Goal: Task Accomplishment & Management: Manage account settings

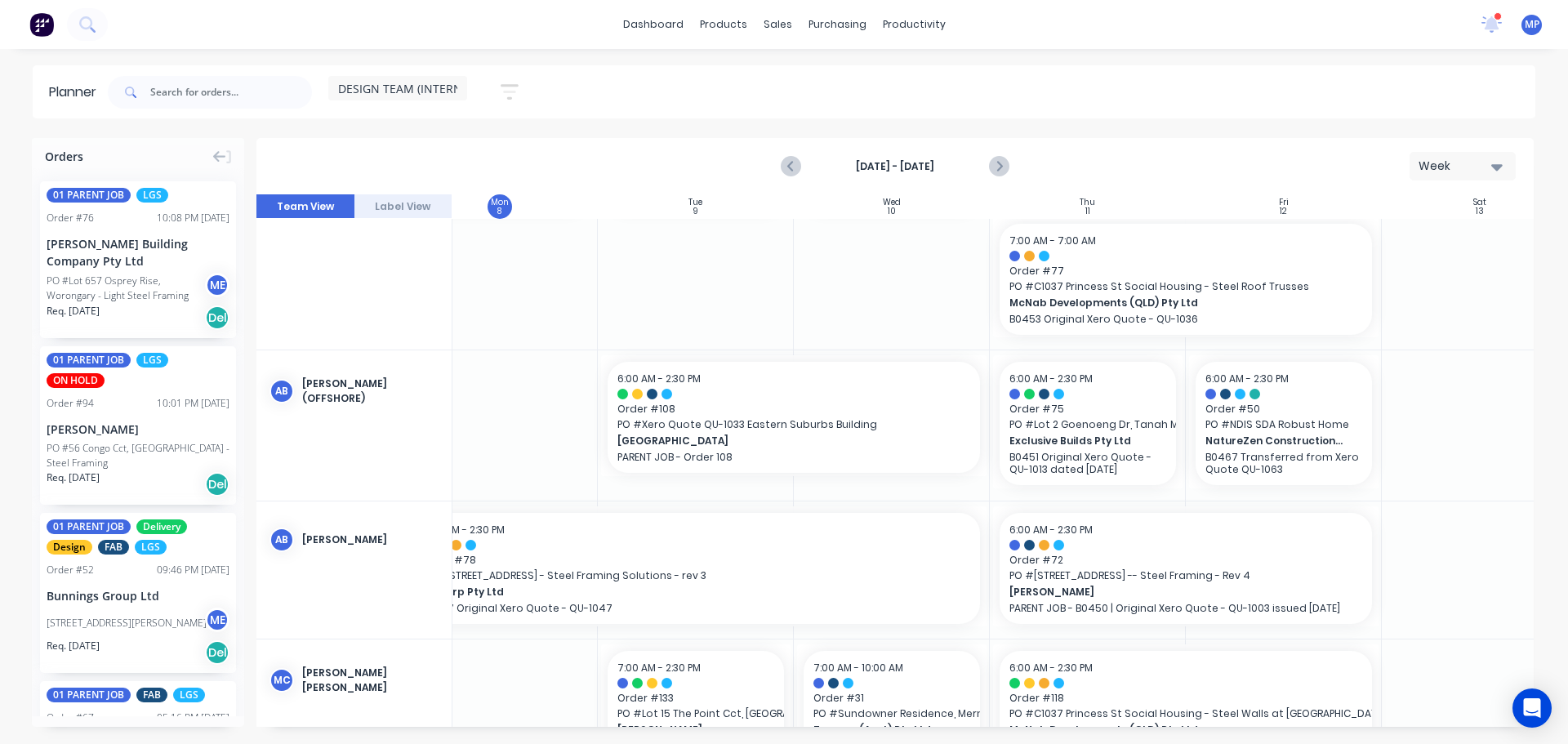
scroll to position [144, 249]
drag, startPoint x: 756, startPoint y: 730, endPoint x: 726, endPoint y: 737, distance: 30.8
click at [726, 737] on div "Orders 01 PARENT JOB LGS Order # 76 10:08 PM [DATE] [PERSON_NAME] Building Comp…" at bounding box center [784, 440] width 1568 height 605
click at [234, 92] on input "text" at bounding box center [231, 92] width 162 height 32
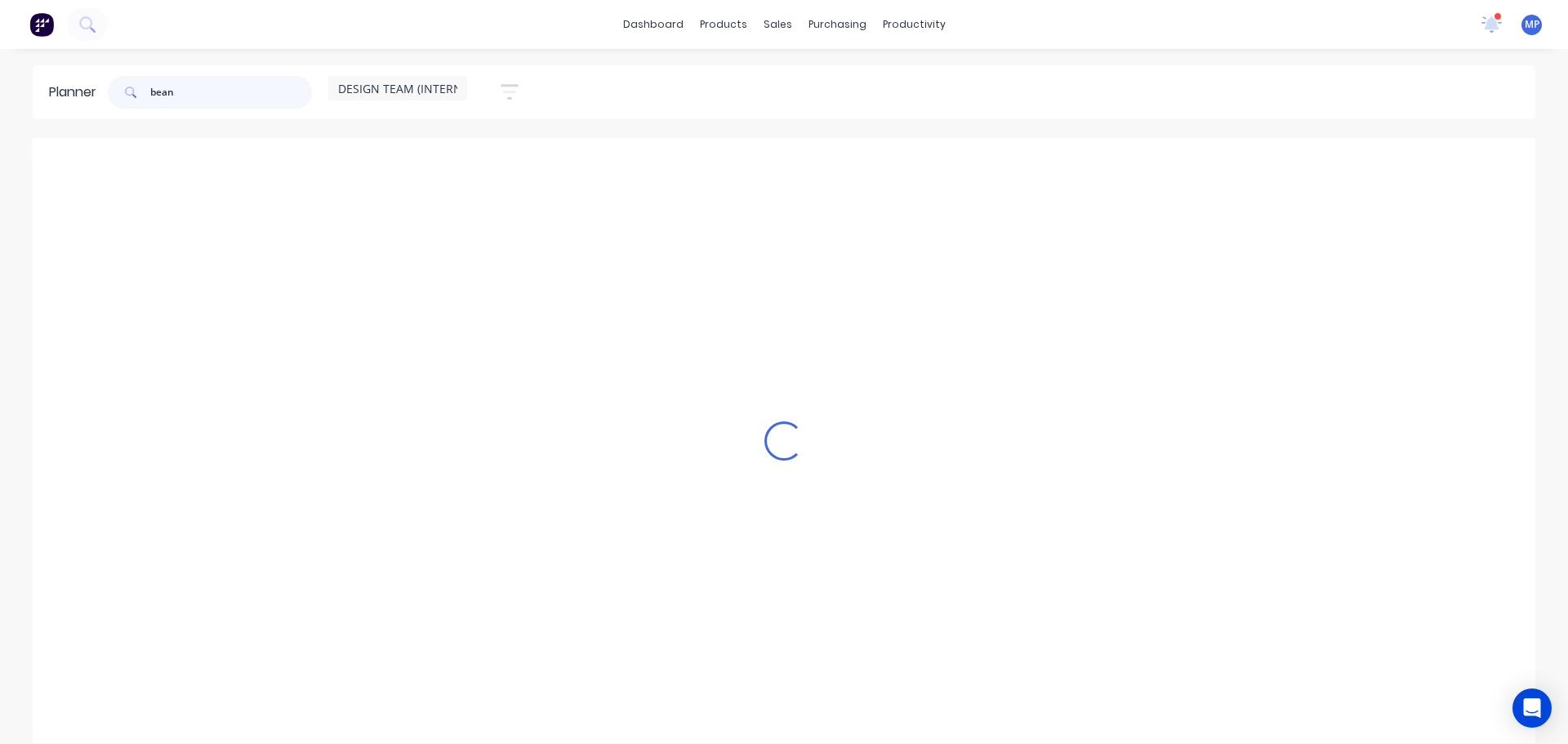
scroll to position [0, 249]
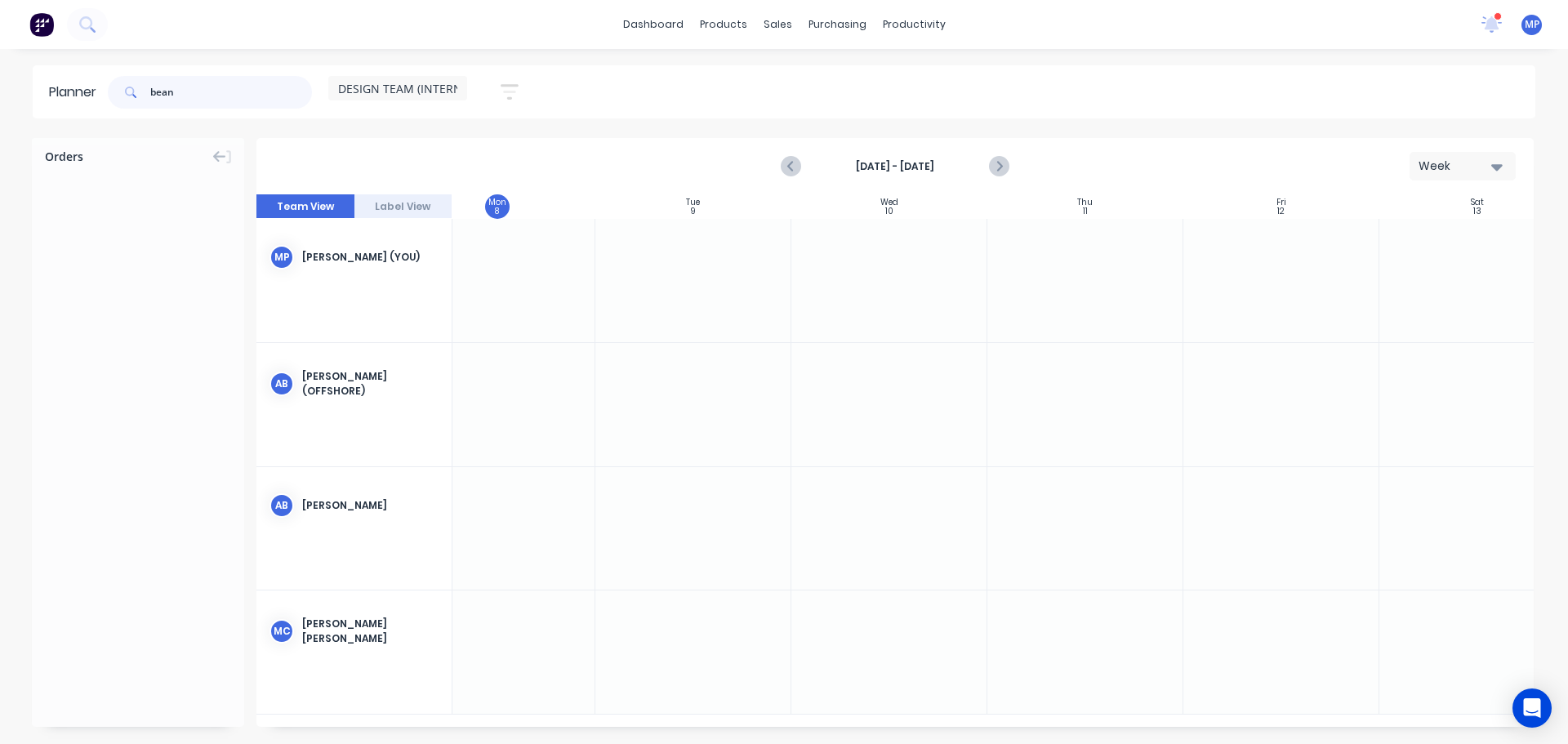
drag, startPoint x: 207, startPoint y: 90, endPoint x: 144, endPoint y: 99, distance: 63.6
click at [144, 99] on div "bean" at bounding box center [209, 92] width 204 height 32
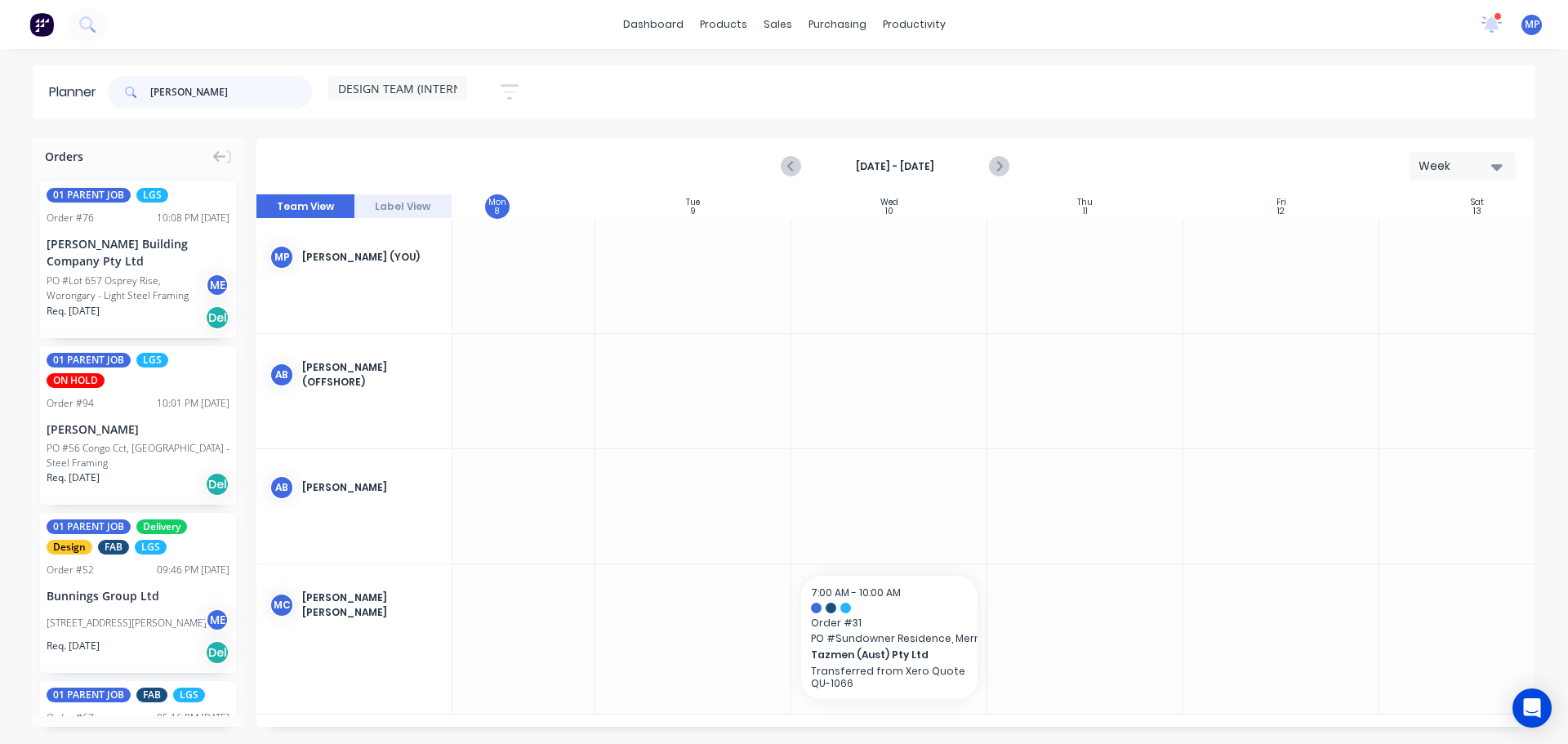
type input "[PERSON_NAME]"
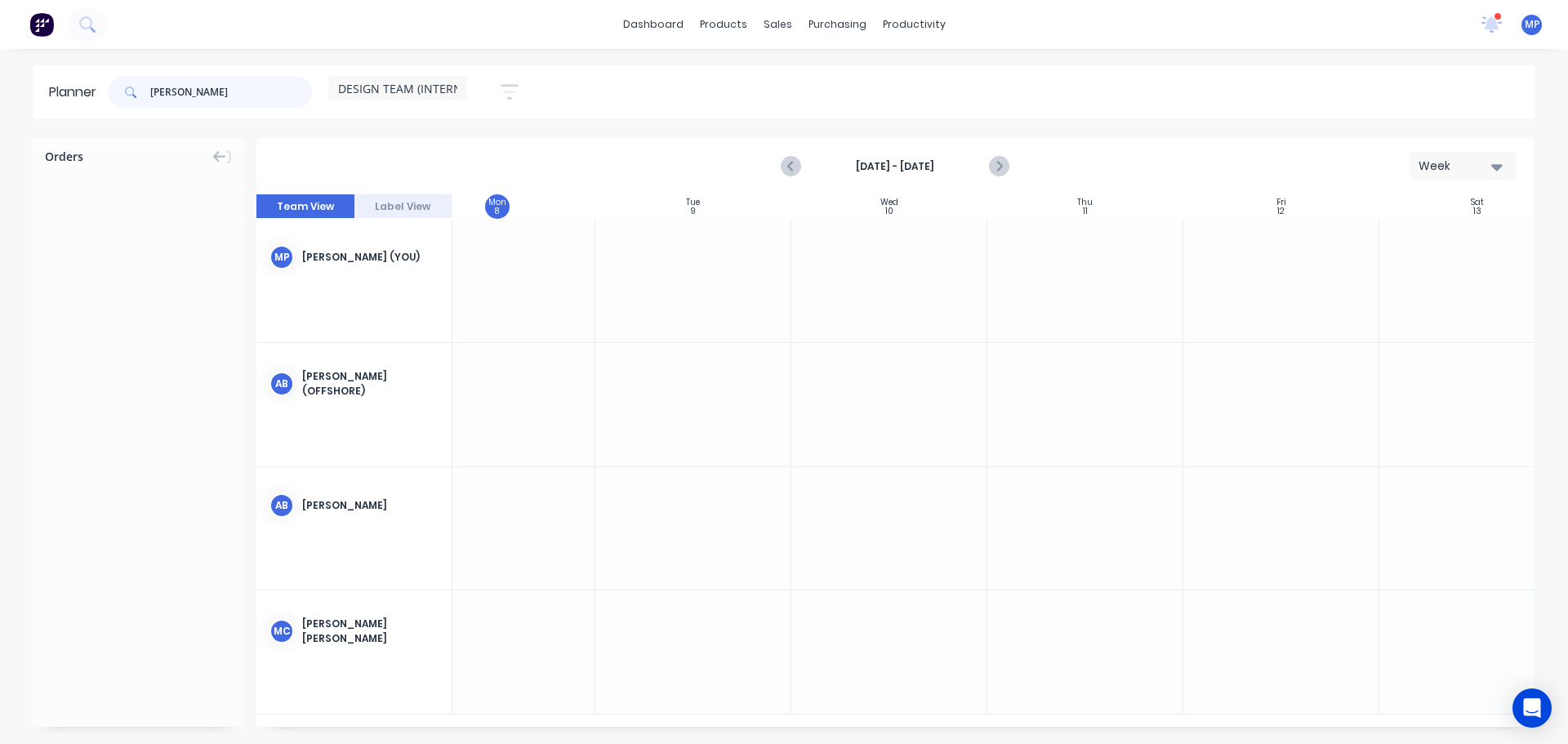
drag, startPoint x: 215, startPoint y: 93, endPoint x: 73, endPoint y: 87, distance: 142.1
click at [73, 87] on header "Planner [PERSON_NAME] DESIGN TEAM (INTERNAL) Save new view None (Default) edit …" at bounding box center [783, 92] width 1502 height 53
click at [196, 96] on input "[PERSON_NAME]" at bounding box center [231, 92] width 162 height 32
drag, startPoint x: 203, startPoint y: 95, endPoint x: 129, endPoint y: 90, distance: 74.2
click at [129, 90] on div "[PERSON_NAME]" at bounding box center [209, 92] width 204 height 32
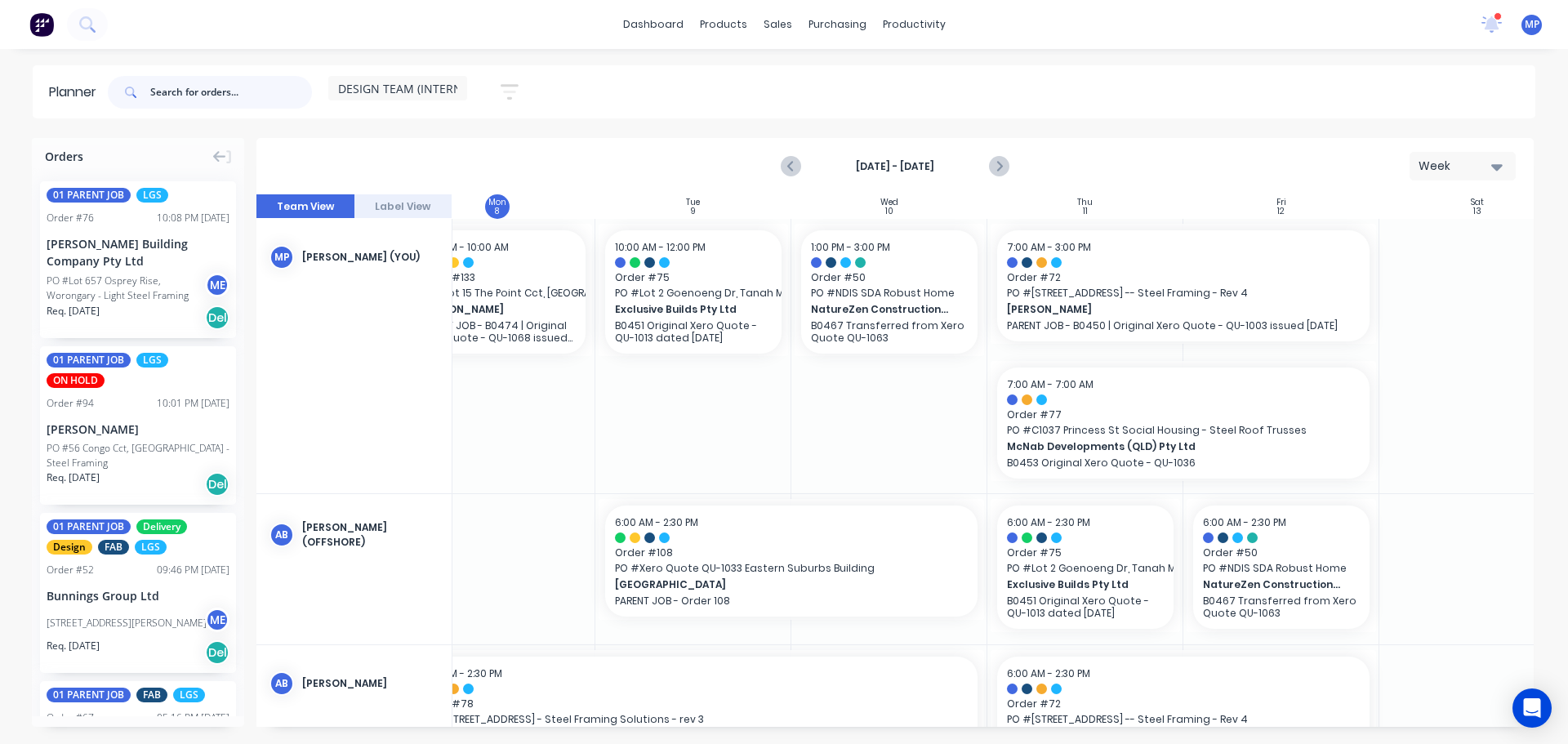
click at [245, 100] on input "text" at bounding box center [231, 92] width 162 height 32
type input "107"
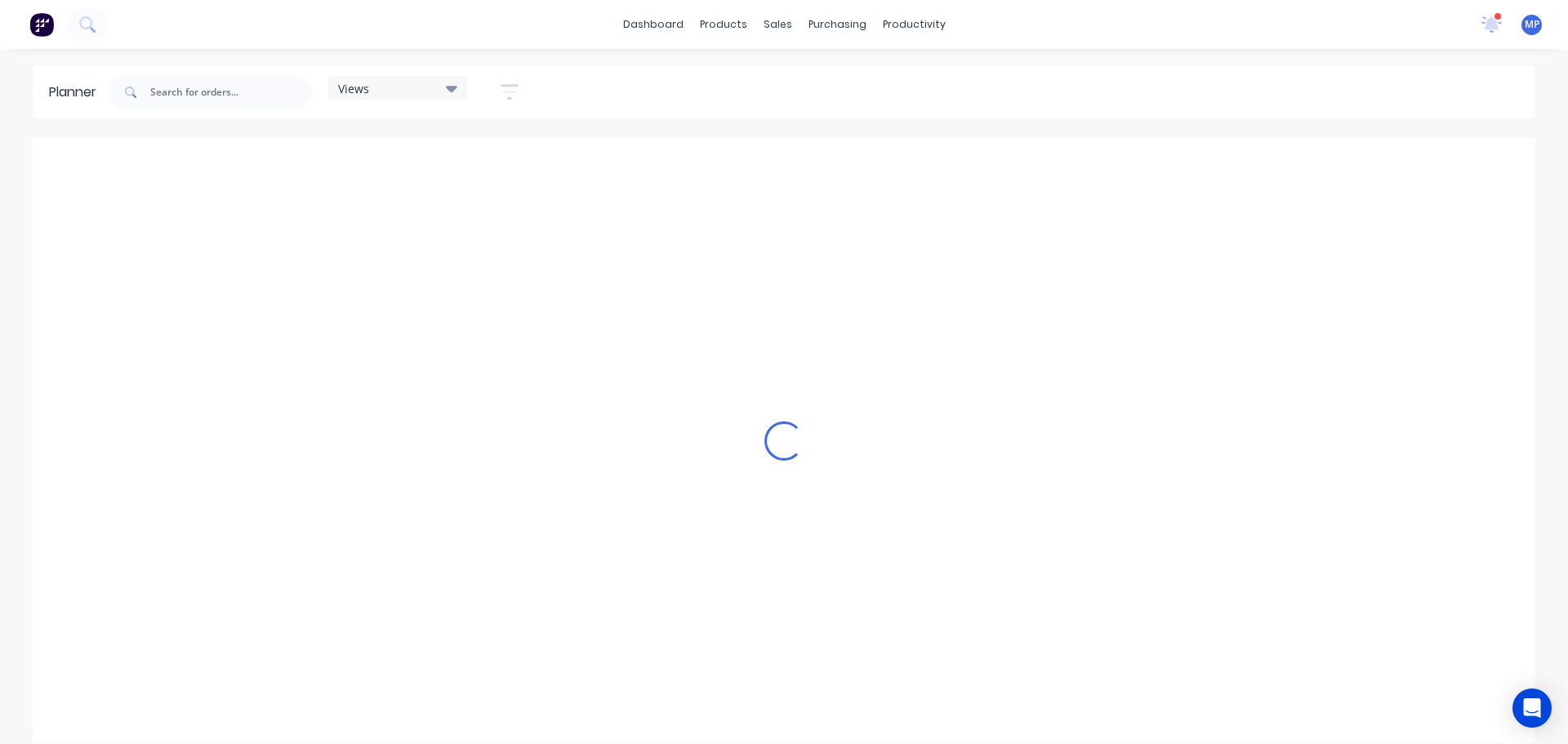
scroll to position [0, 785]
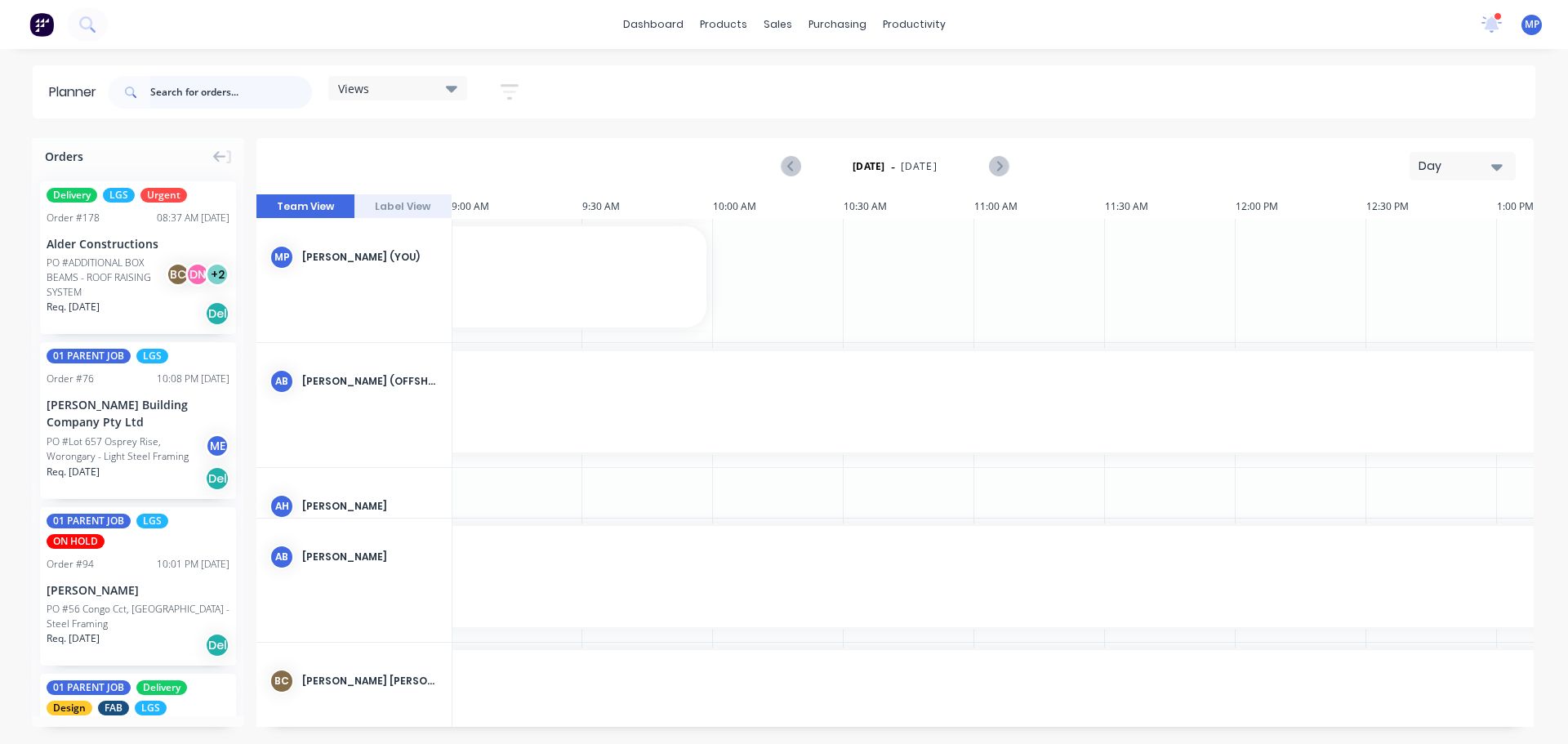
click at [179, 83] on input "text" at bounding box center [231, 92] width 162 height 32
type input "107"
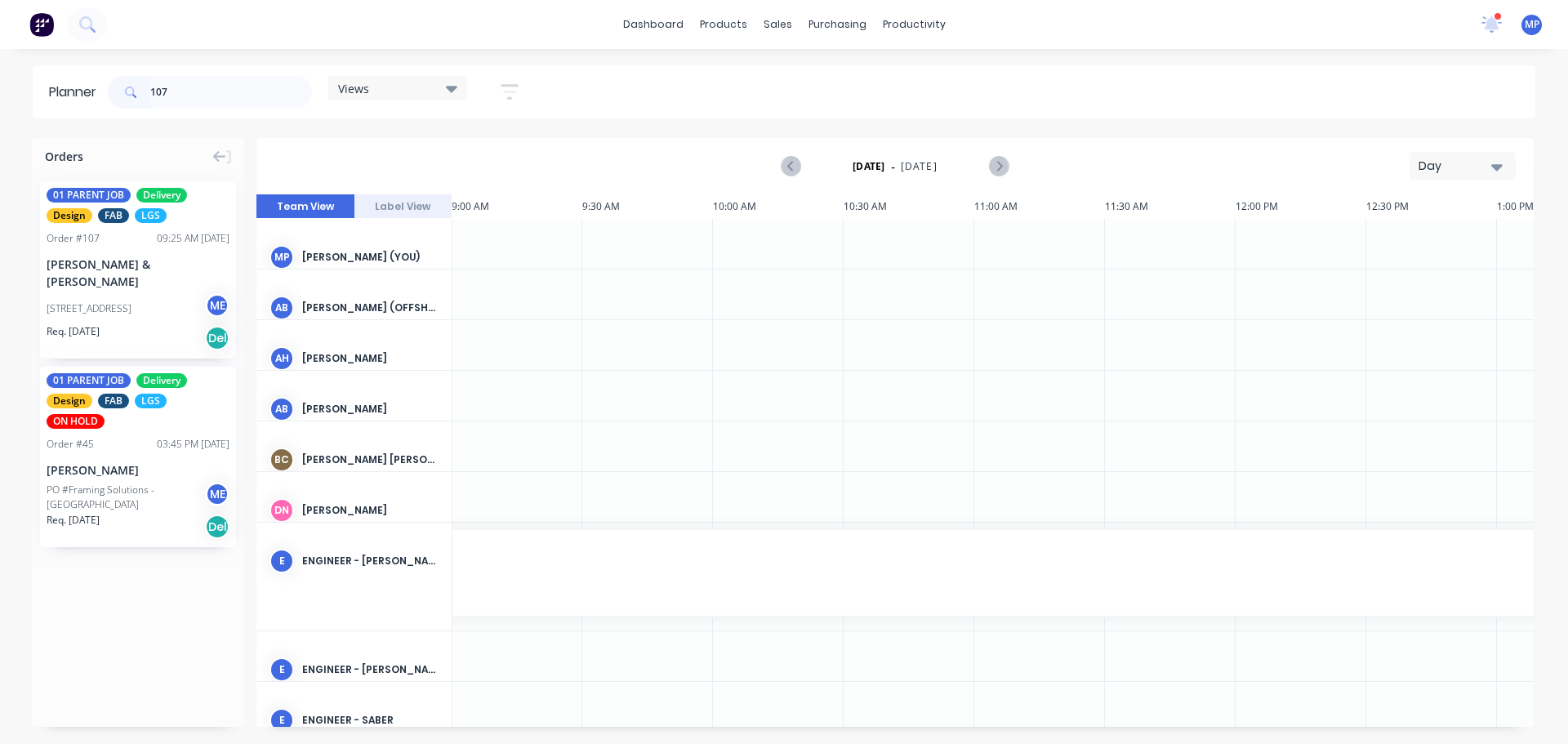
click at [1498, 172] on icon "button" at bounding box center [1496, 166] width 11 height 18
click at [1399, 249] on div "Week" at bounding box center [1432, 242] width 162 height 32
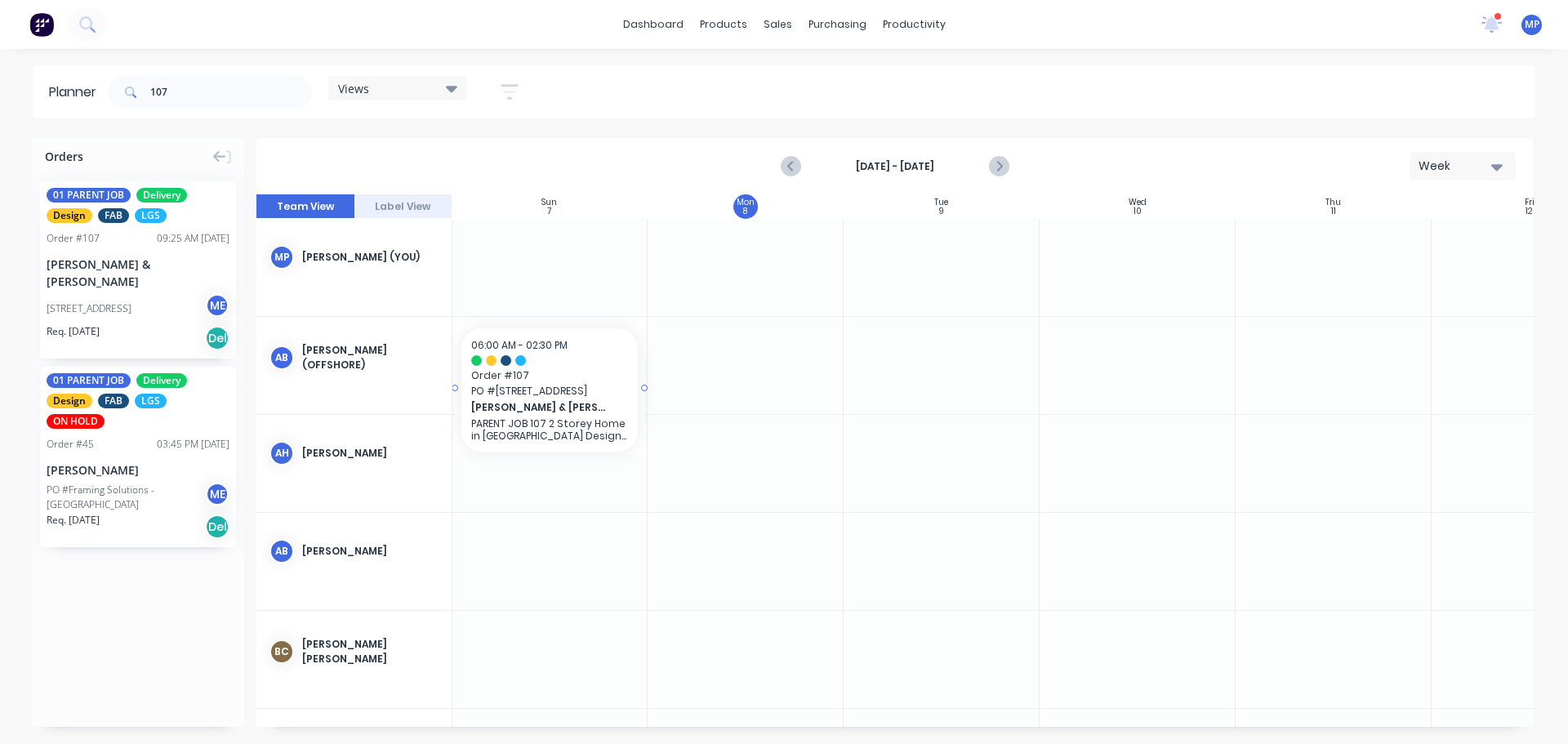
scroll to position [0, 0]
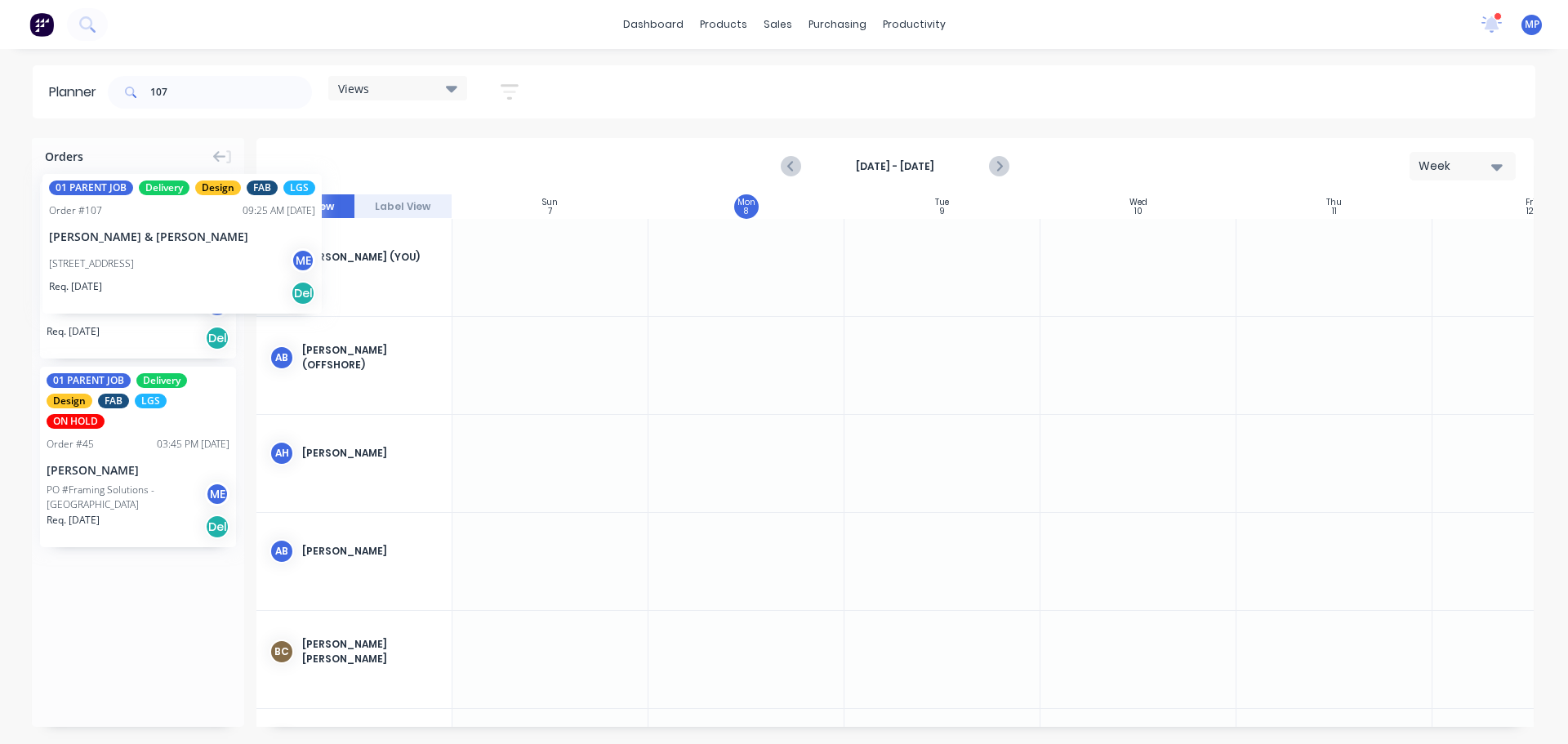
drag, startPoint x: 104, startPoint y: 273, endPoint x: 43, endPoint y: 162, distance: 126.7
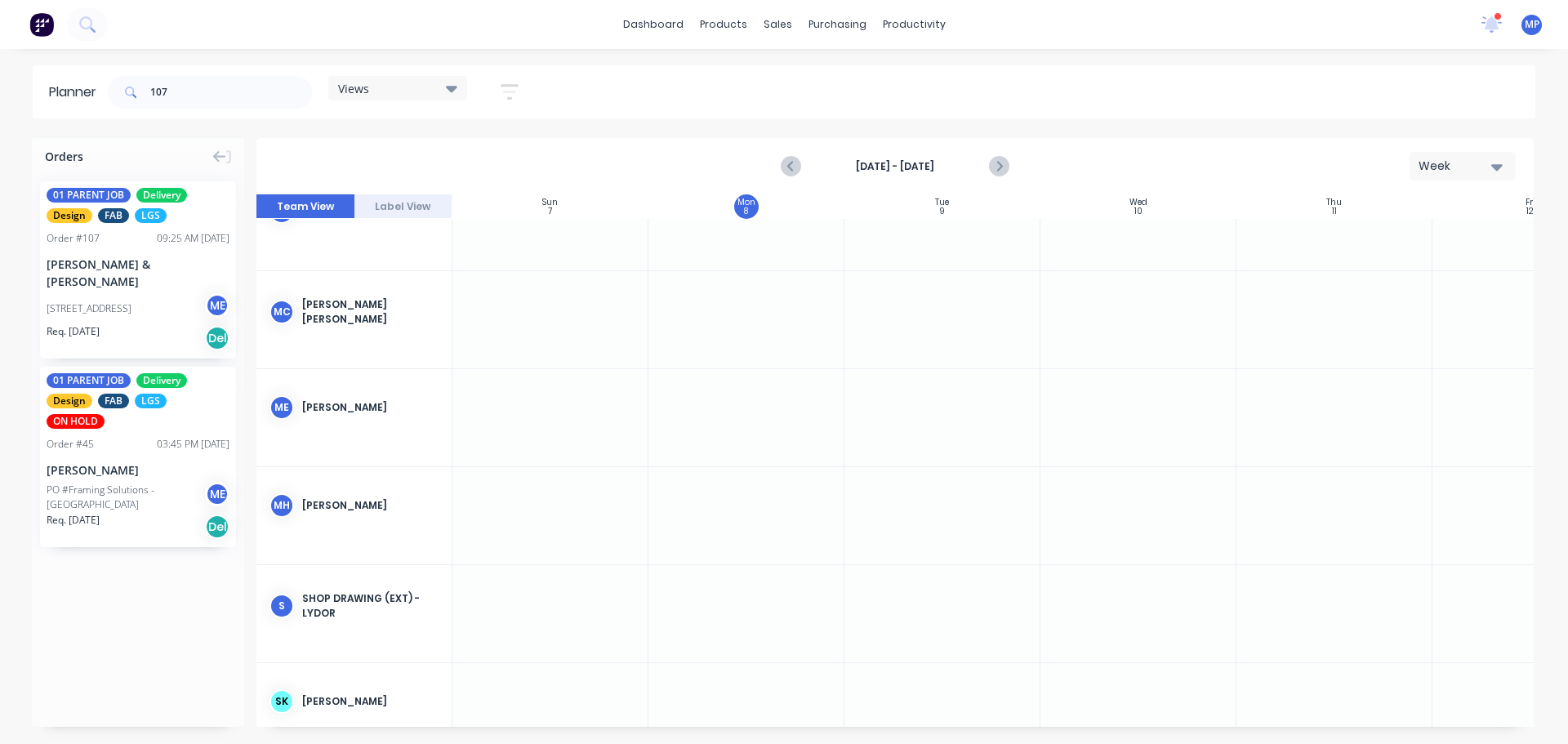
scroll to position [1502, 0]
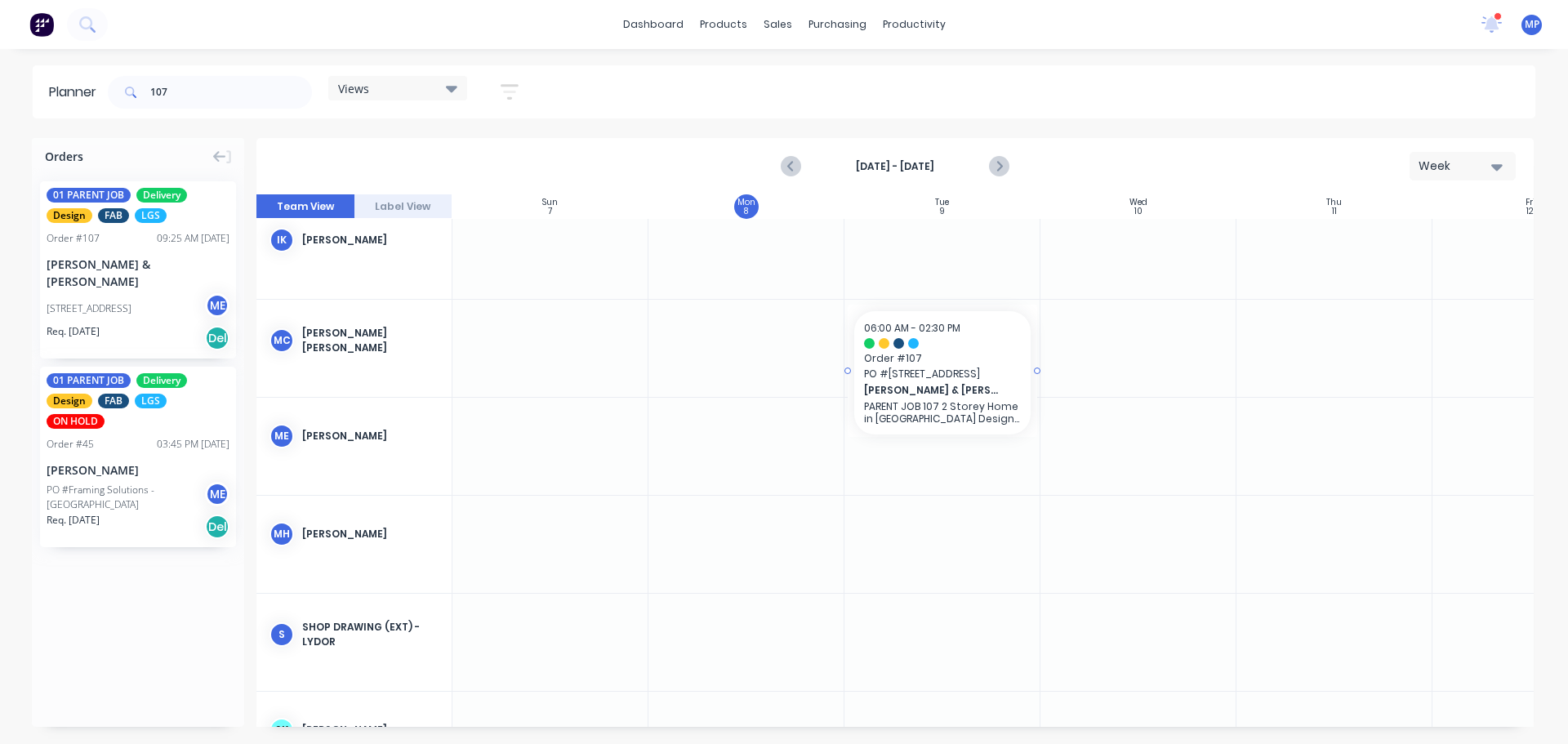
drag, startPoint x: 80, startPoint y: 274, endPoint x: 1001, endPoint y: 340, distance: 923.4
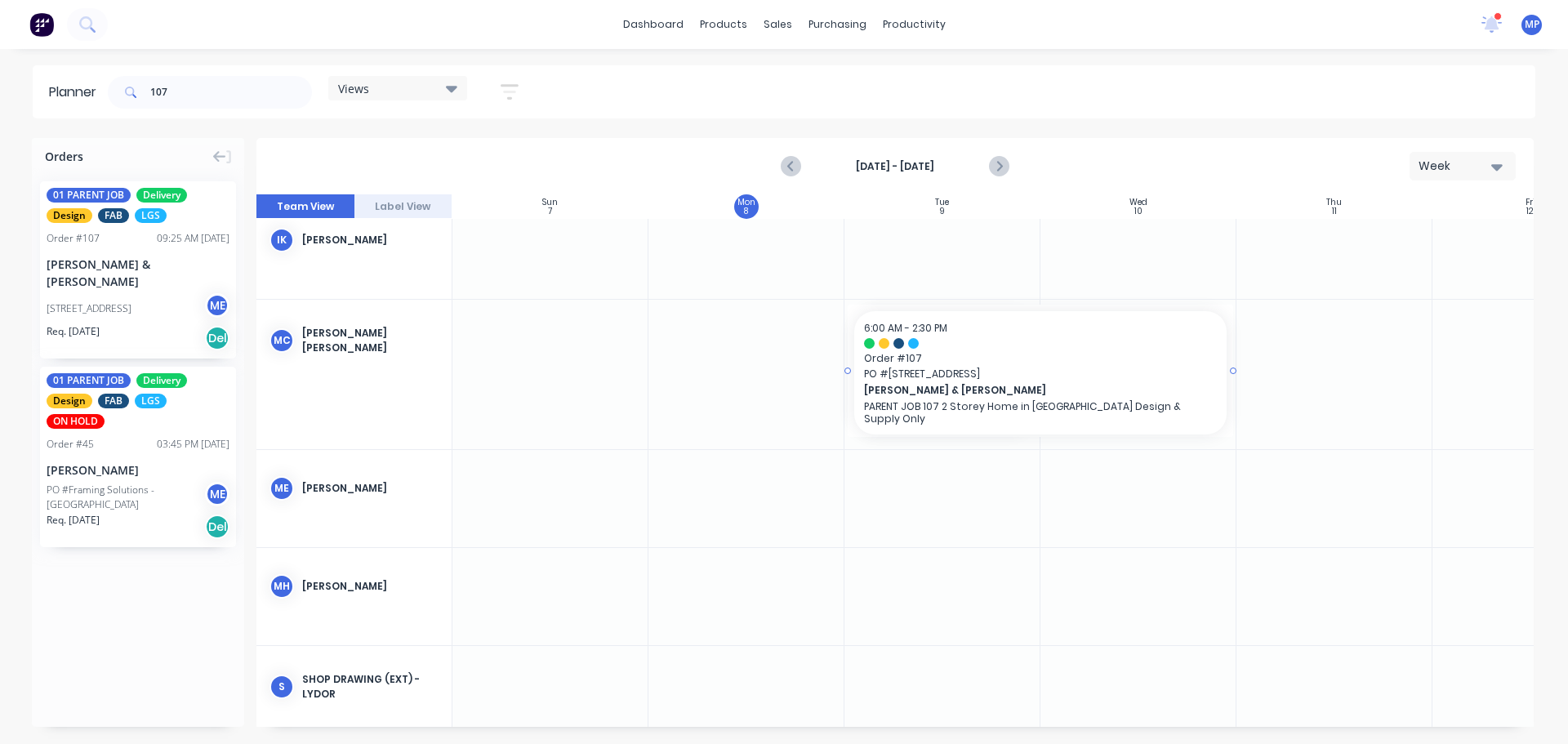
drag, startPoint x: 1036, startPoint y: 372, endPoint x: 652, endPoint y: 285, distance: 393.7
click at [217, 87] on input "107" at bounding box center [231, 92] width 162 height 32
drag, startPoint x: 201, startPoint y: 90, endPoint x: 87, endPoint y: 81, distance: 114.4
click at [87, 81] on header "Planner 107 Views Save new view None (Default) edit DESIGN TEAM (INTERNAL) edit…" at bounding box center [783, 92] width 1502 height 53
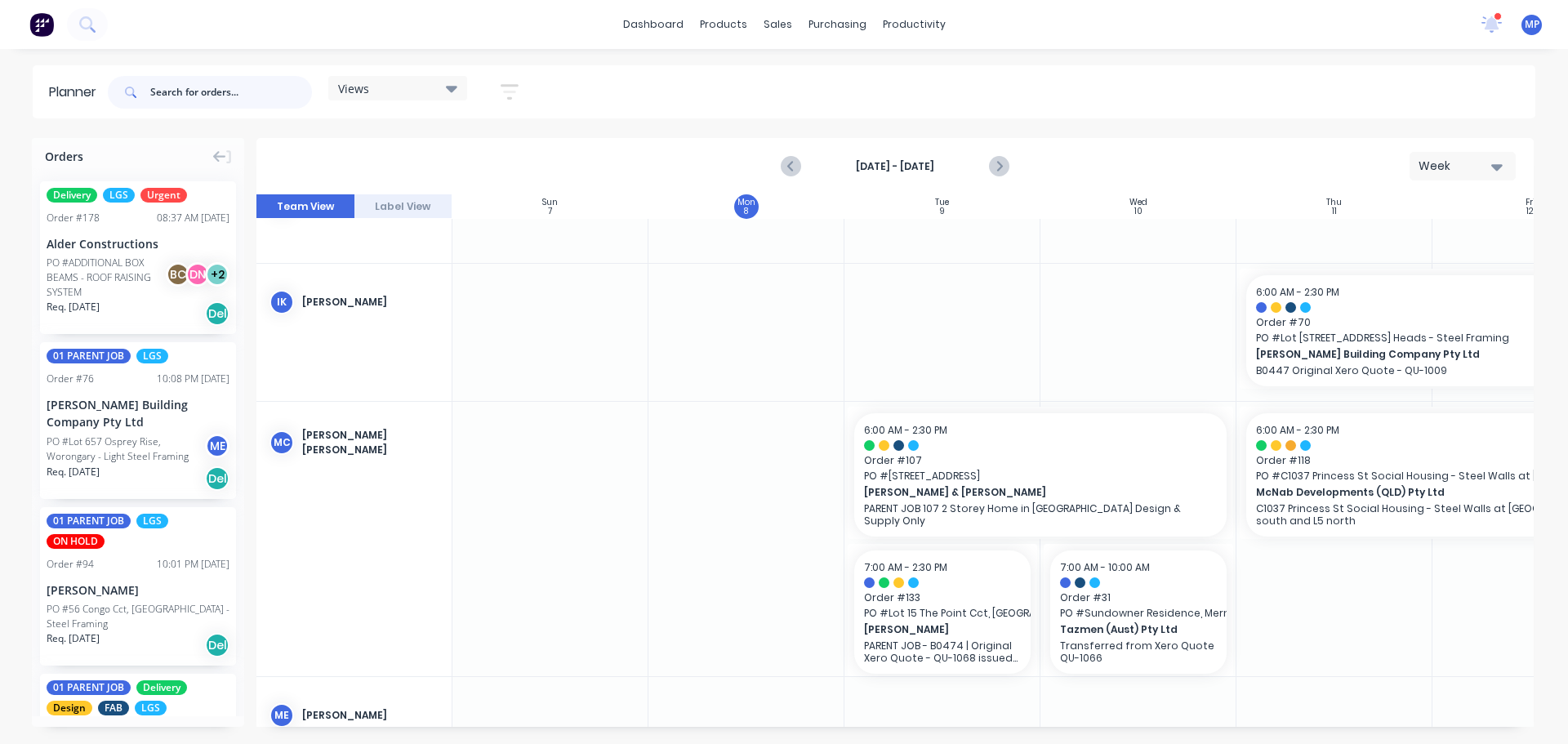
scroll to position [1787, 0]
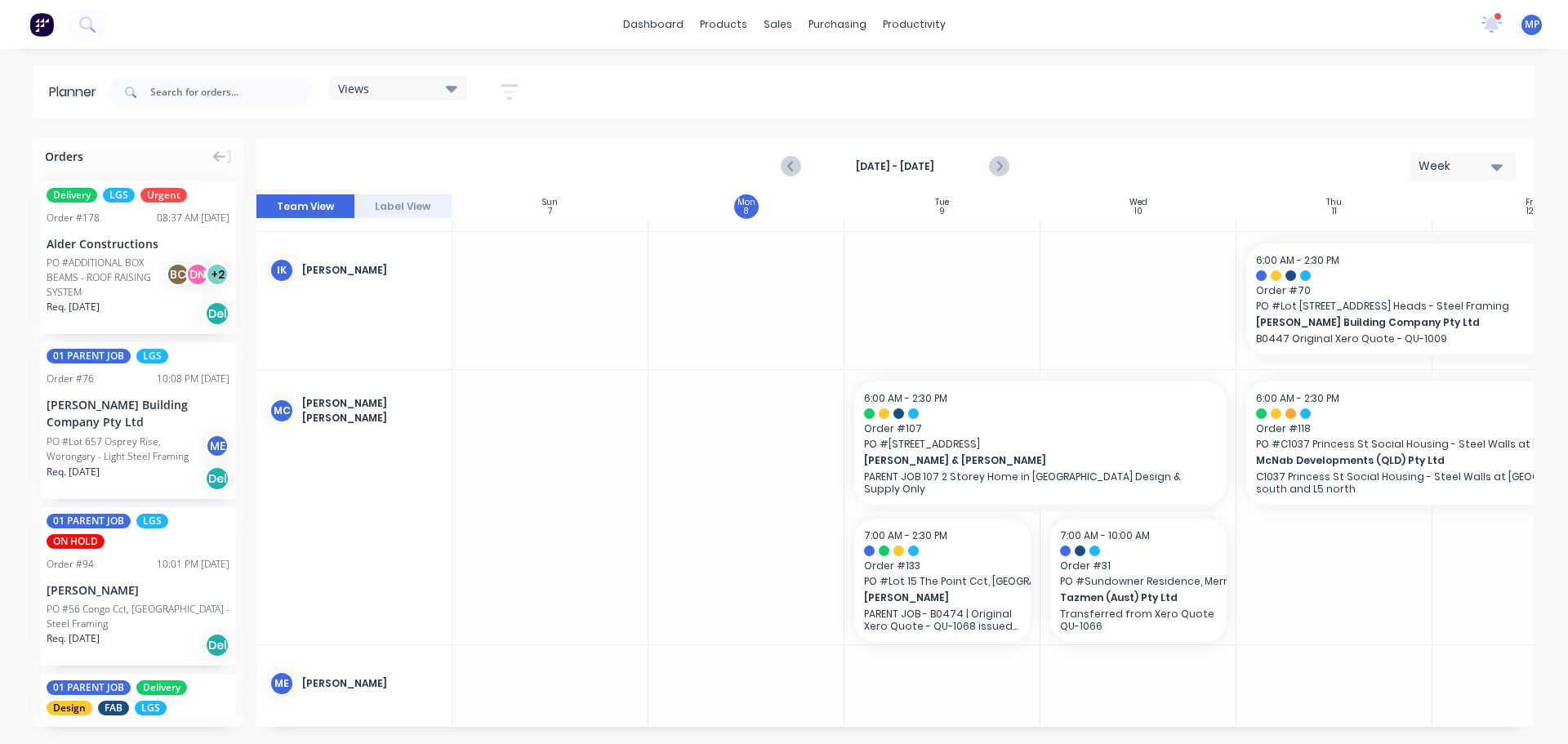
click at [380, 87] on div "Views" at bounding box center [397, 88] width 119 height 15
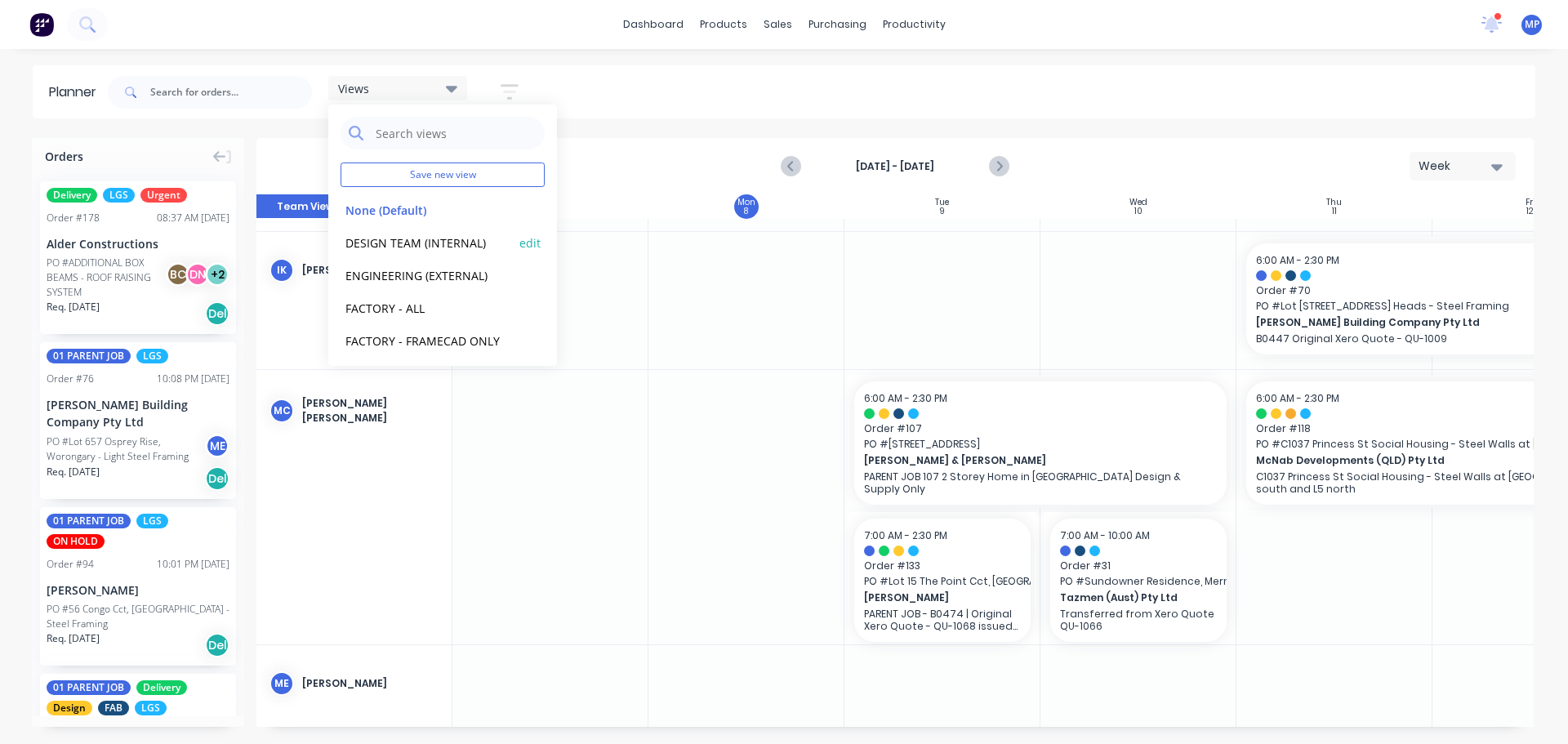
click at [402, 239] on button "DESIGN TEAM (INTERNAL)" at bounding box center [427, 242] width 174 height 18
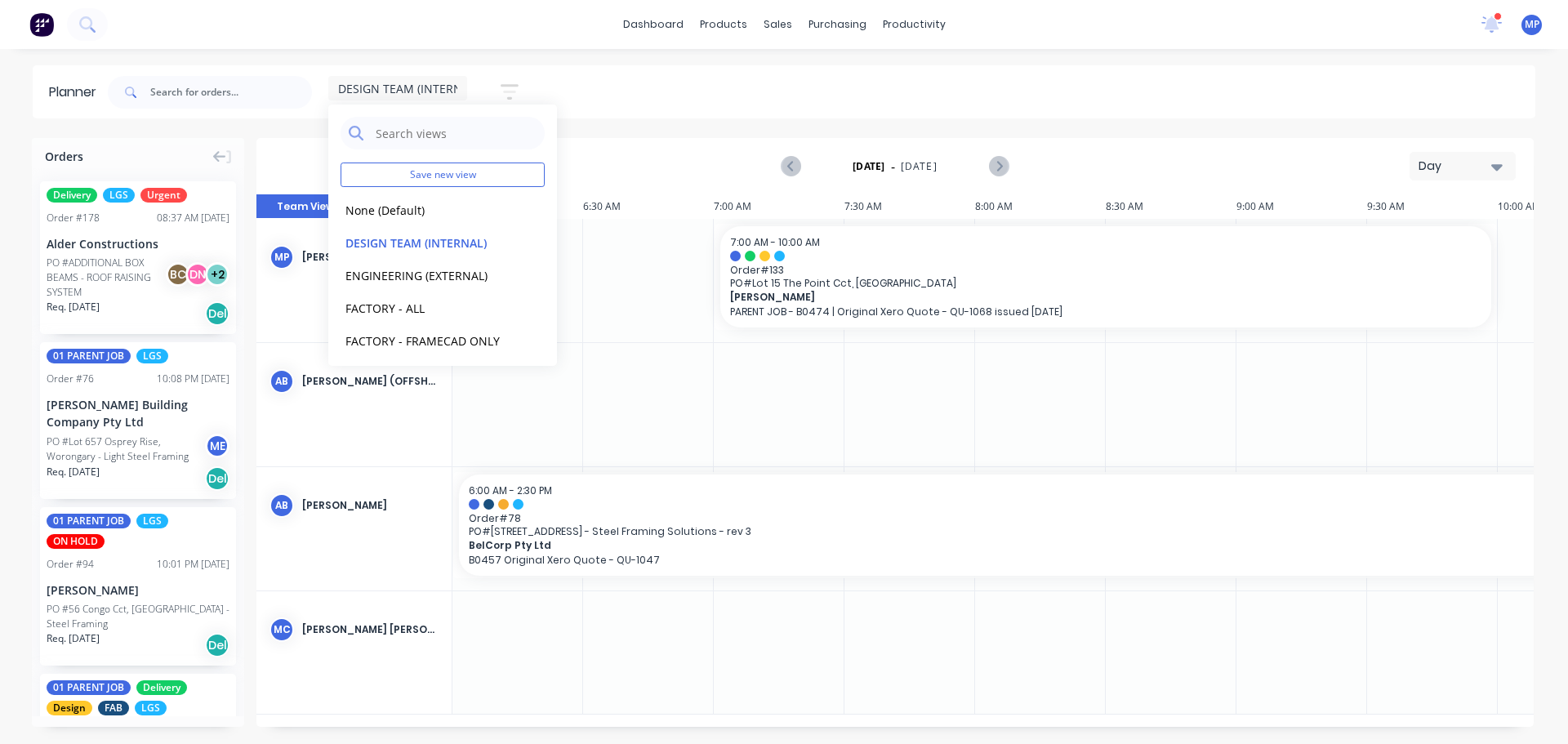
scroll to position [0, 785]
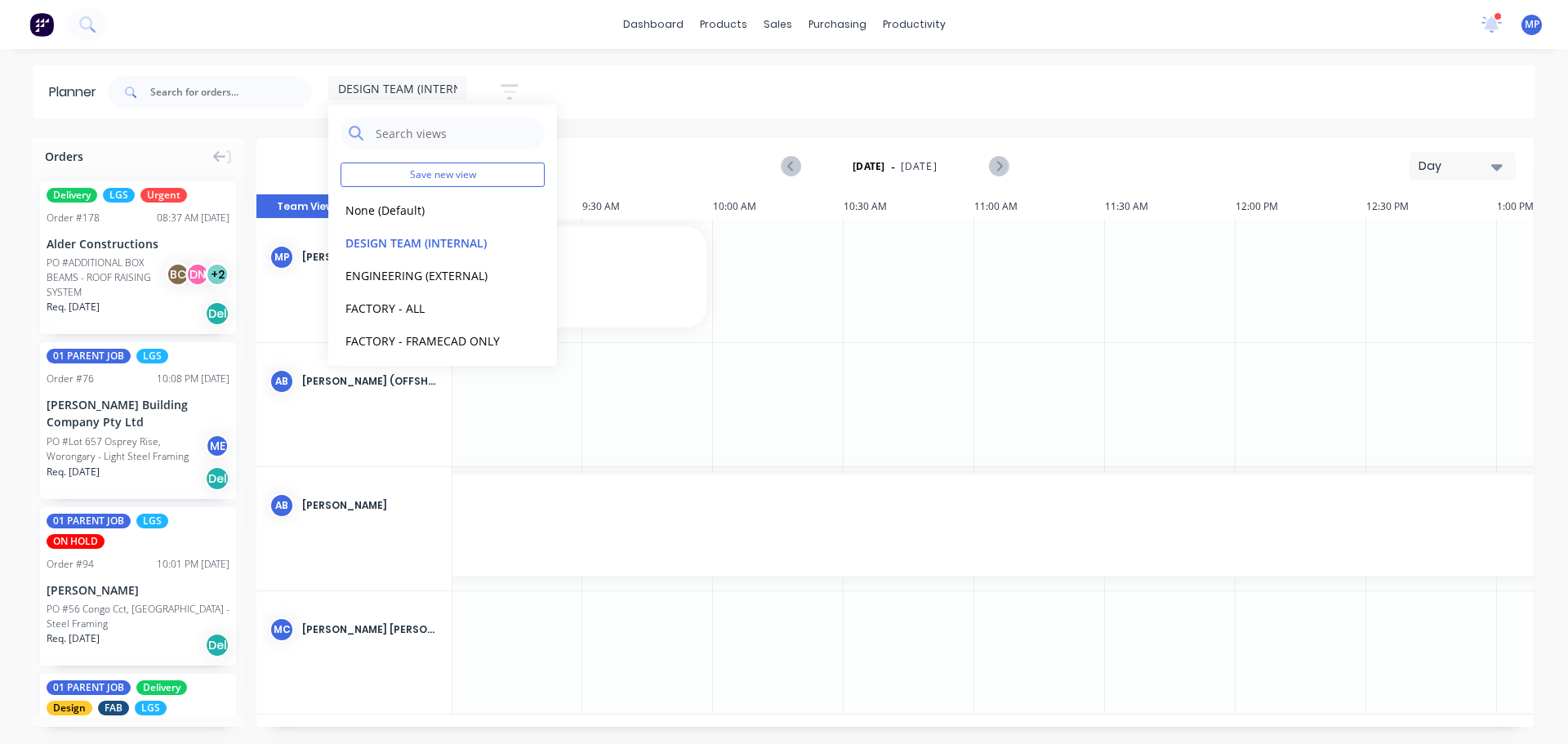
click at [1491, 165] on icon "button" at bounding box center [1496, 166] width 11 height 18
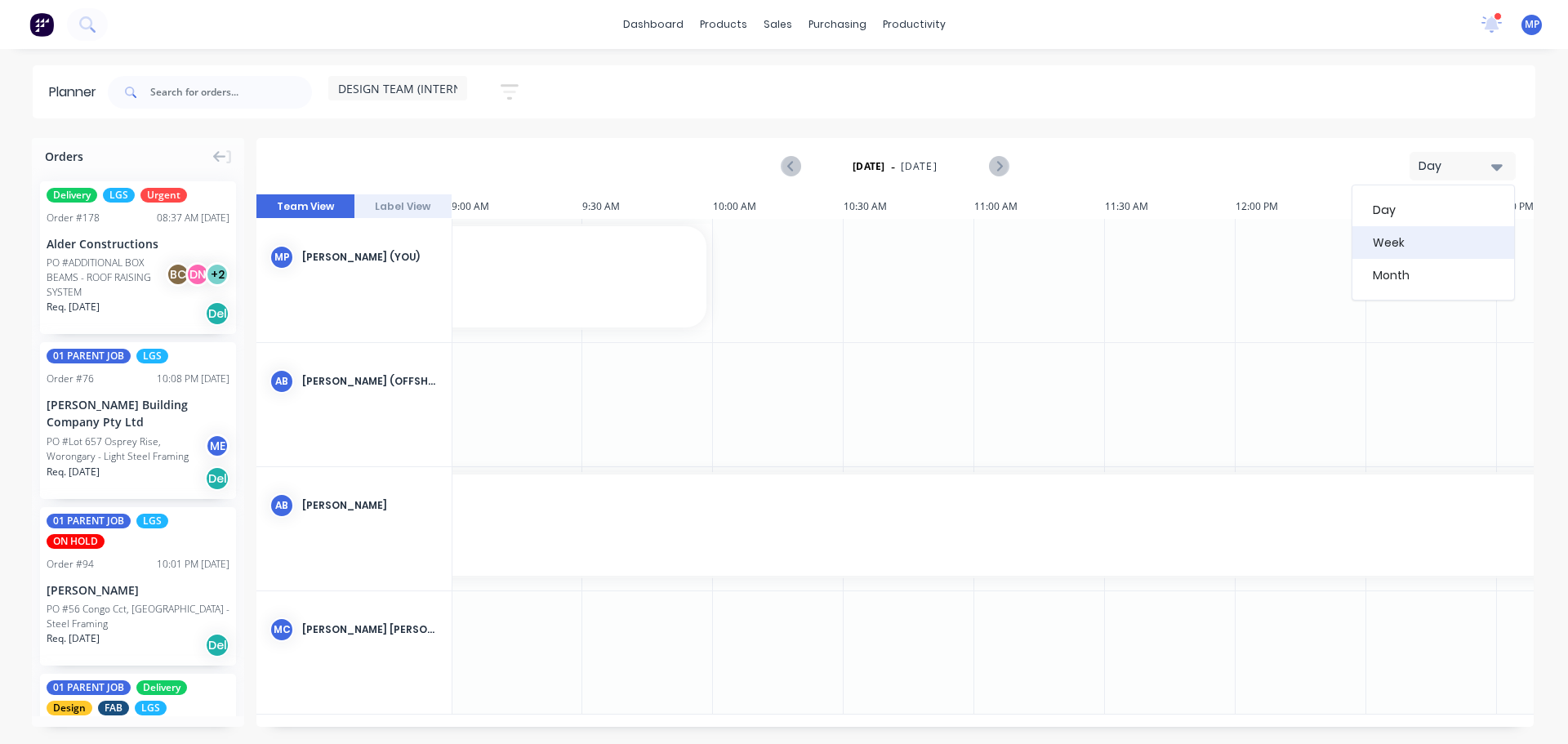
click at [1411, 238] on div "Week" at bounding box center [1432, 242] width 162 height 32
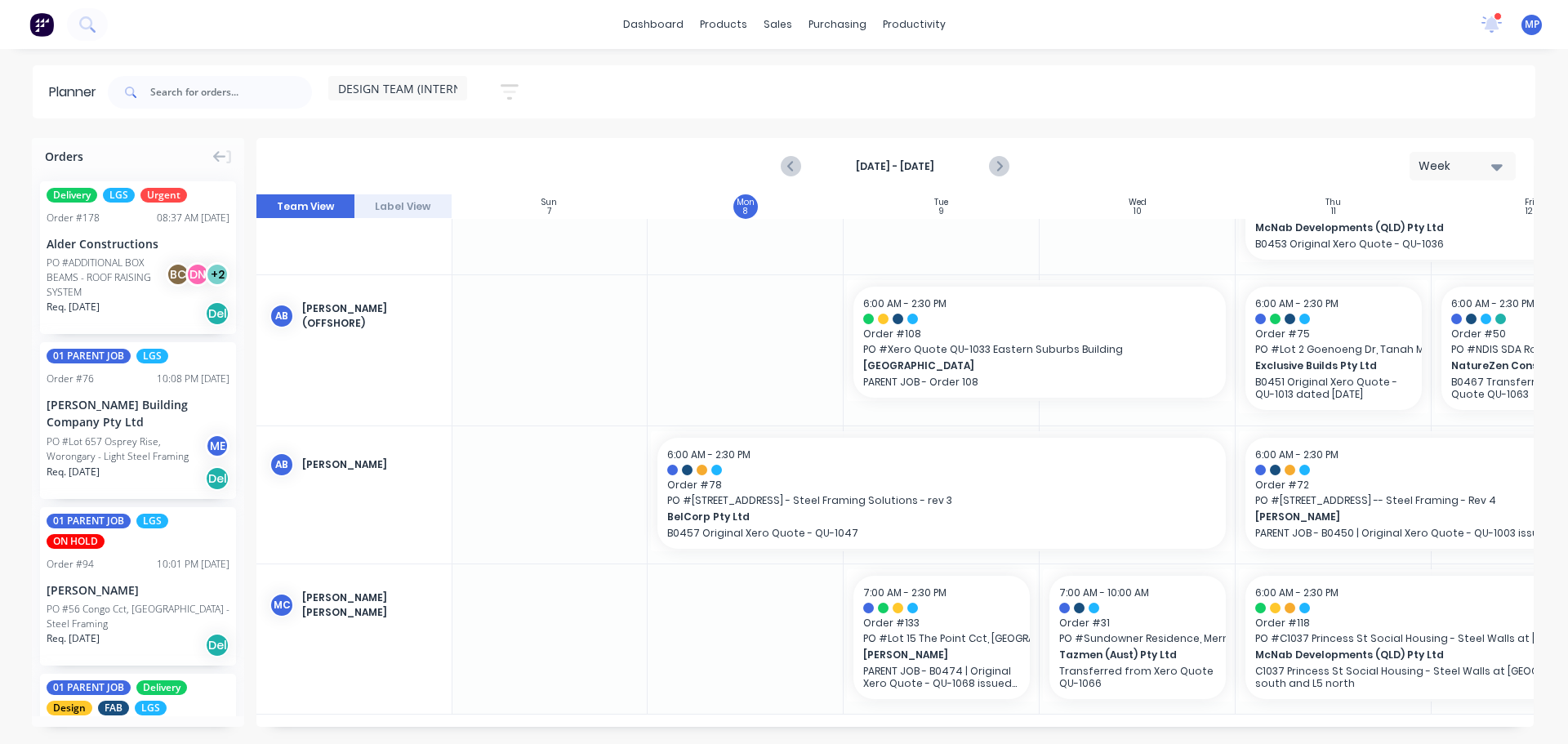
scroll to position [0, 1]
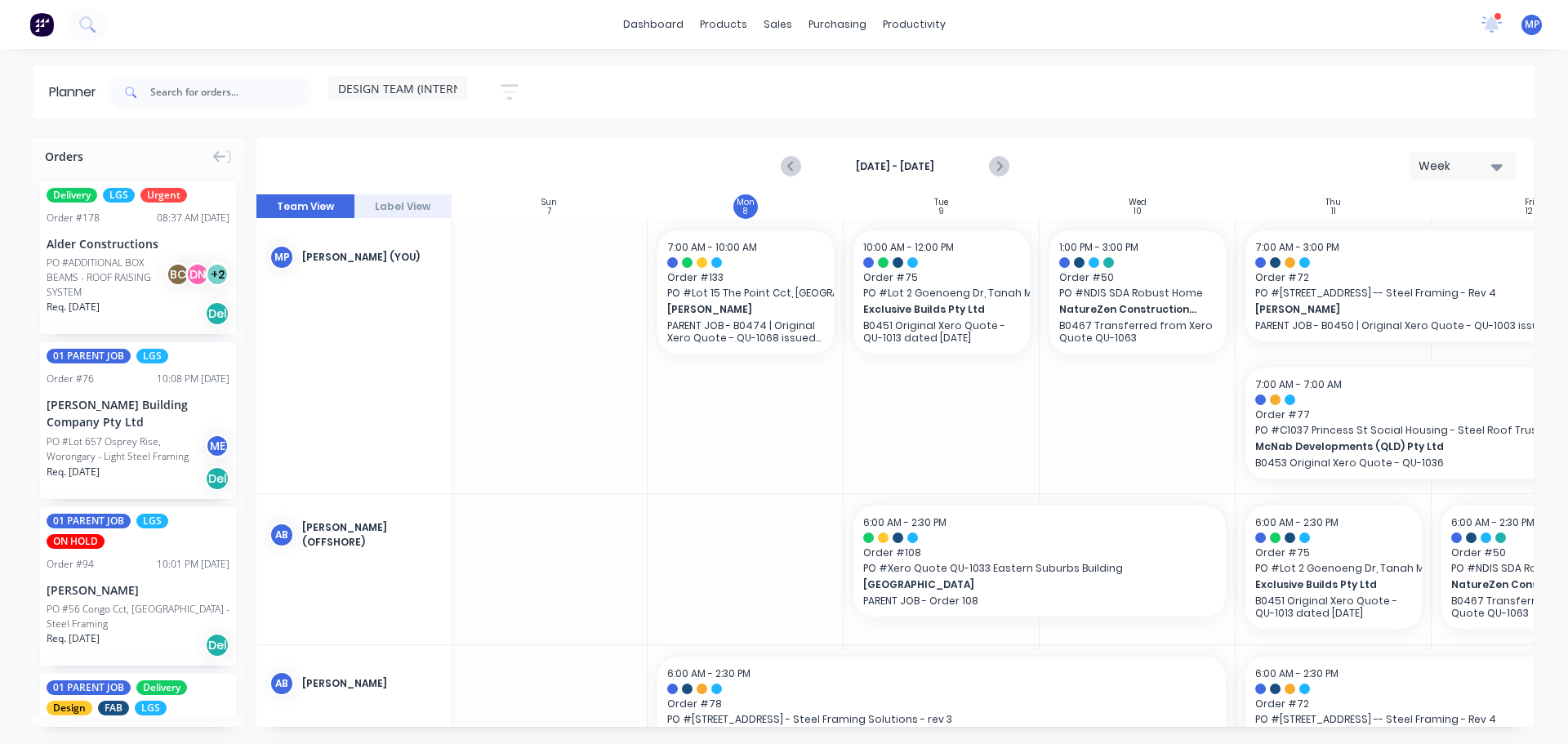
drag, startPoint x: 1534, startPoint y: 263, endPoint x: 1535, endPoint y: 476, distance: 213.0
click at [1535, 481] on div "Orders Delivery LGS Urgent Order # 178 08:37 AM 08/09/25 Alder Constructions PO…" at bounding box center [784, 440] width 1568 height 605
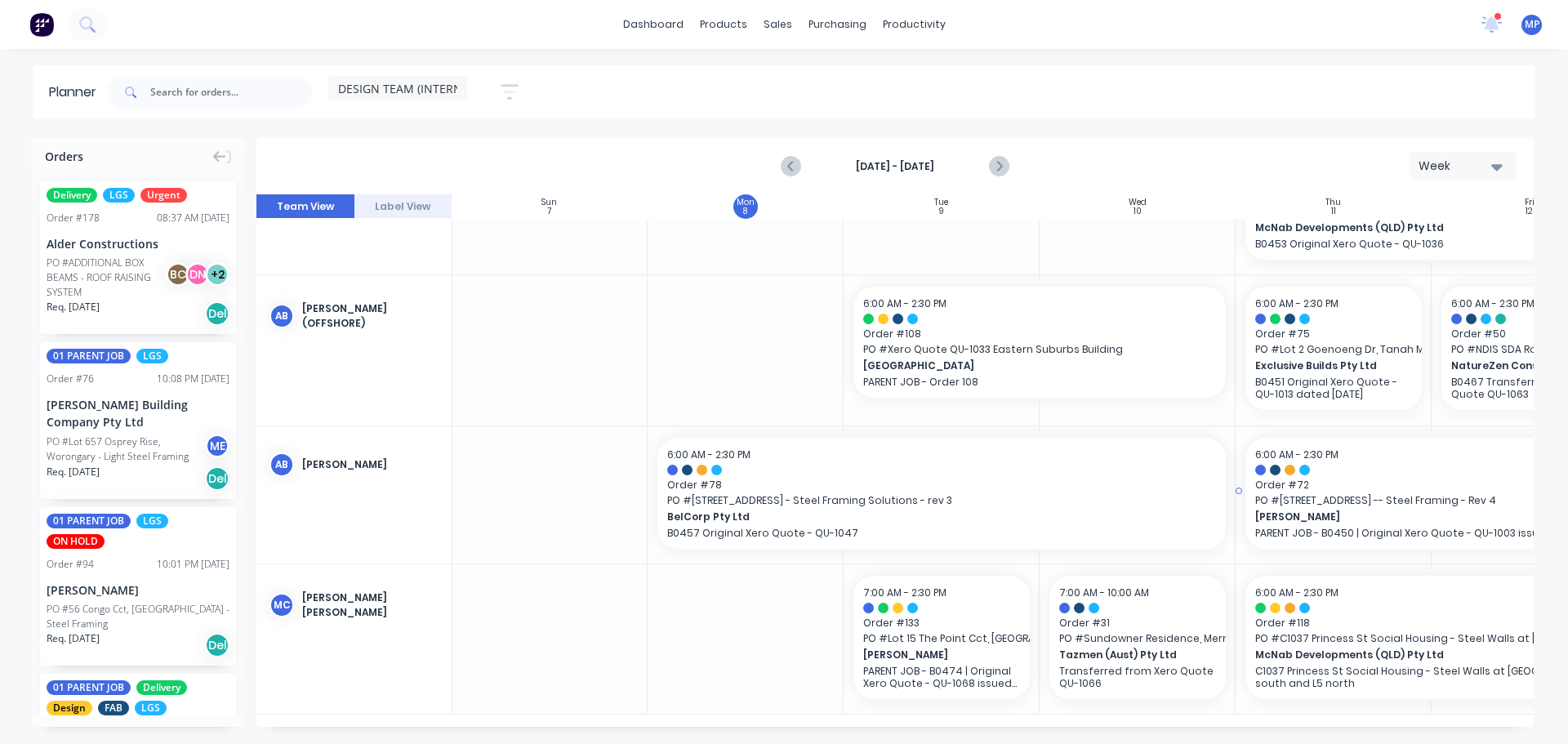
scroll to position [226, 1]
click at [158, 92] on input "text" at bounding box center [231, 92] width 162 height 32
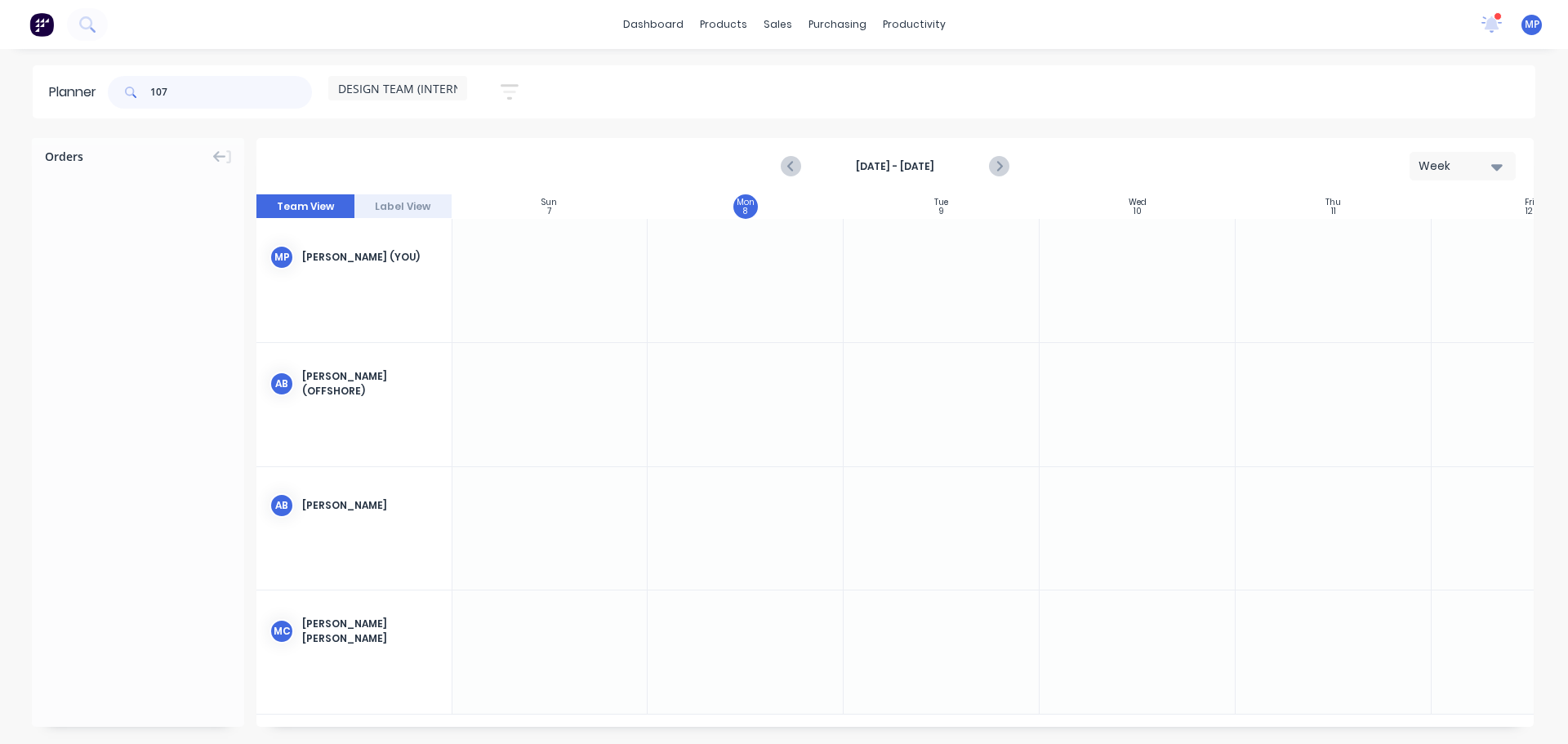
scroll to position [0, 1]
type input "1"
click at [448, 91] on span "DESIGN TEAM (INTERNAL)" at bounding box center [408, 88] width 141 height 18
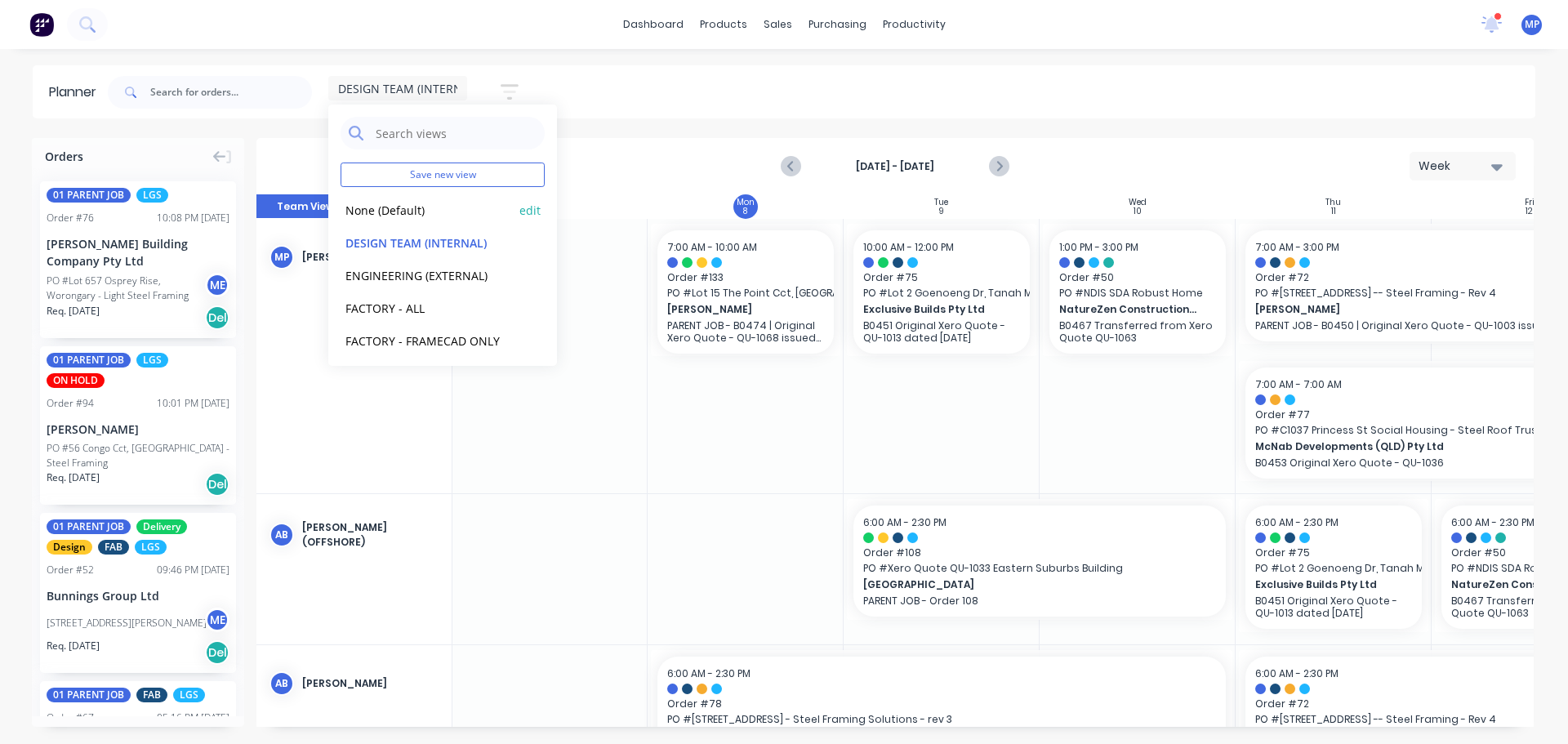
click at [417, 214] on button "None (Default)" at bounding box center [427, 209] width 174 height 18
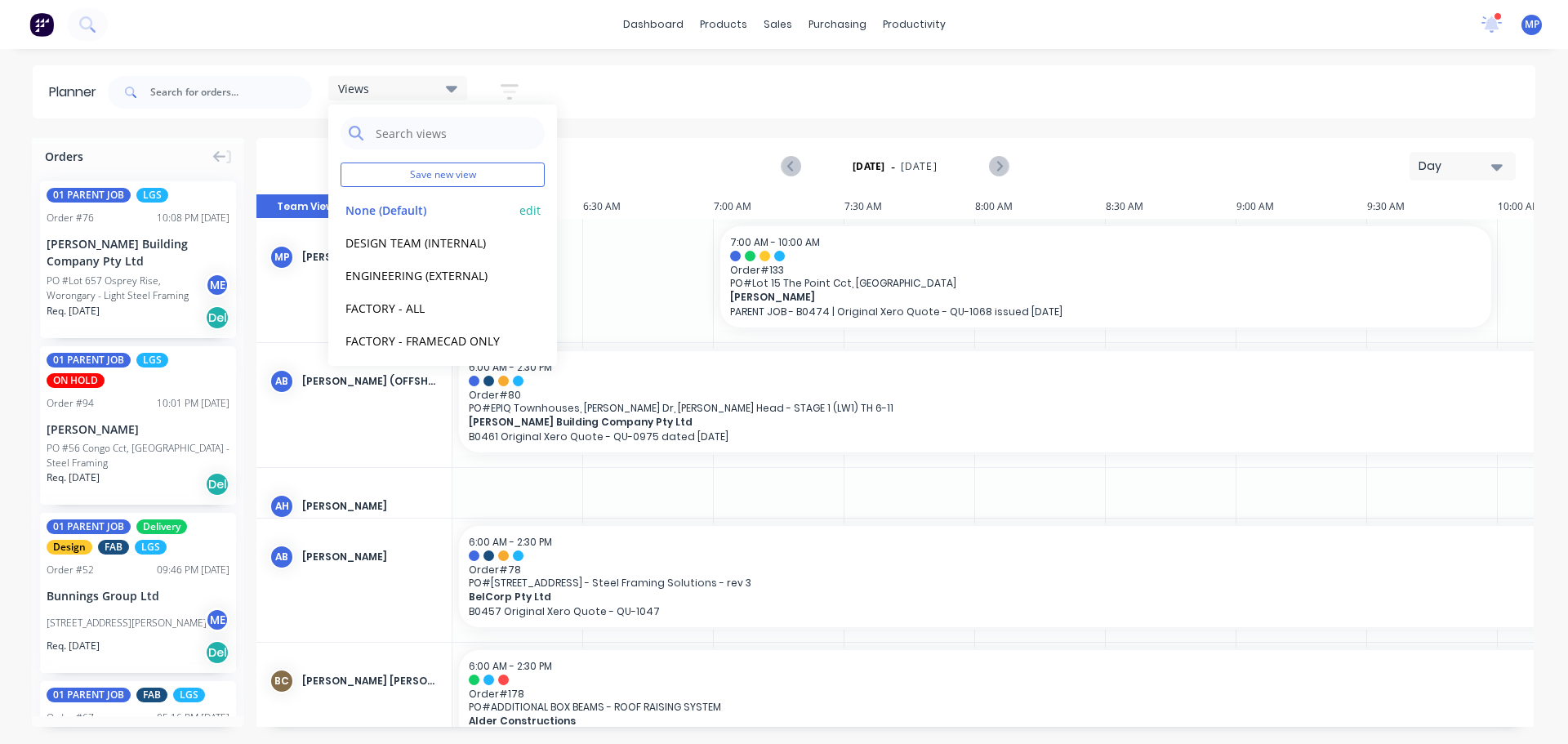
scroll to position [0, 785]
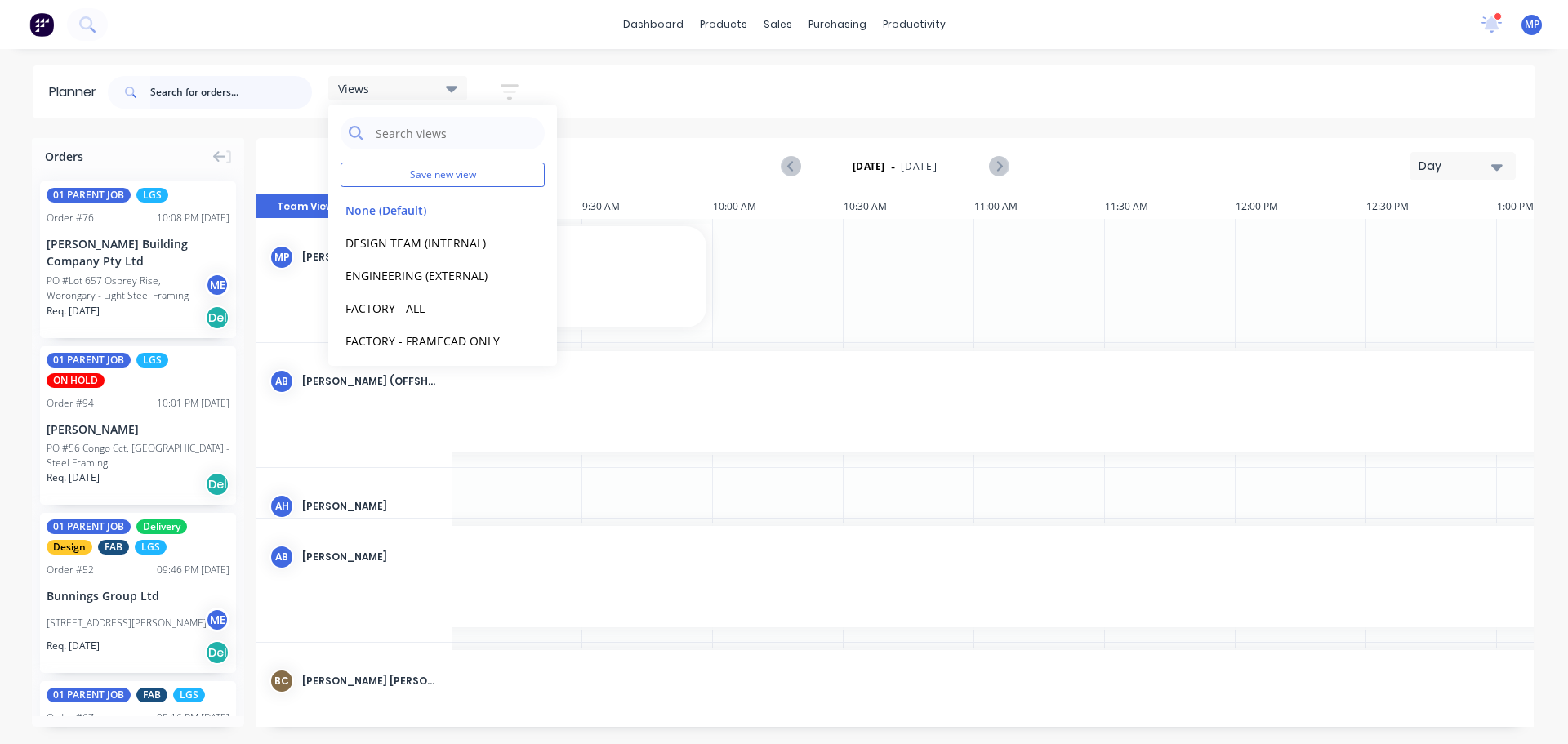
click at [159, 95] on input "text" at bounding box center [231, 92] width 162 height 32
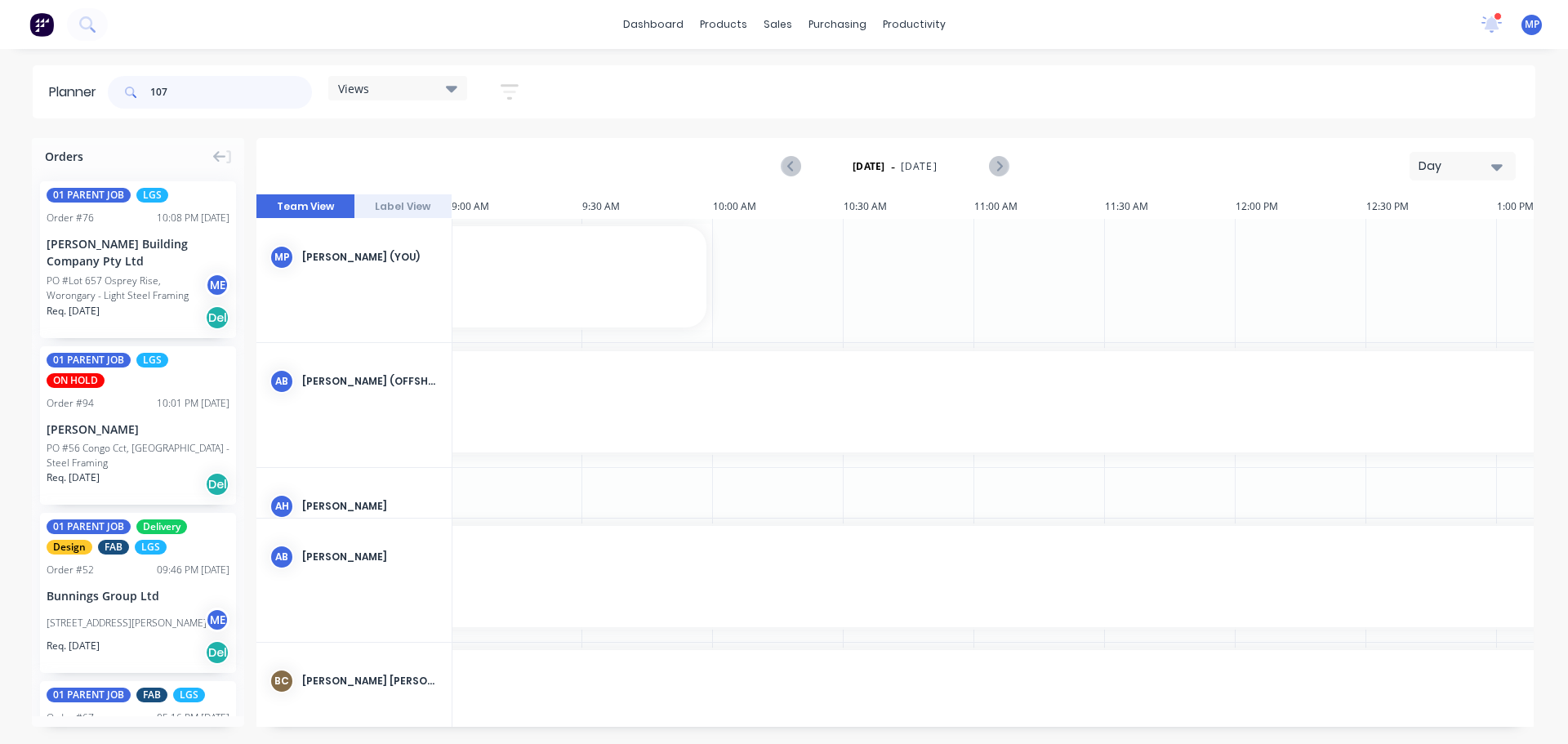
type input "107"
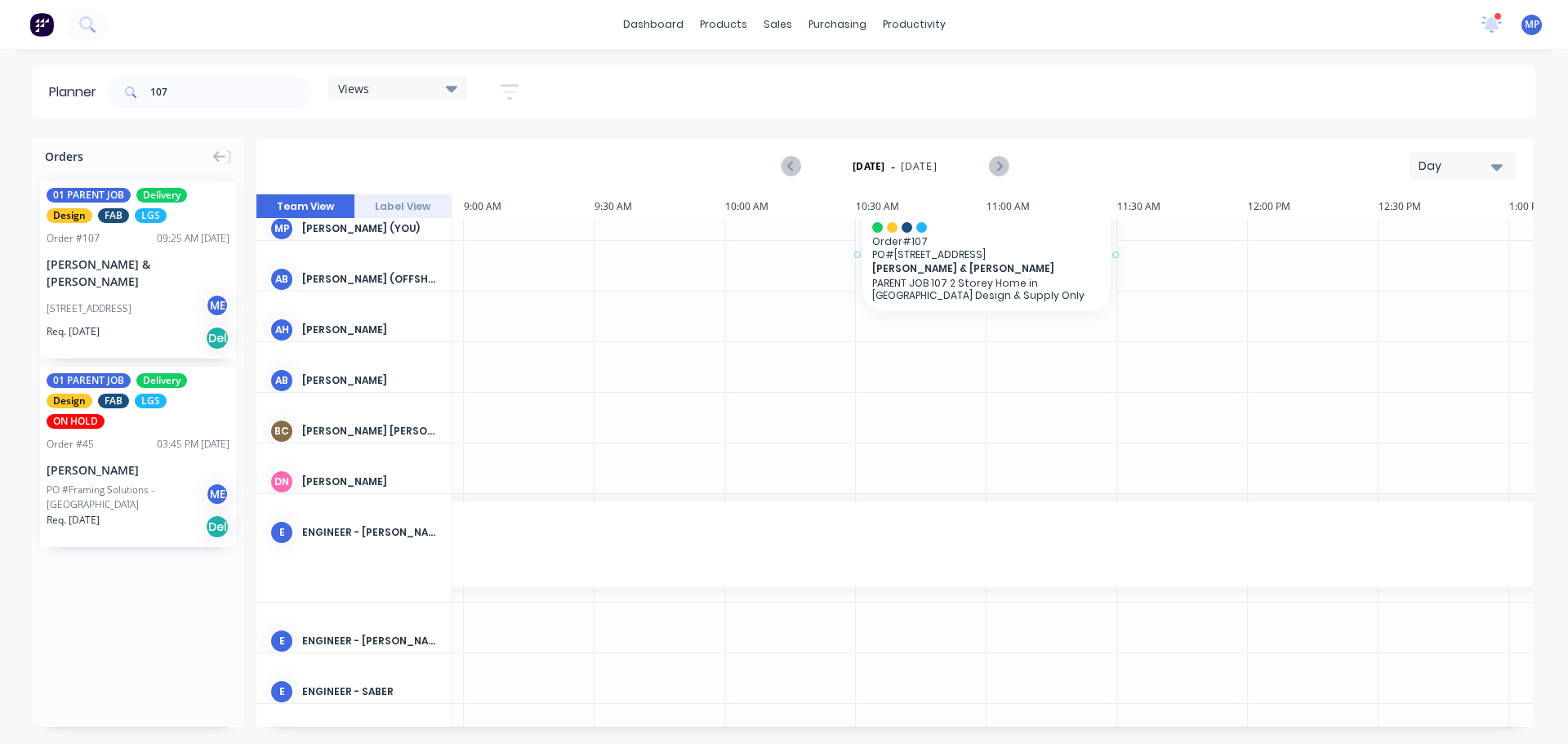
scroll to position [0, 773]
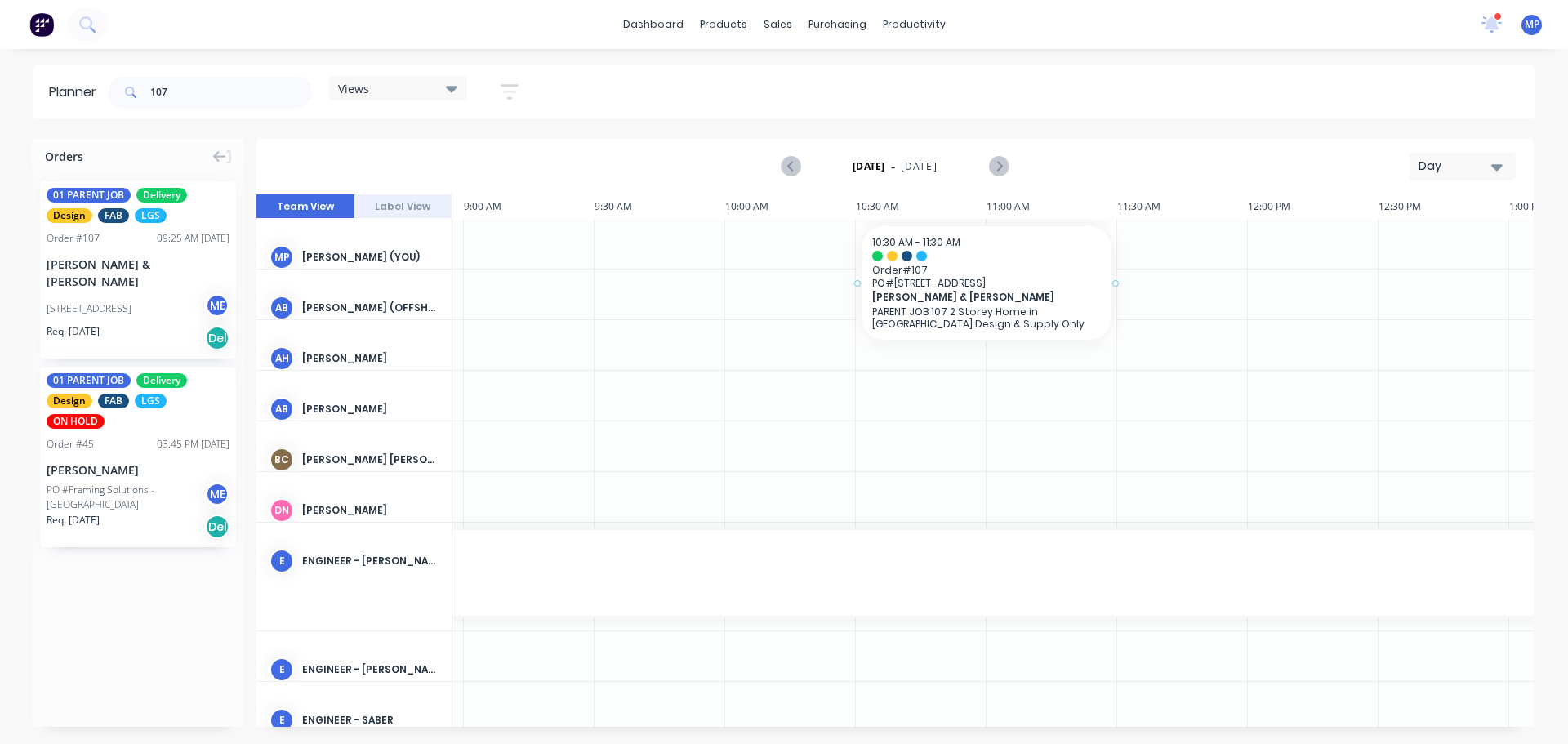
drag, startPoint x: 88, startPoint y: 283, endPoint x: 893, endPoint y: 251, distance: 805.6
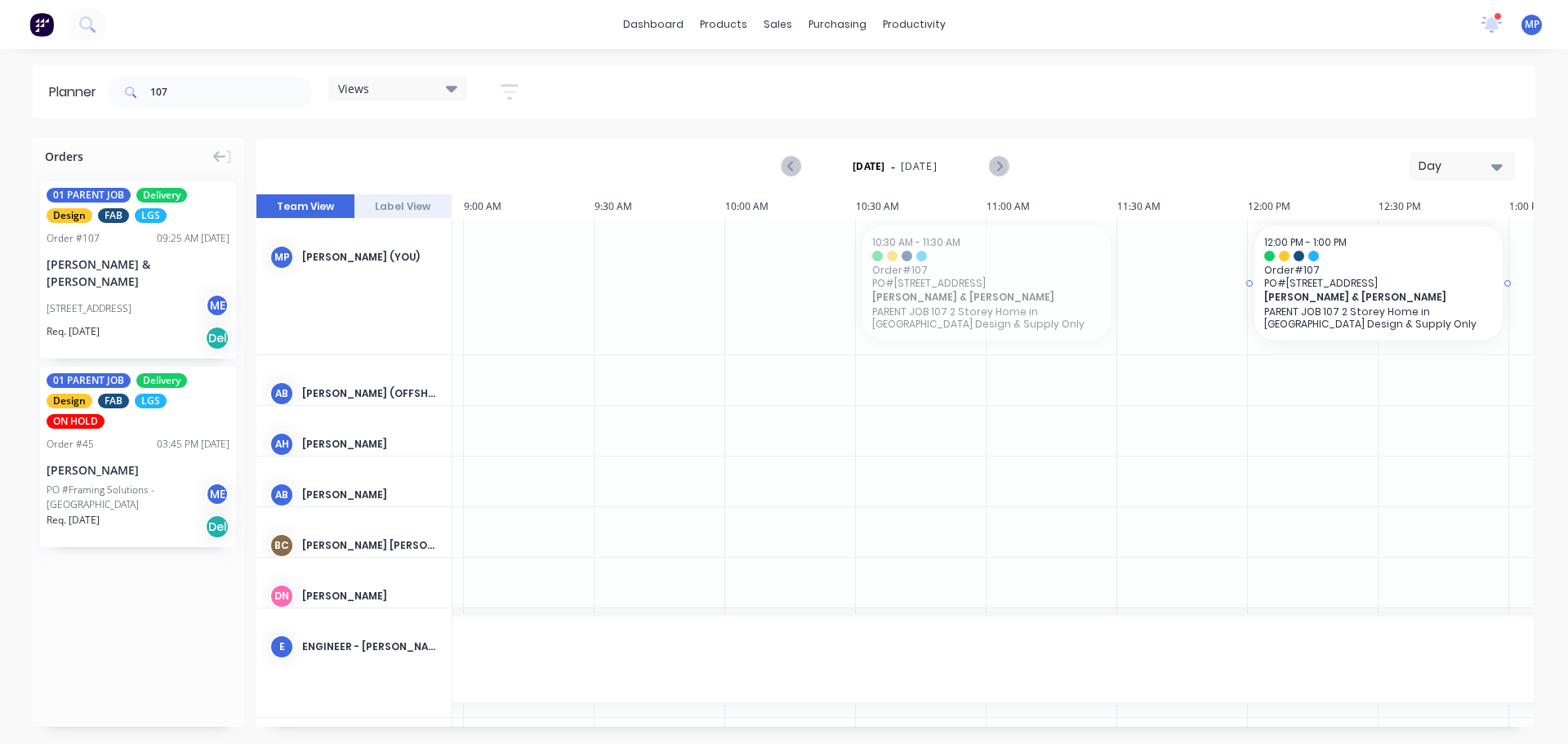
drag, startPoint x: 910, startPoint y: 282, endPoint x: 1299, endPoint y: 263, distance: 389.5
click at [1502, 162] on button "Day" at bounding box center [1462, 166] width 106 height 29
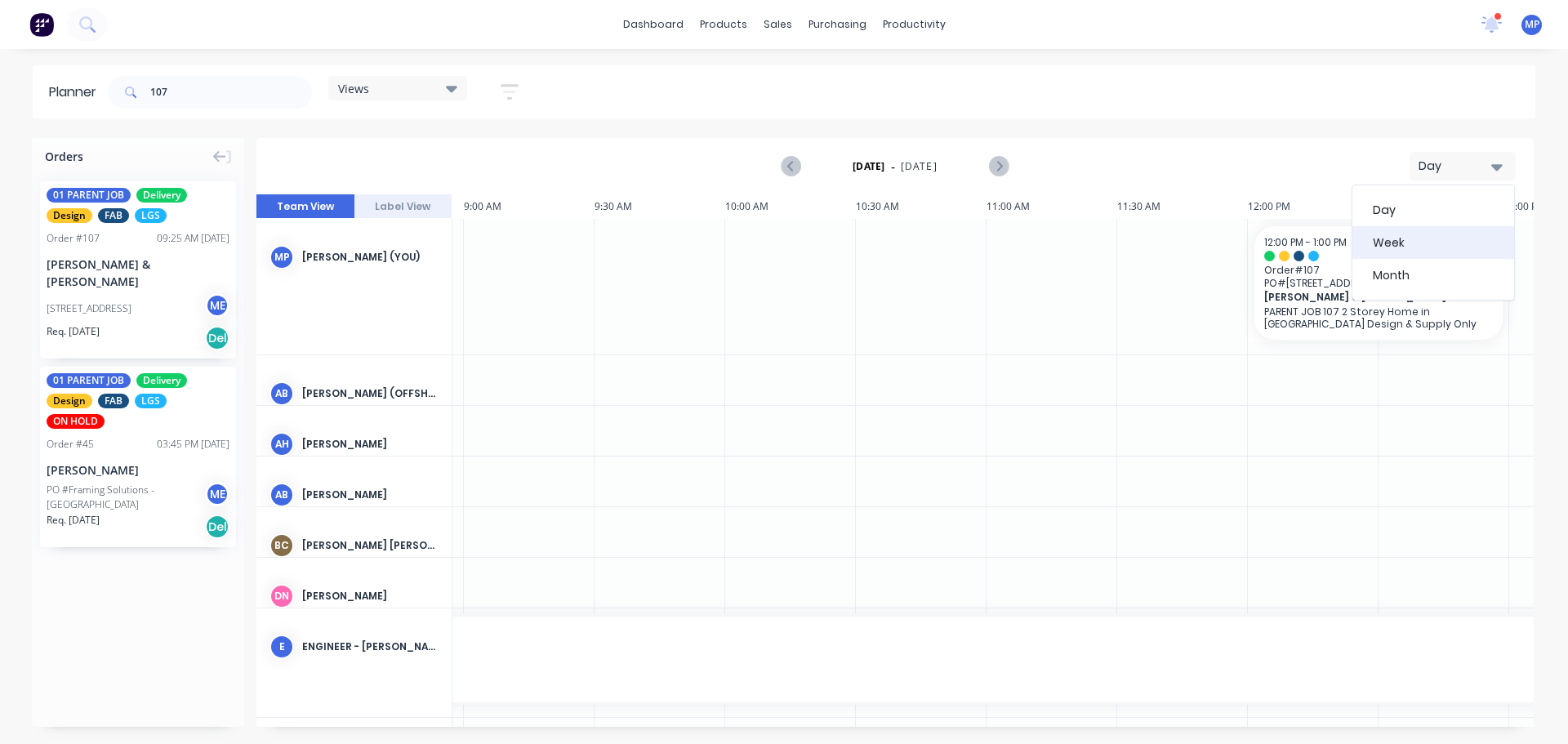
click at [1404, 249] on div "Week" at bounding box center [1432, 242] width 162 height 32
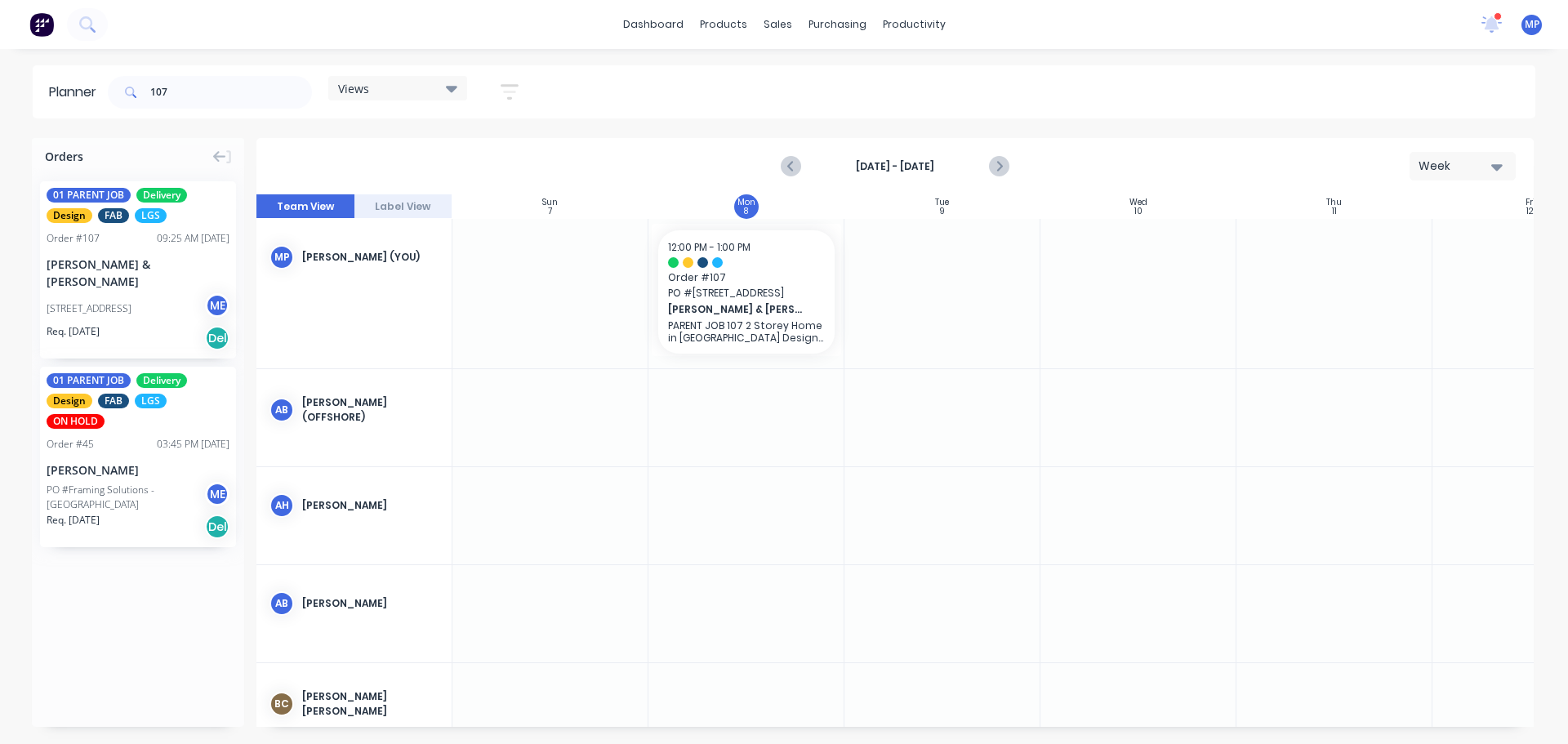
scroll to position [0, 1]
click at [424, 84] on div "Views" at bounding box center [397, 88] width 119 height 15
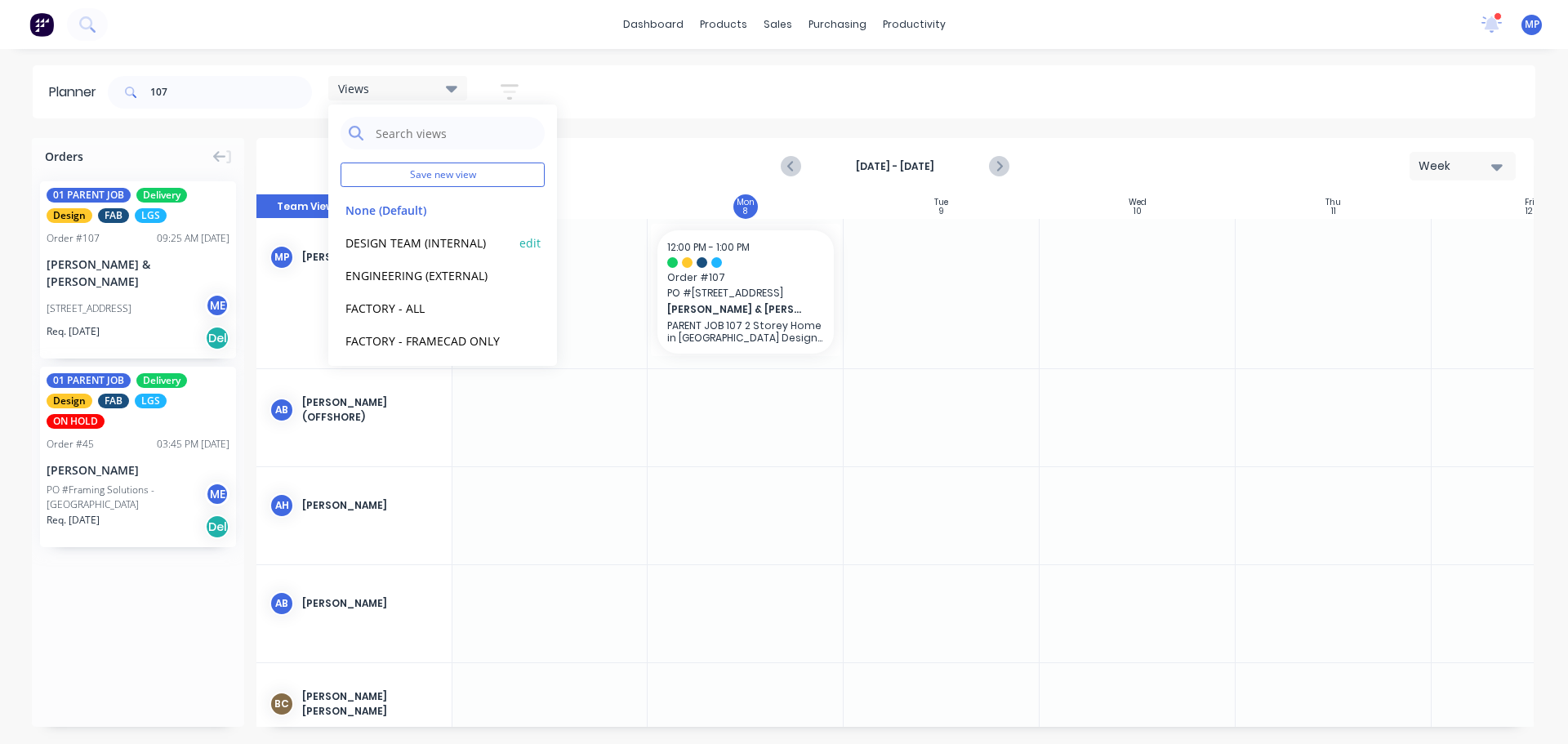
click at [422, 246] on button "DESIGN TEAM (INTERNAL)" at bounding box center [427, 242] width 174 height 18
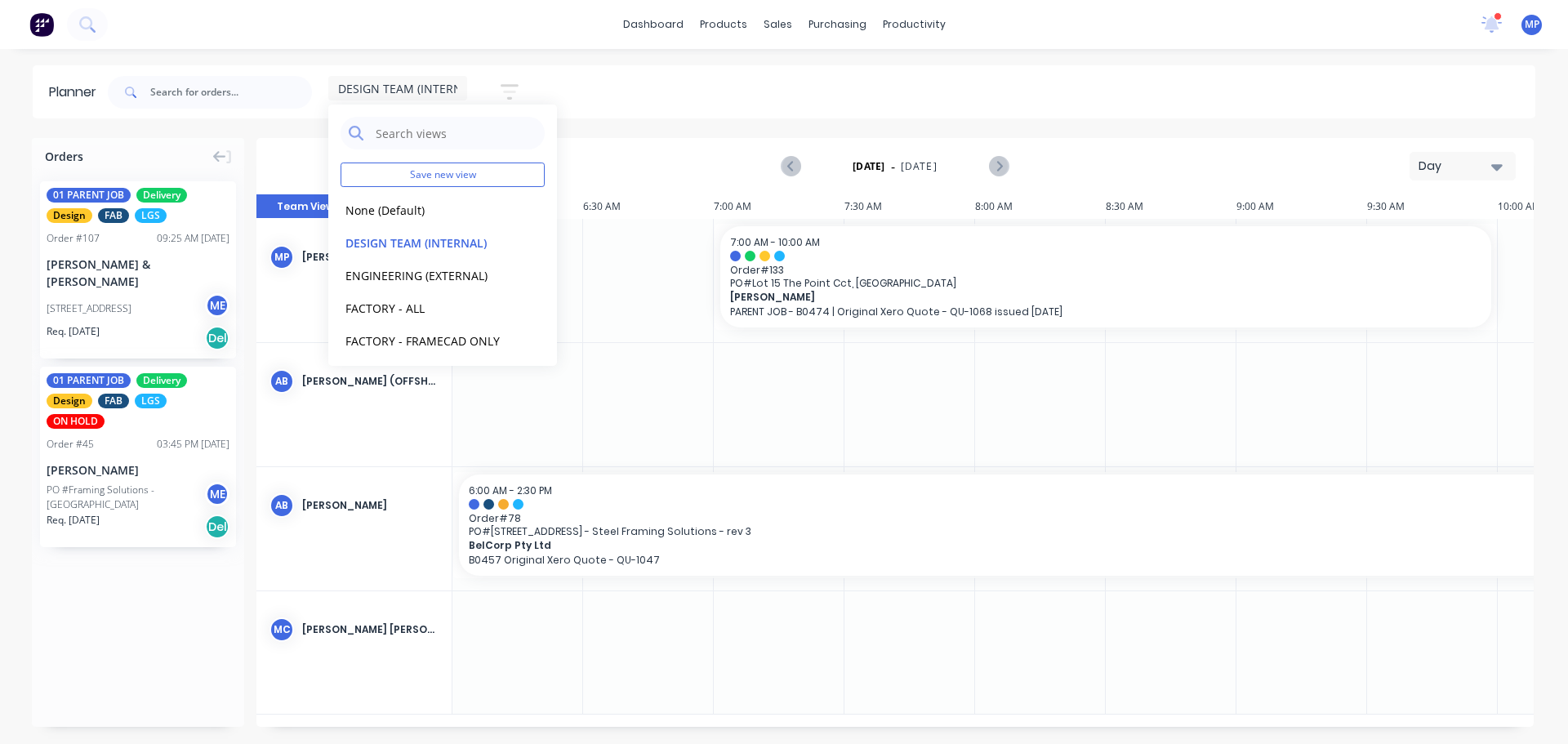
scroll to position [0, 785]
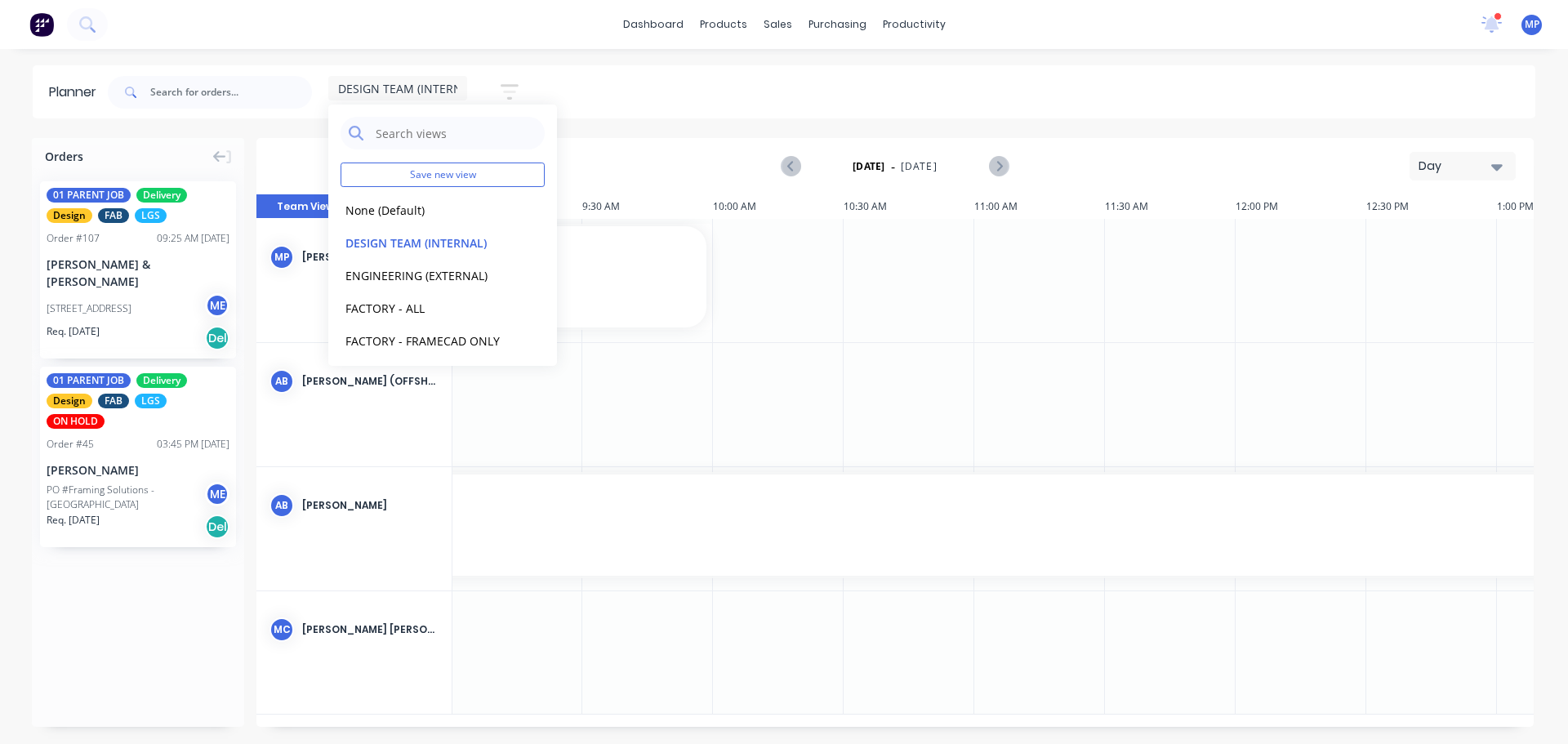
click at [1466, 172] on div "Day" at bounding box center [1456, 166] width 75 height 18
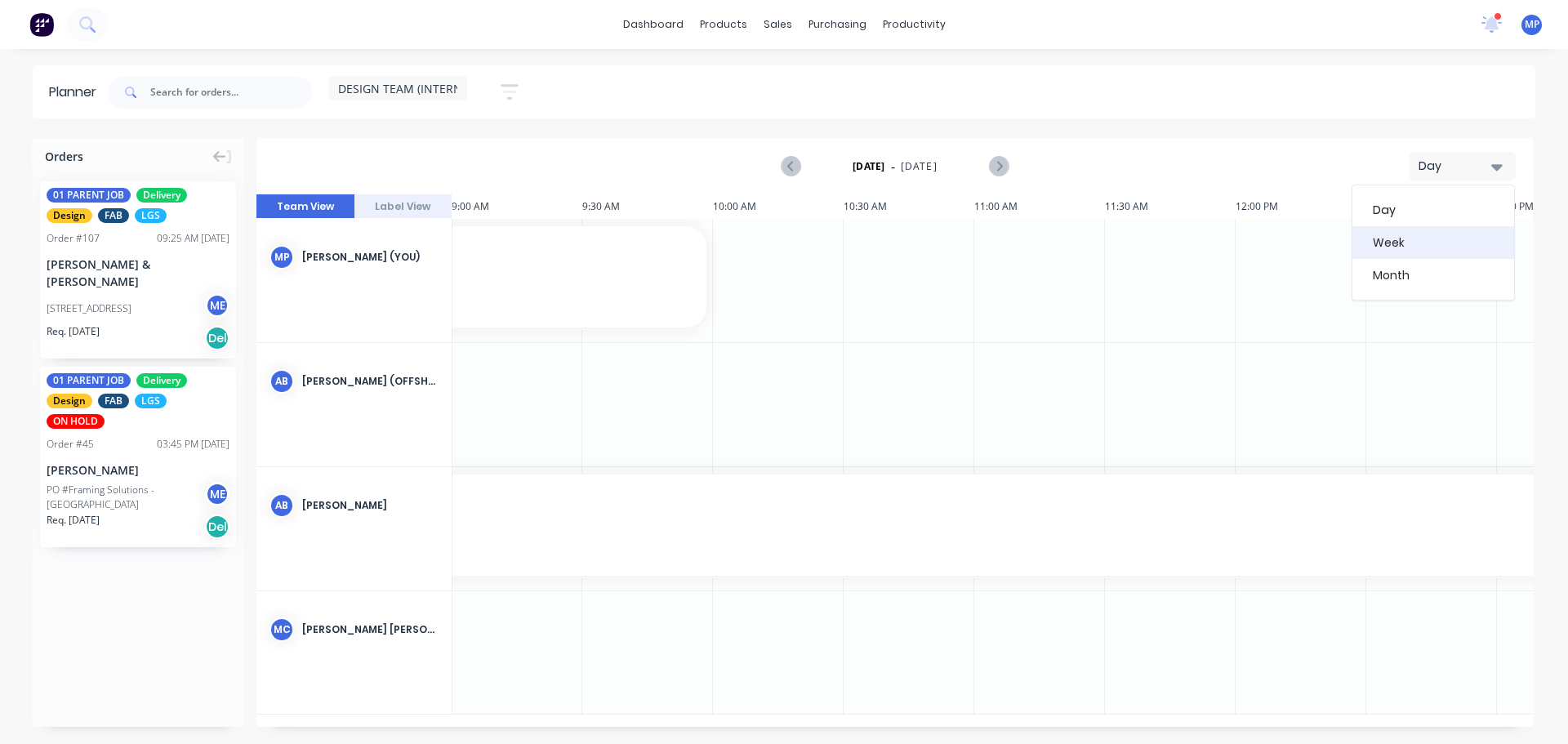
click at [1412, 247] on div "Week" at bounding box center [1432, 242] width 162 height 32
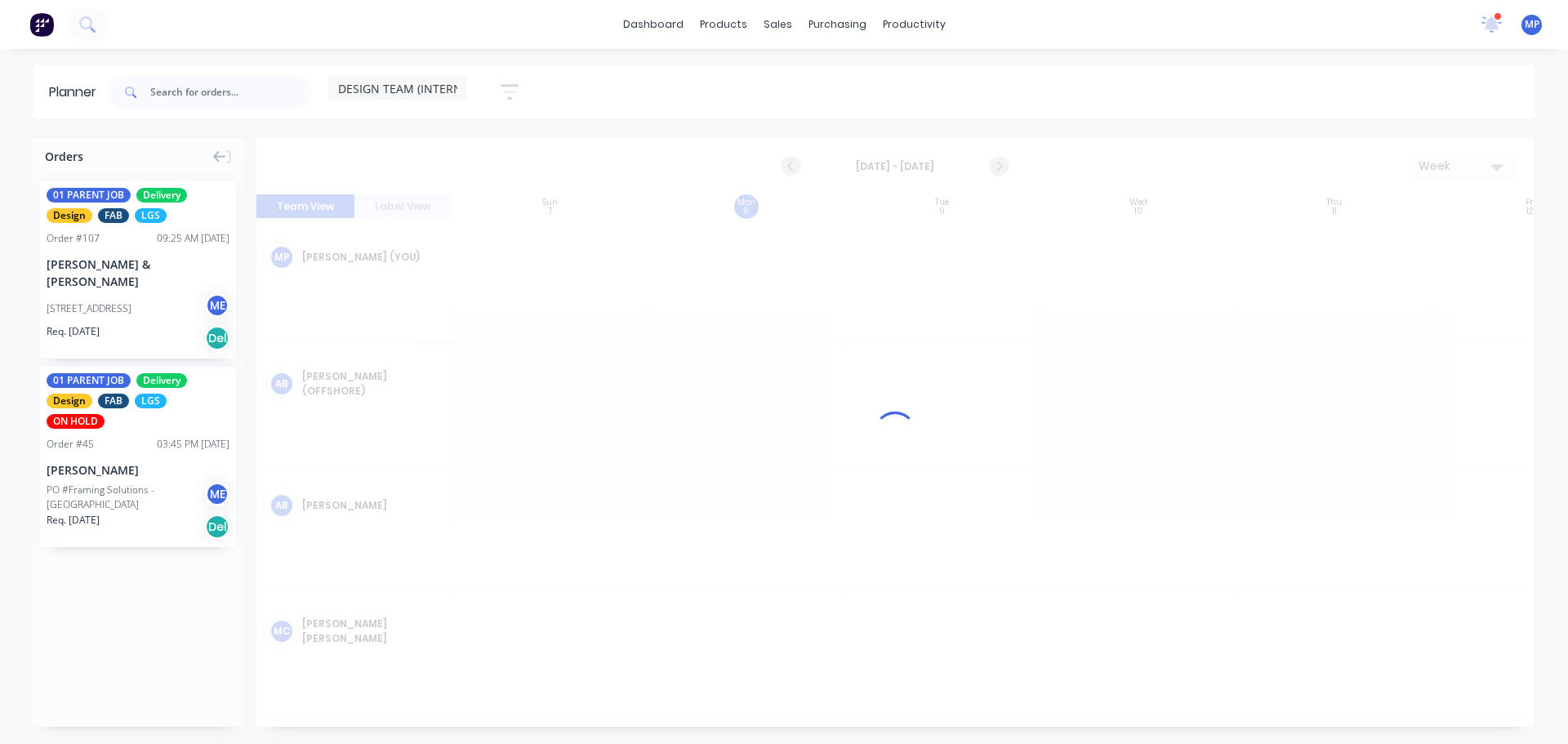
scroll to position [0, 1]
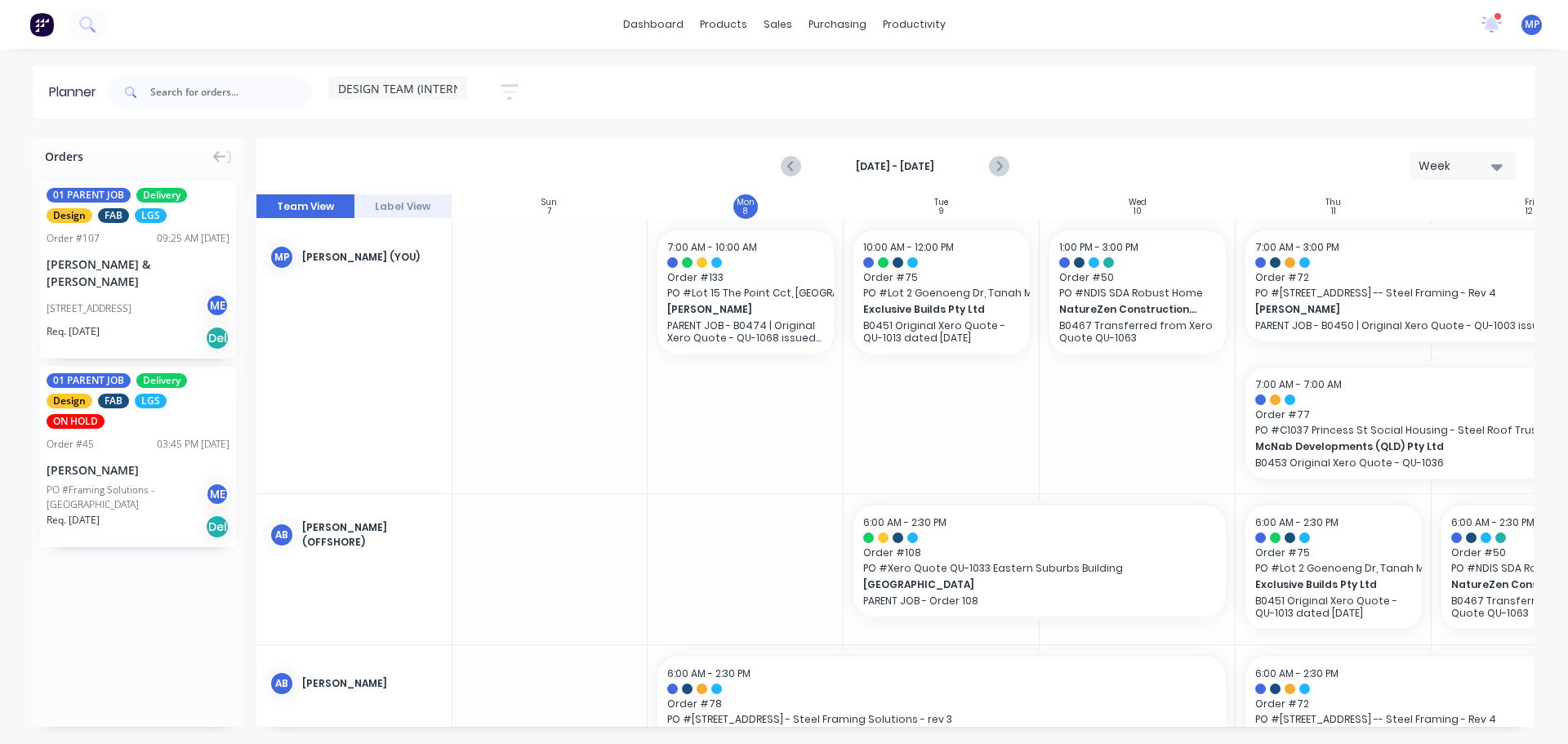
click at [1500, 167] on icon "button" at bounding box center [1496, 167] width 11 height 6
drag, startPoint x: 1413, startPoint y: 242, endPoint x: 1416, endPoint y: 221, distance: 21.2
click at [1416, 221] on div "Day Week Month" at bounding box center [1432, 242] width 164 height 116
click at [1418, 207] on div "Day" at bounding box center [1432, 209] width 162 height 32
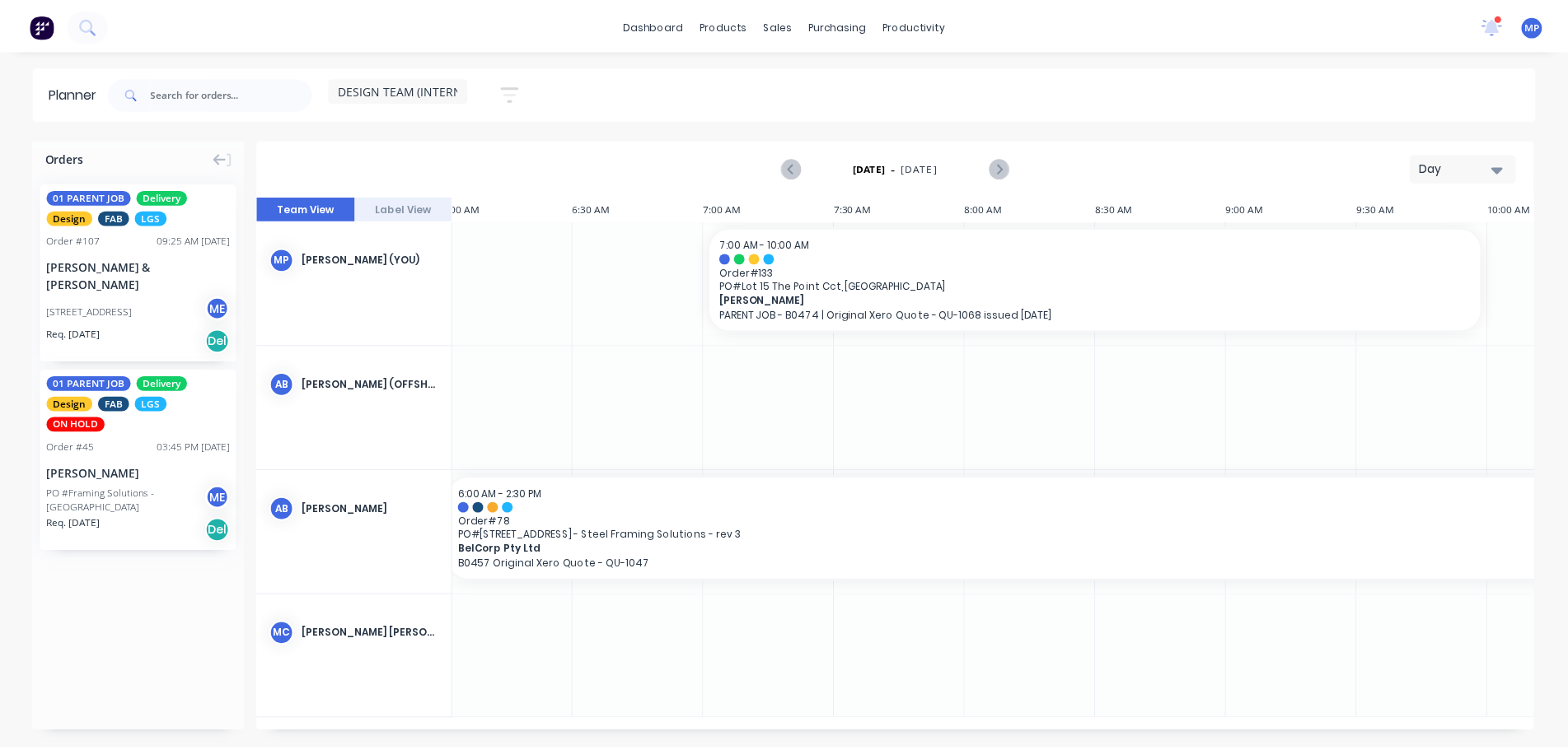
scroll to position [0, 0]
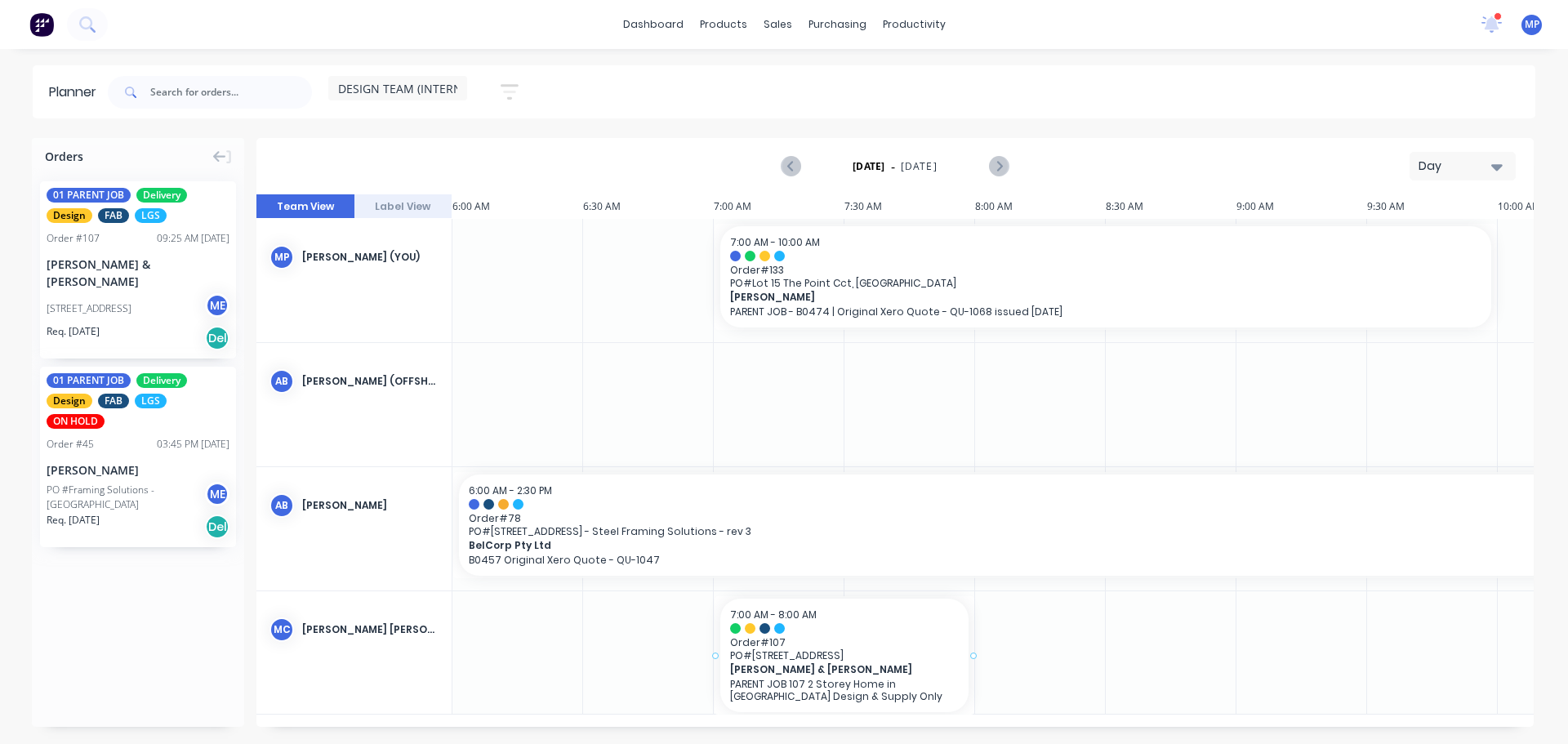
drag, startPoint x: 112, startPoint y: 265, endPoint x: 814, endPoint y: 655, distance: 803.1
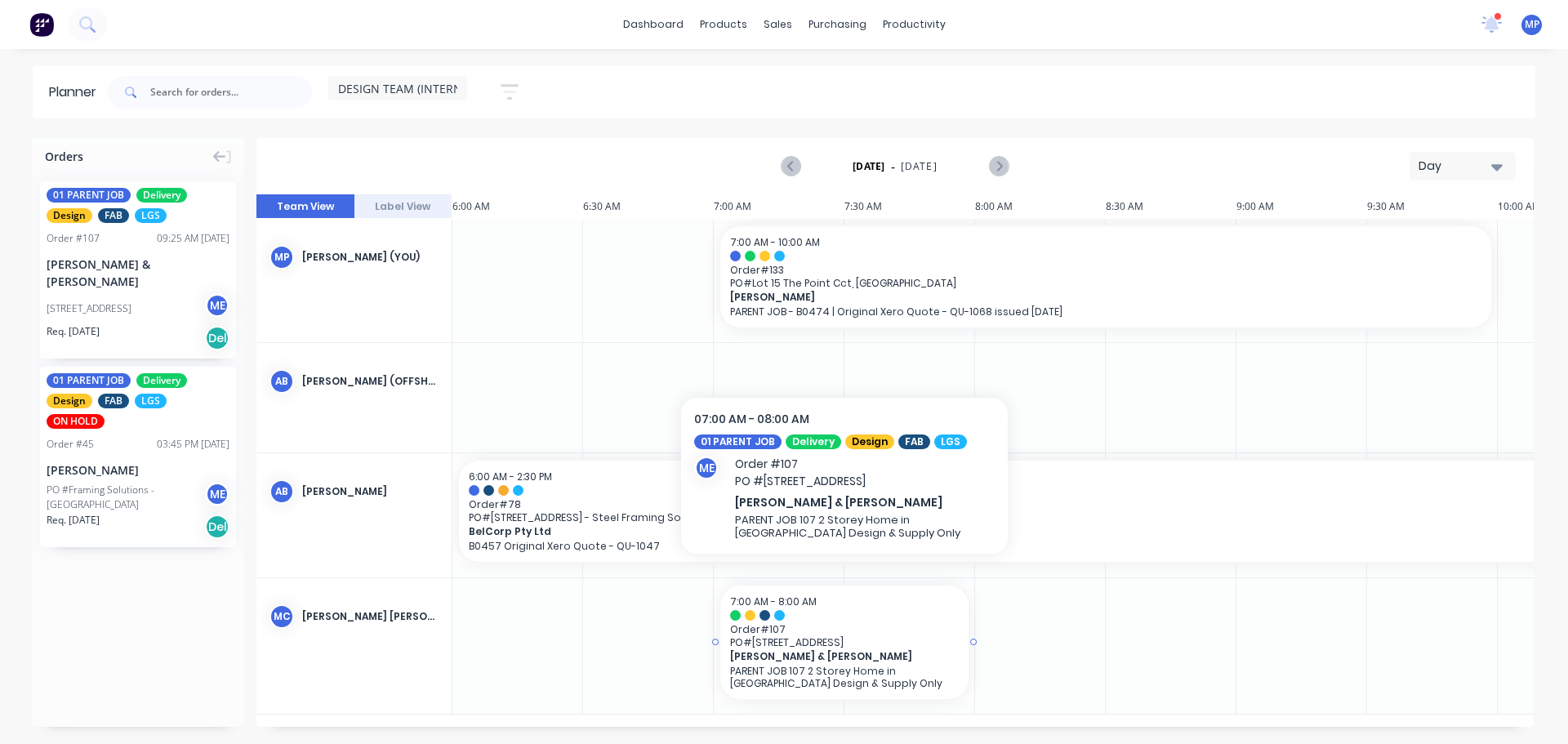
drag, startPoint x: 769, startPoint y: 650, endPoint x: 743, endPoint y: 656, distance: 26.7
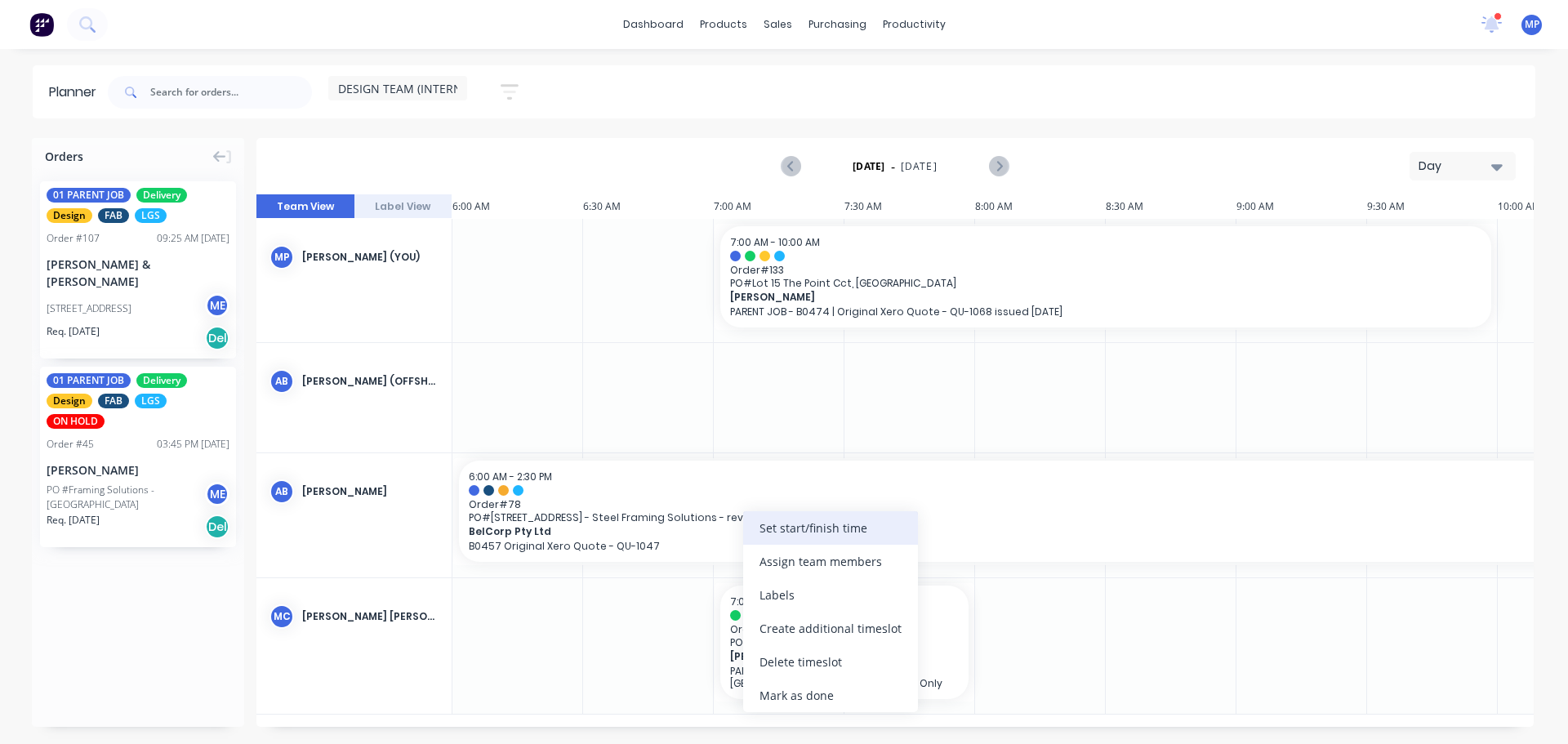
click at [793, 530] on div "Set start/finish time" at bounding box center [830, 528] width 175 height 33
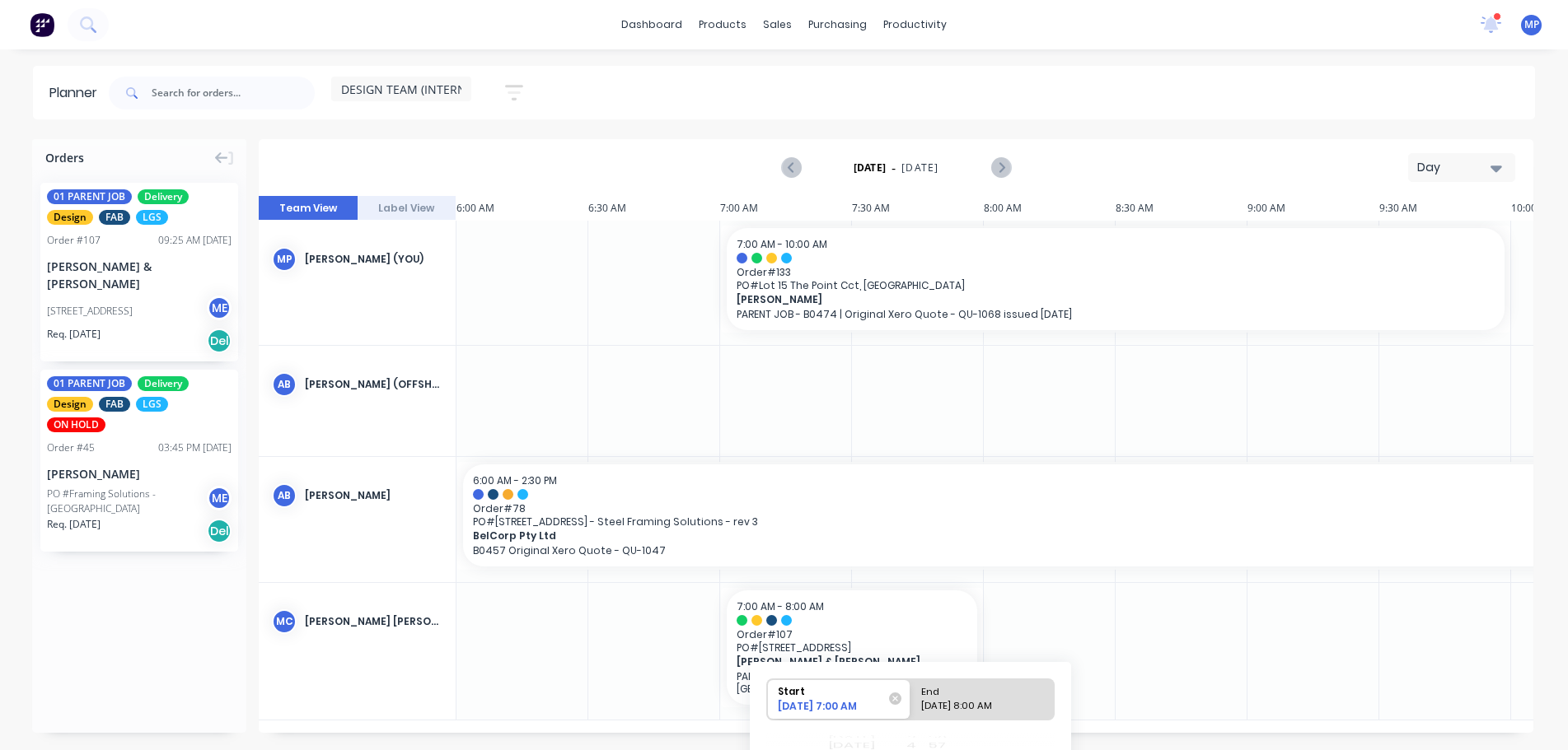
click at [860, 714] on div "09/08/2025 7:00 AM" at bounding box center [831, 709] width 119 height 19
click at [768, 714] on input "Start 09/08/2025 7:00 AM" at bounding box center [767, 700] width 1 height 41
click at [863, 707] on div "09/08/2025 7:00 AM" at bounding box center [829, 708] width 117 height 19
click at [768, 707] on input "Start 09/08/2025 7:00 AM" at bounding box center [767, 700] width 1 height 41
click at [843, 698] on div "Start" at bounding box center [831, 689] width 119 height 20
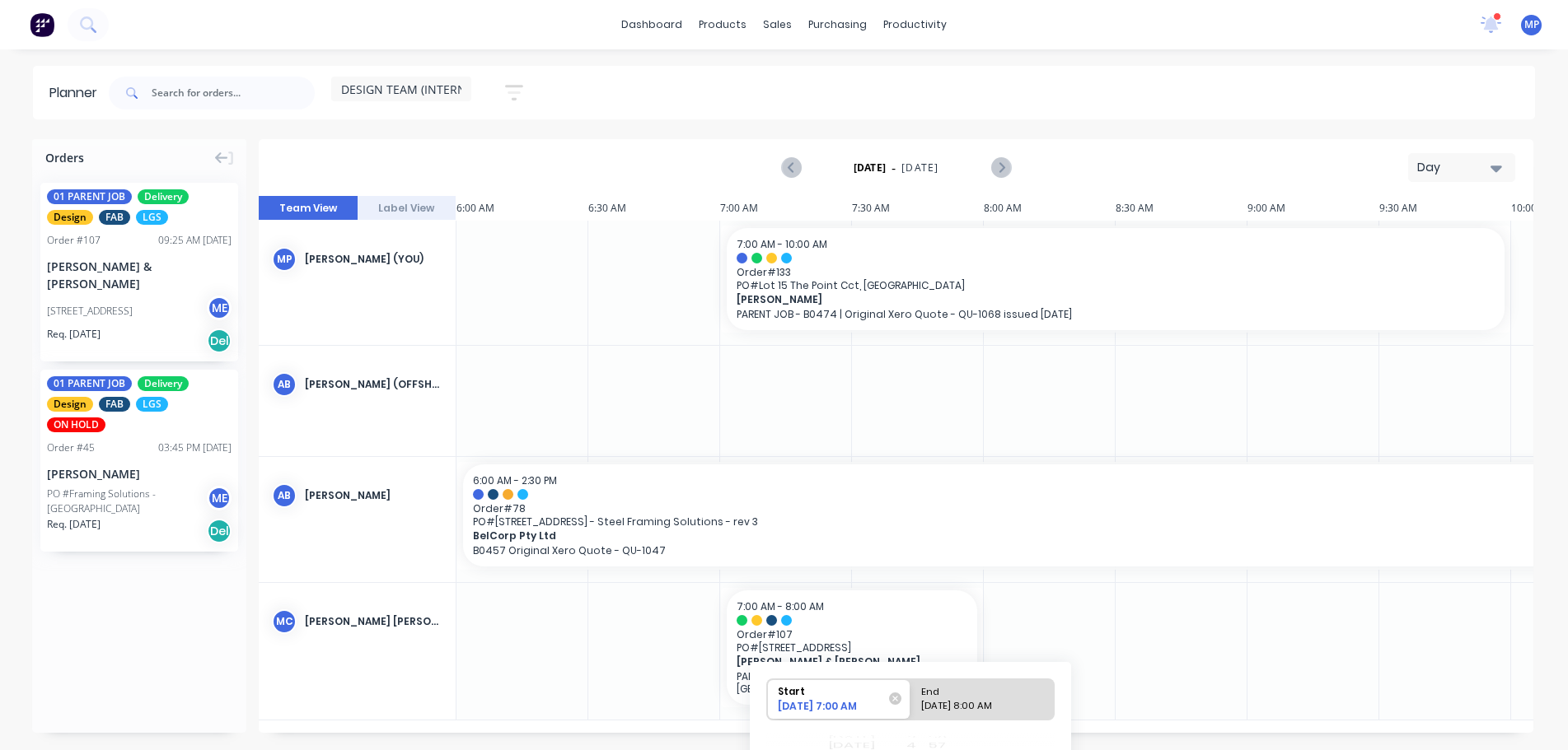
click at [768, 698] on input "Start 09/08/2025 7:00 AM" at bounding box center [767, 700] width 1 height 41
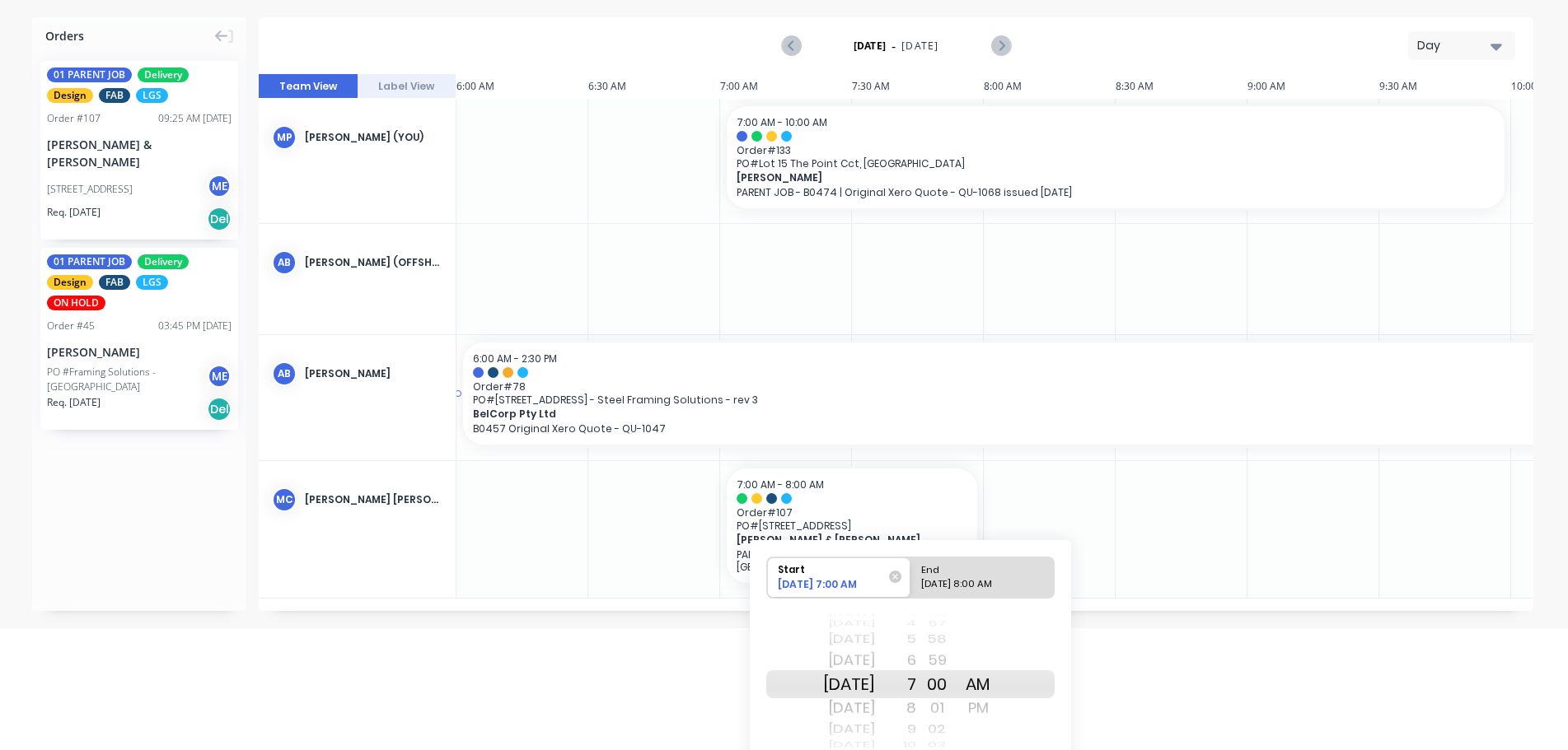
scroll to position [191, 0]
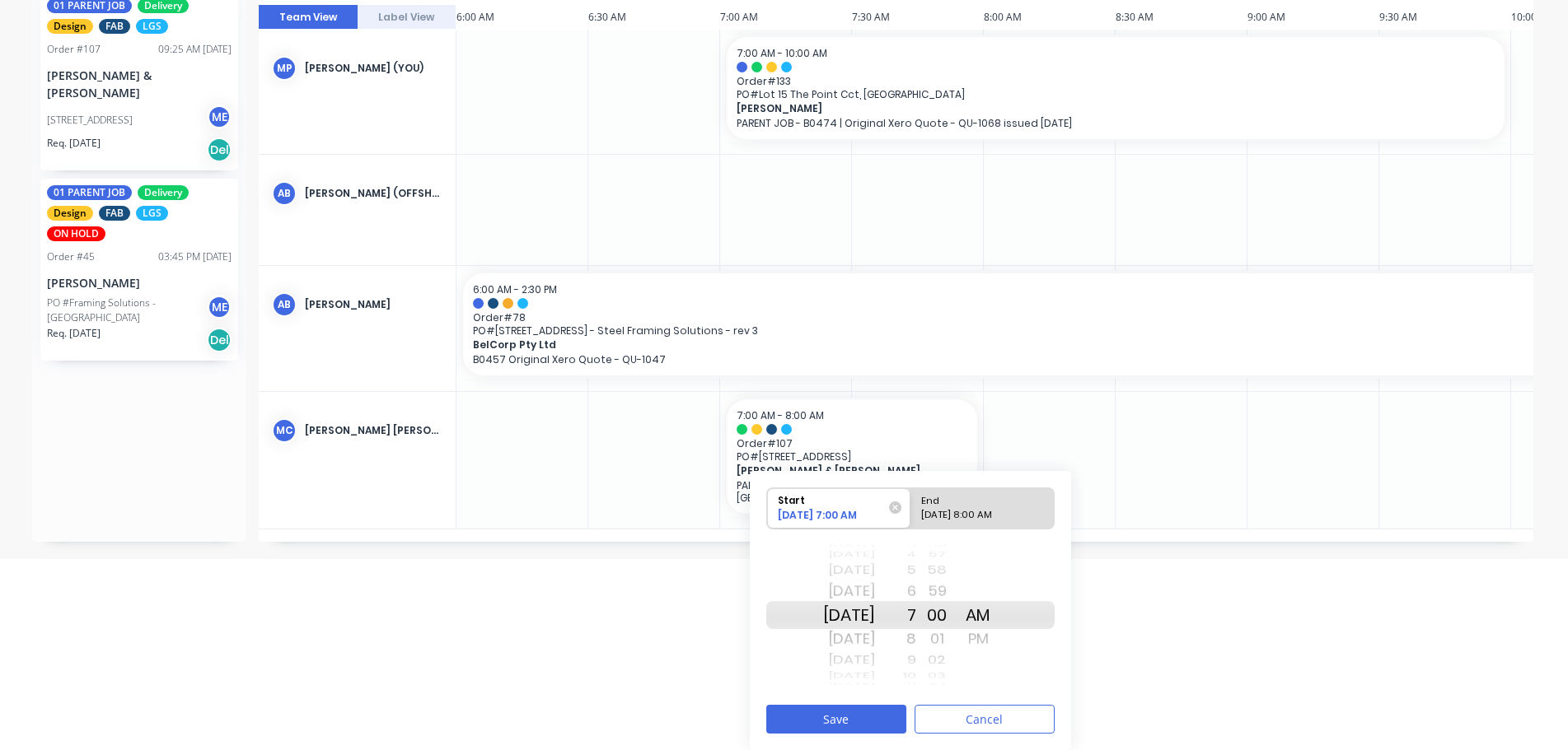
click at [848, 663] on div "Wed Sep 10" at bounding box center [848, 660] width 52 height 21
click at [969, 512] on div "Please select" at bounding box center [983, 518] width 134 height 20
click at [911, 512] on input "End Please select" at bounding box center [910, 508] width 1 height 41
radio input "true"
click at [999, 643] on div "PM" at bounding box center [977, 639] width 41 height 26
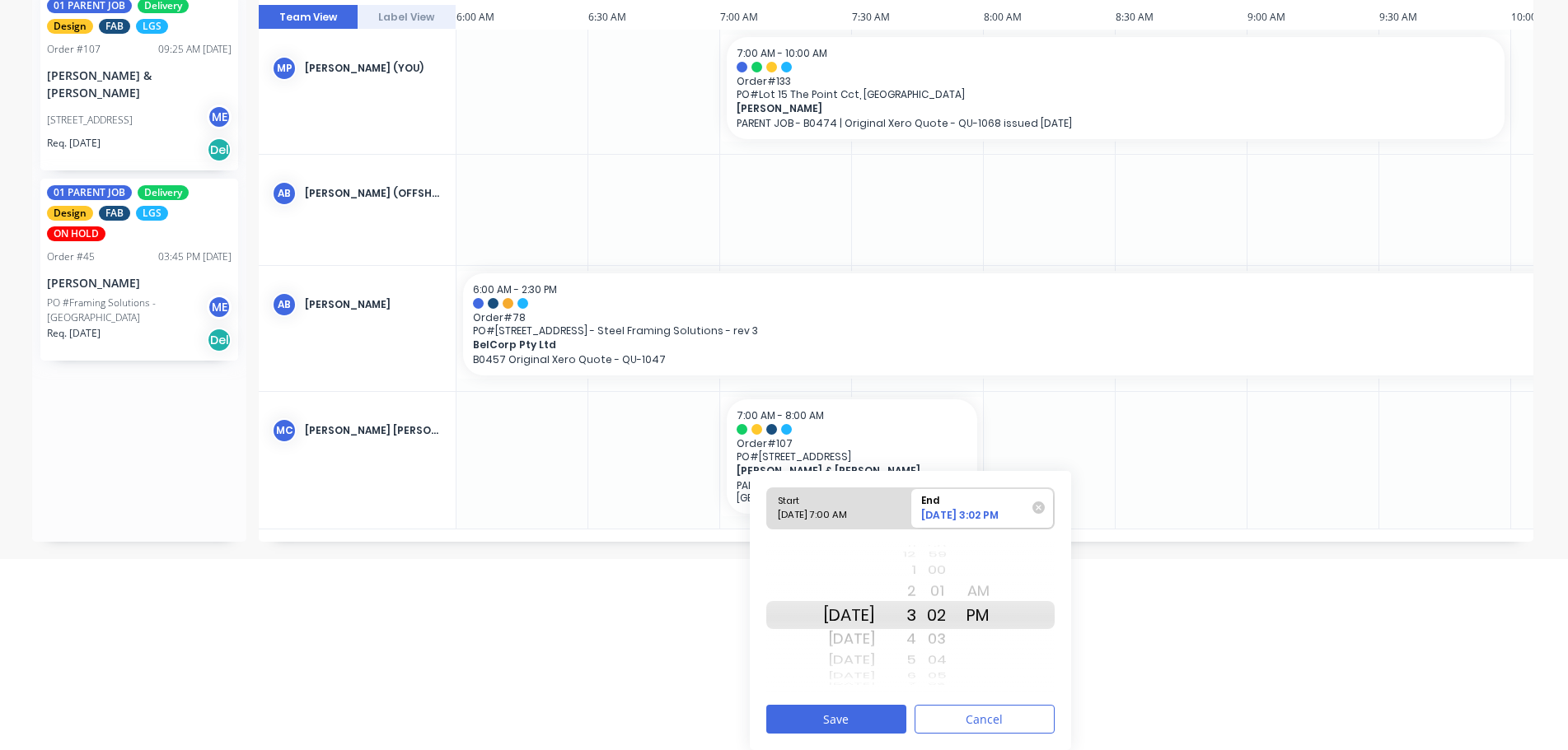
click at [916, 589] on div "2" at bounding box center [895, 591] width 41 height 26
click at [862, 642] on div "Thu Sep 11" at bounding box center [848, 639] width 52 height 26
click at [871, 641] on div "Fri Sep 12" at bounding box center [848, 639] width 52 height 26
click at [868, 721] on button "Save" at bounding box center [836, 719] width 140 height 29
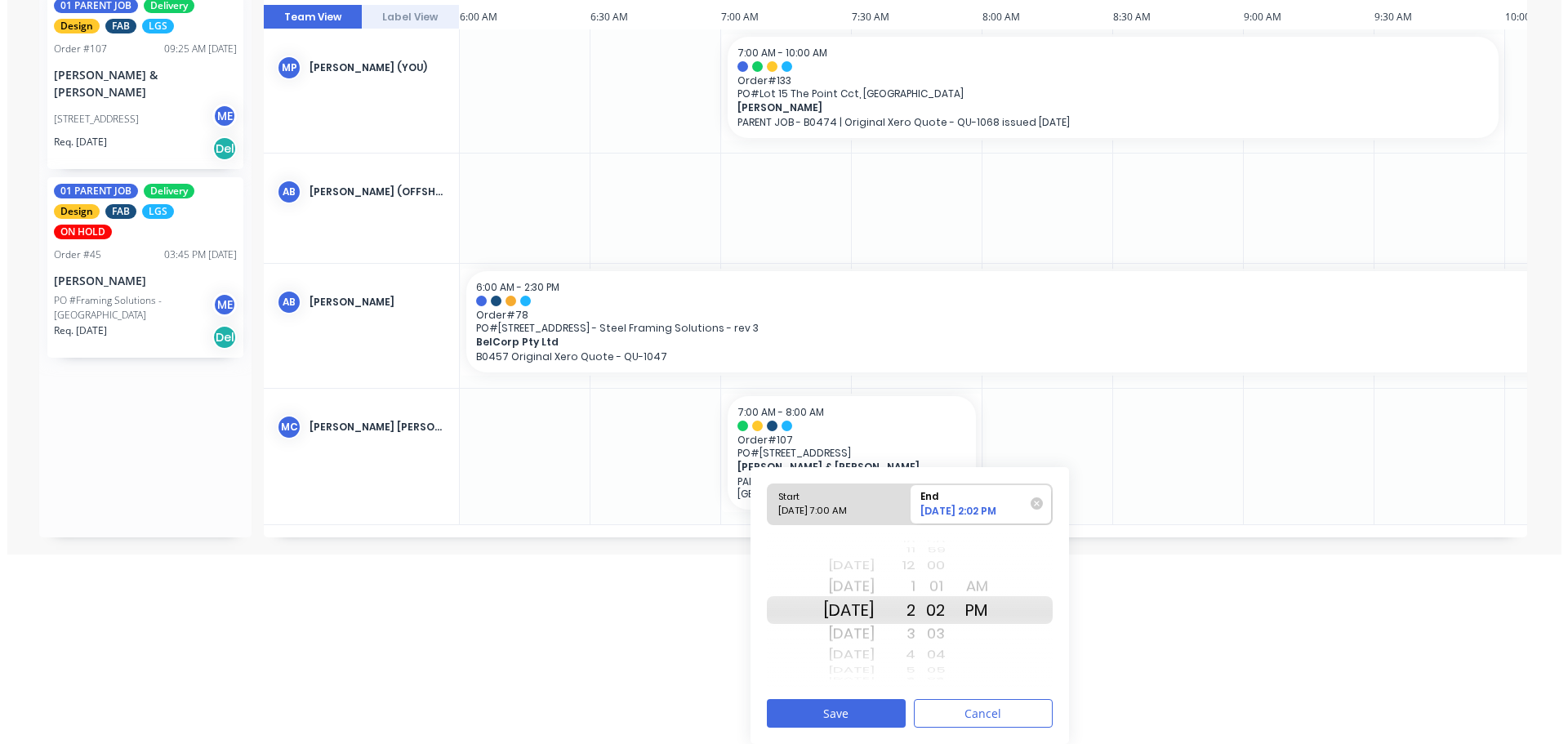
scroll to position [0, 0]
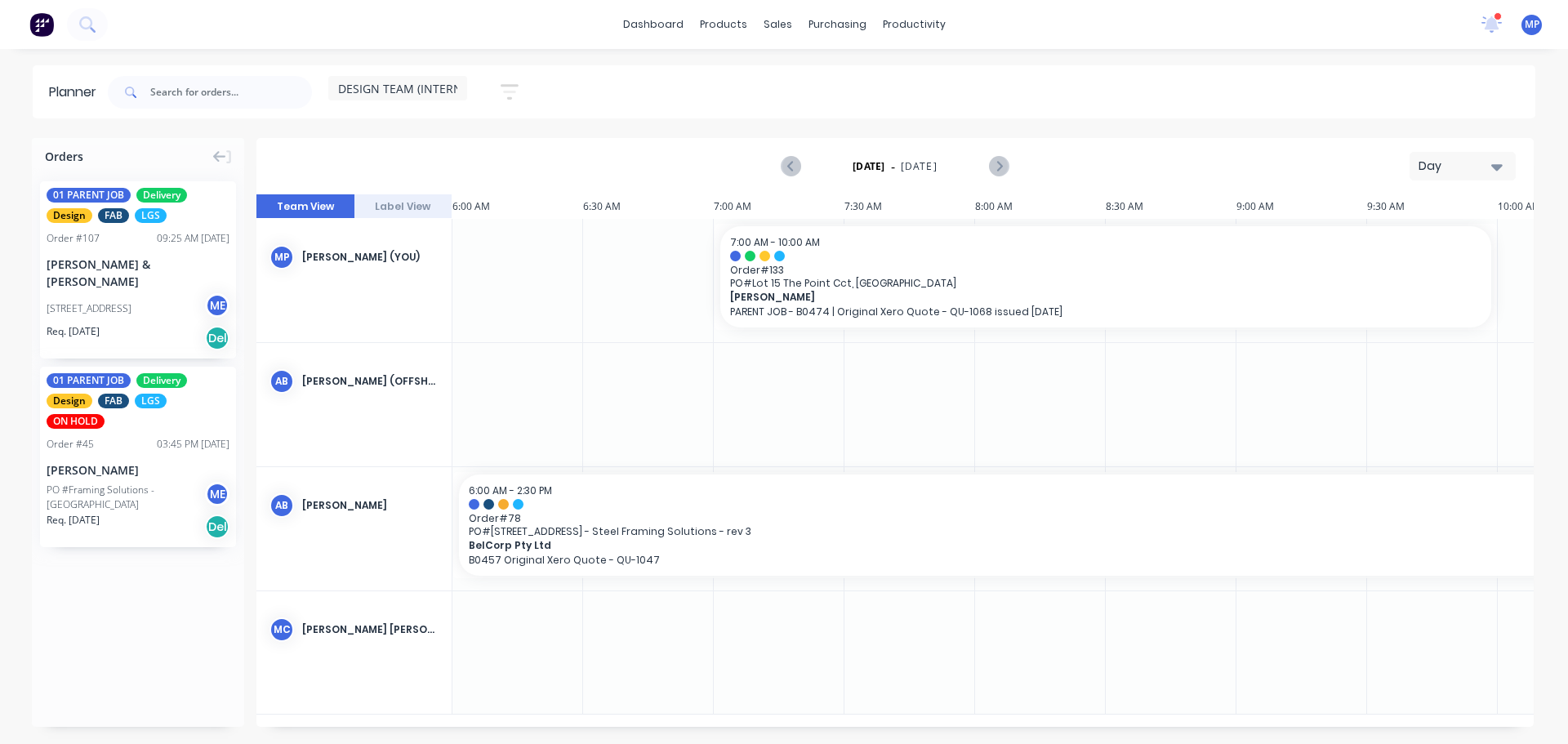
click at [1503, 166] on button "Day" at bounding box center [1462, 166] width 106 height 29
click at [1381, 244] on div "Week" at bounding box center [1432, 242] width 162 height 32
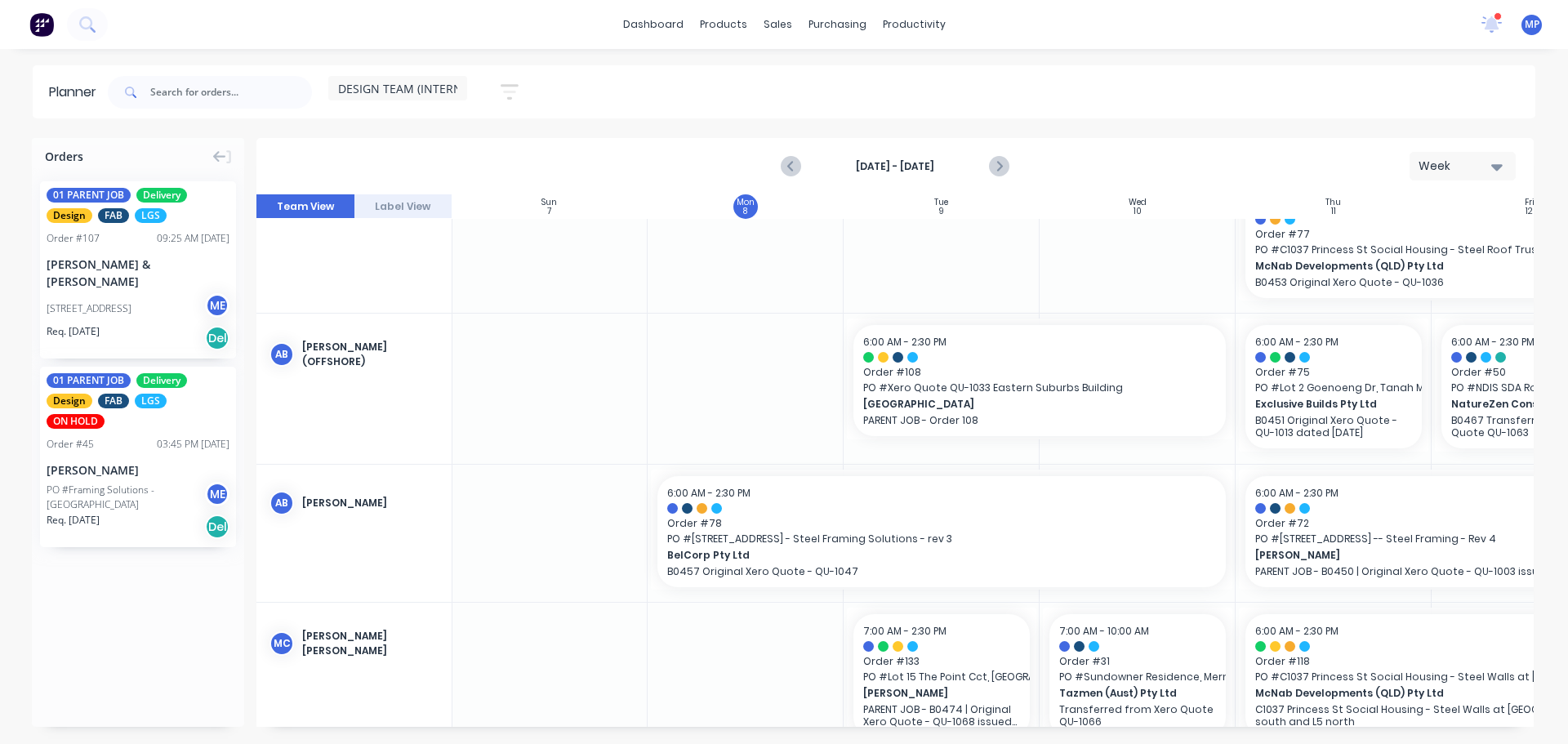
scroll to position [226, 1]
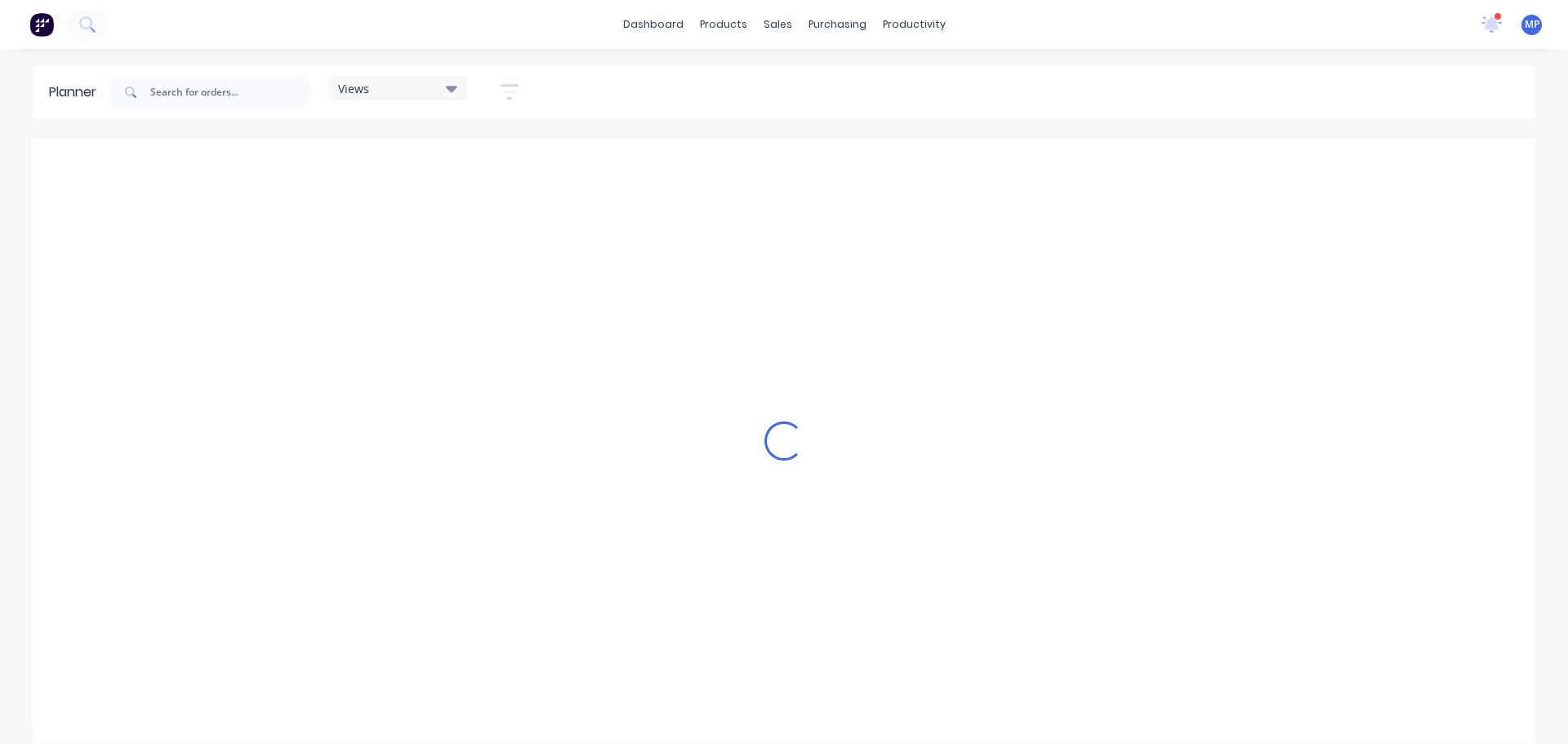
scroll to position [0, 785]
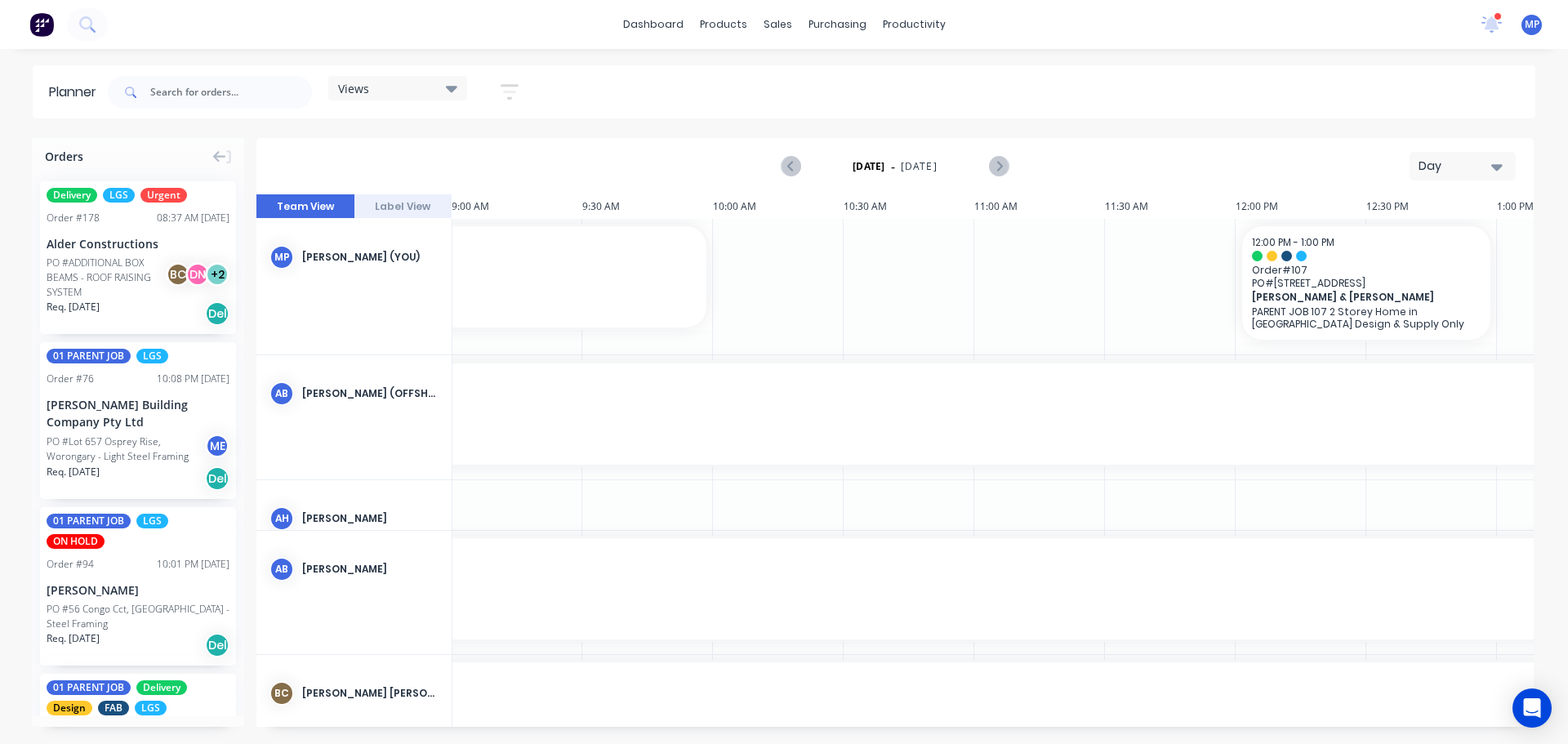
click at [1474, 171] on div "Day" at bounding box center [1456, 166] width 75 height 18
click at [1423, 236] on div "Week" at bounding box center [1432, 242] width 162 height 32
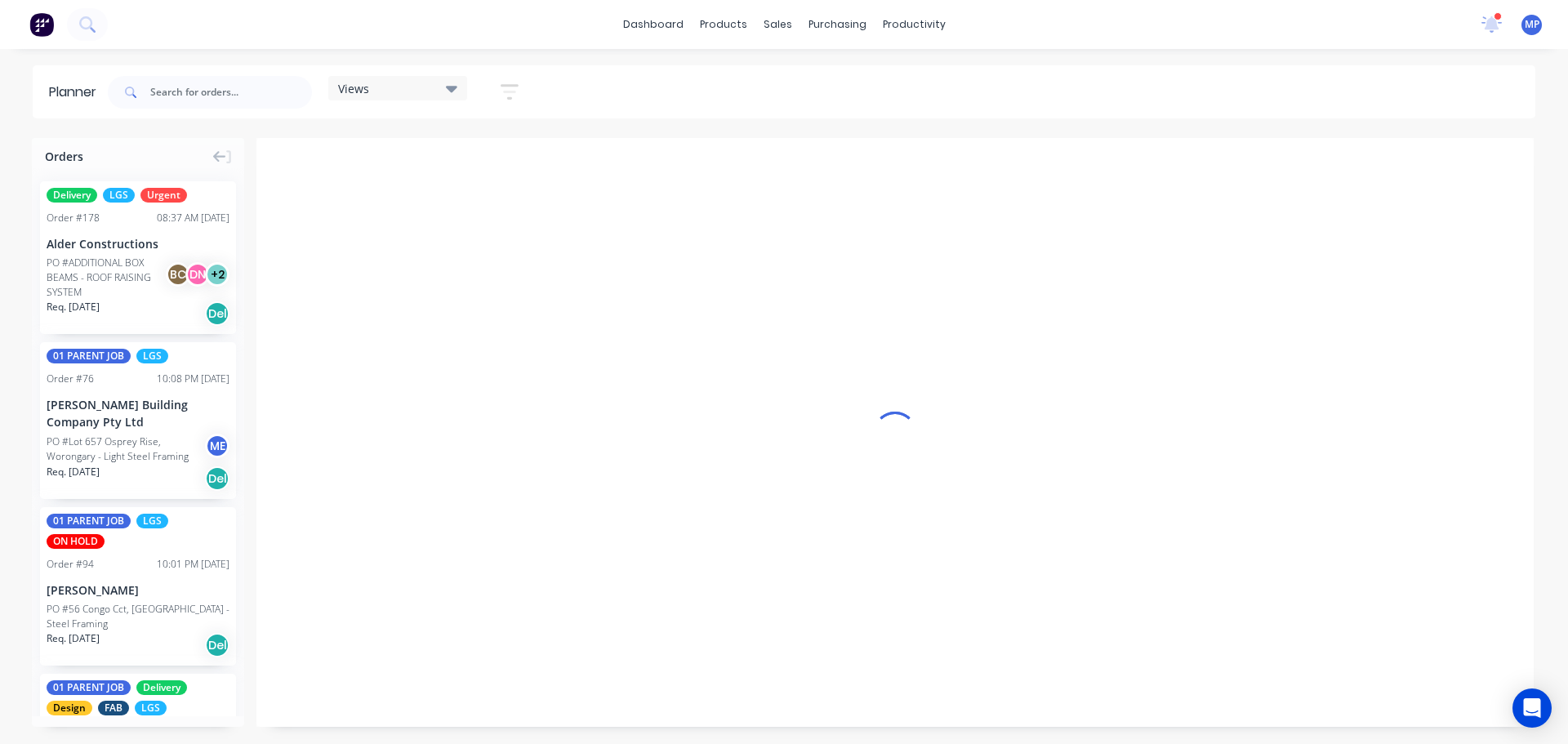
scroll to position [0, 1]
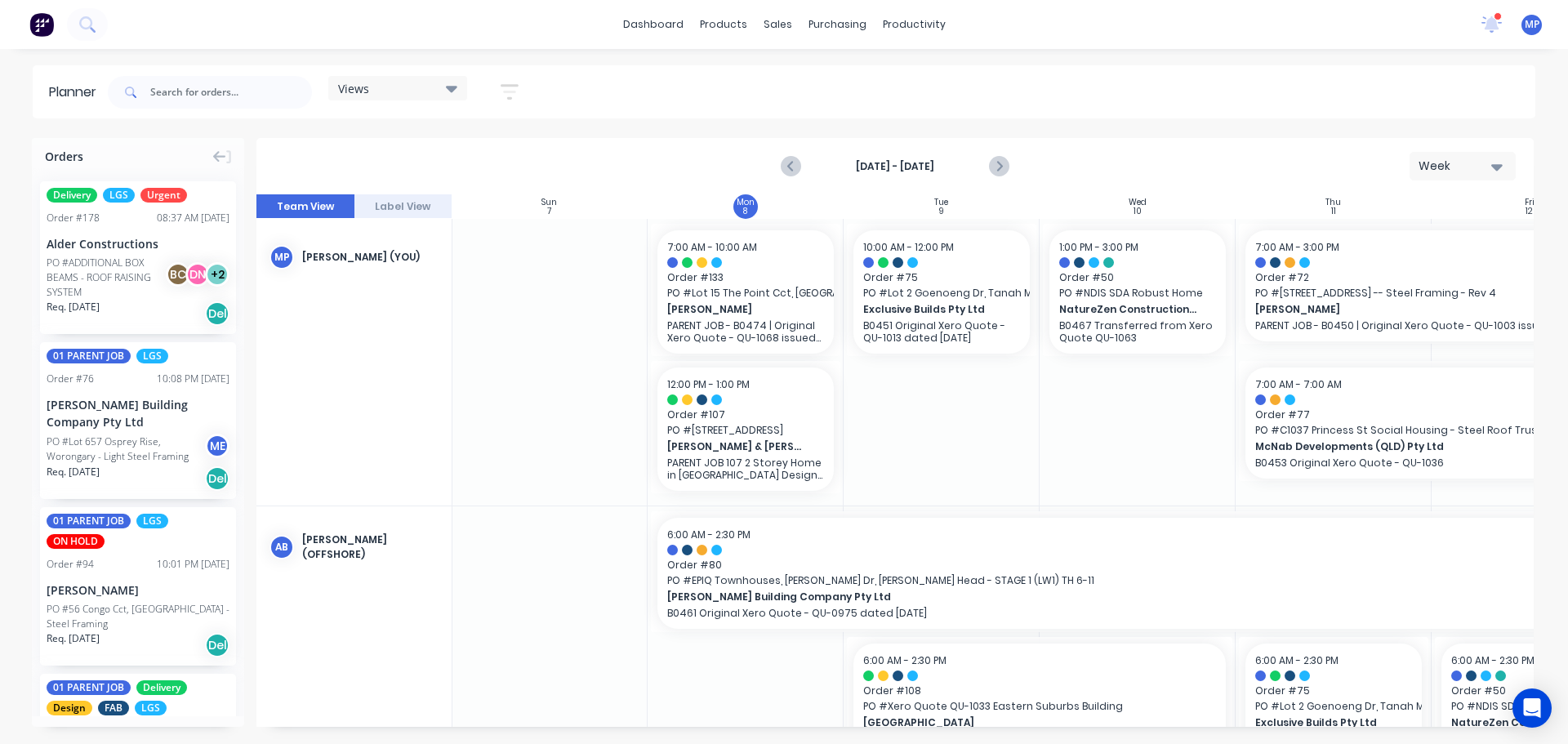
click at [437, 90] on div "Views" at bounding box center [397, 88] width 119 height 15
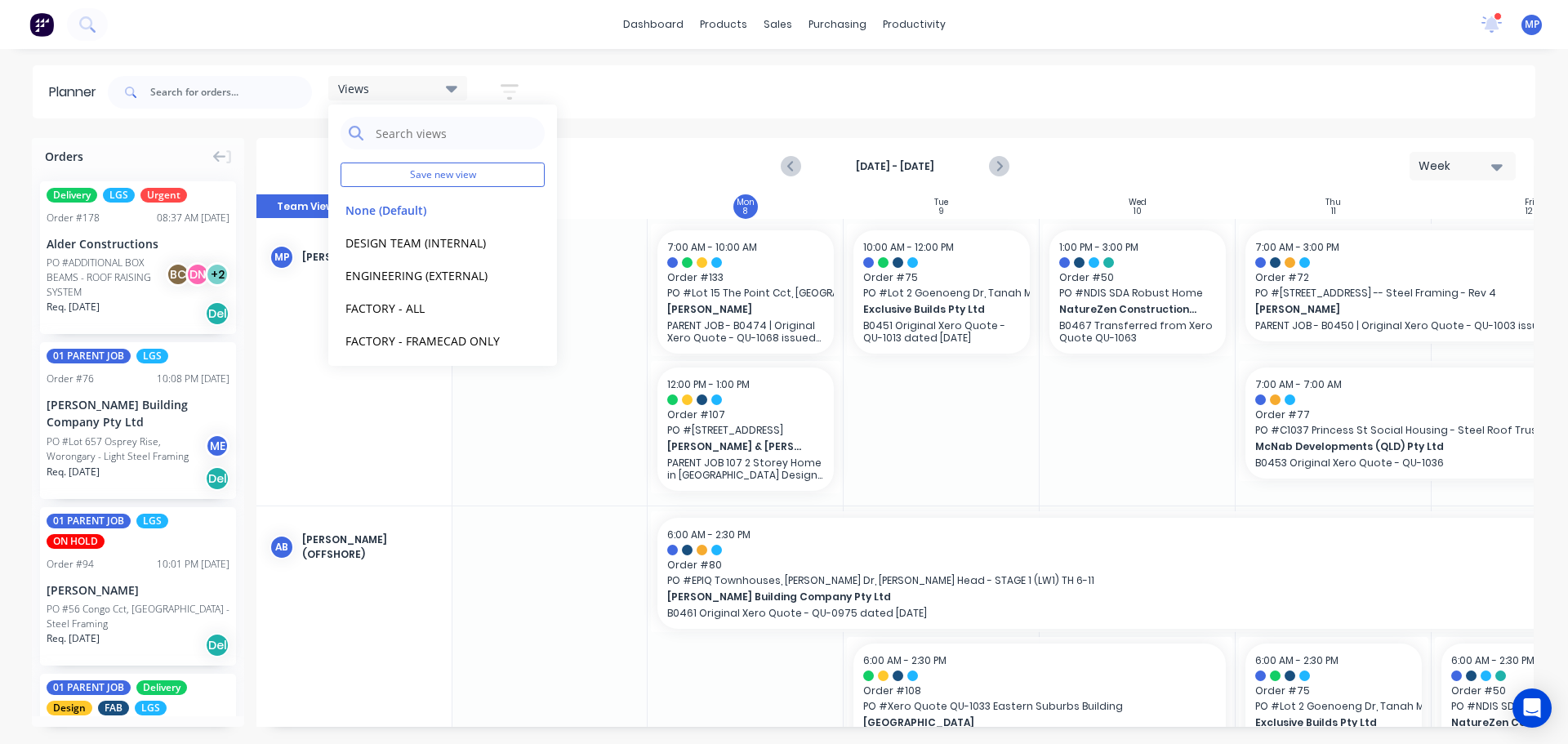
click at [437, 90] on div "Views" at bounding box center [397, 88] width 119 height 15
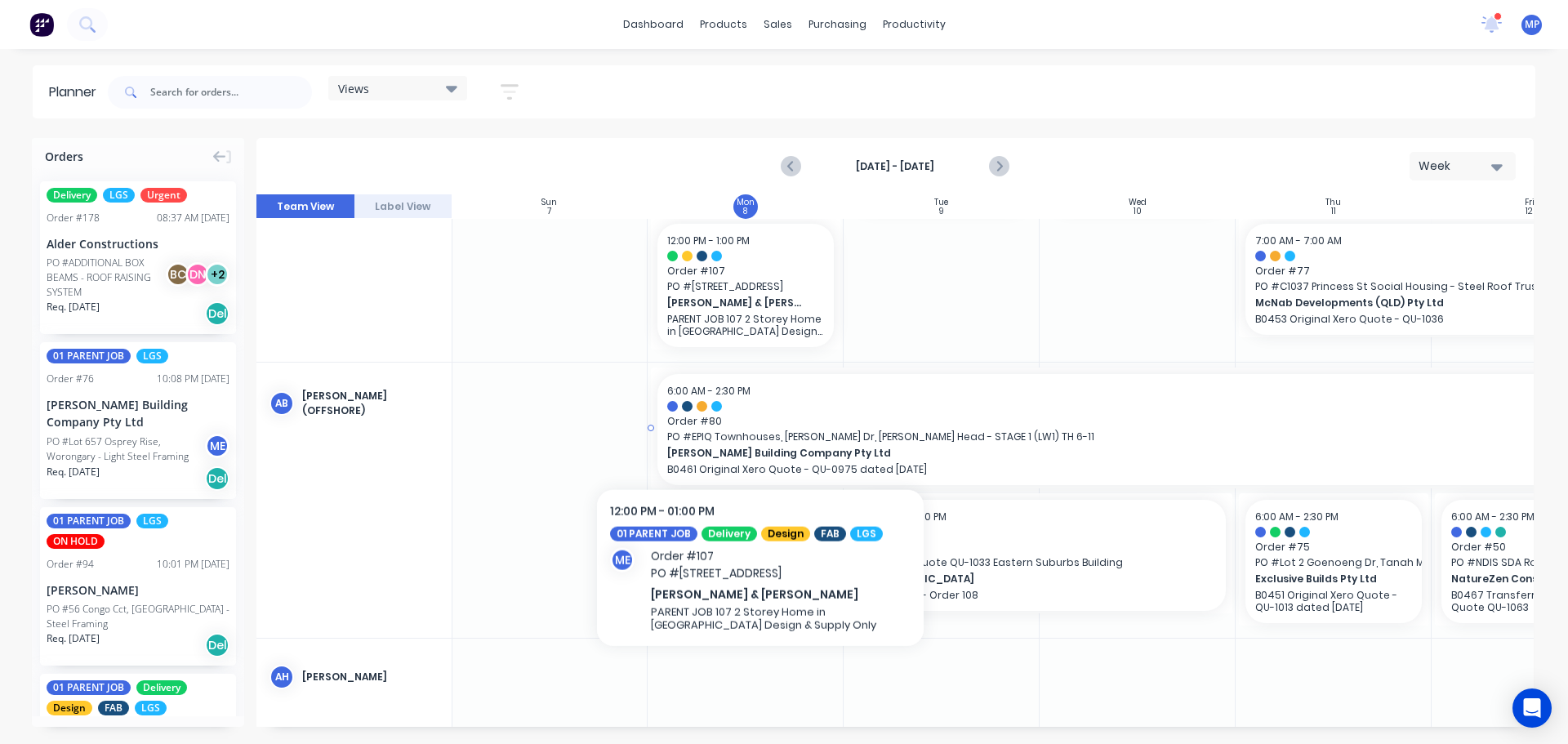
scroll to position [164, 1]
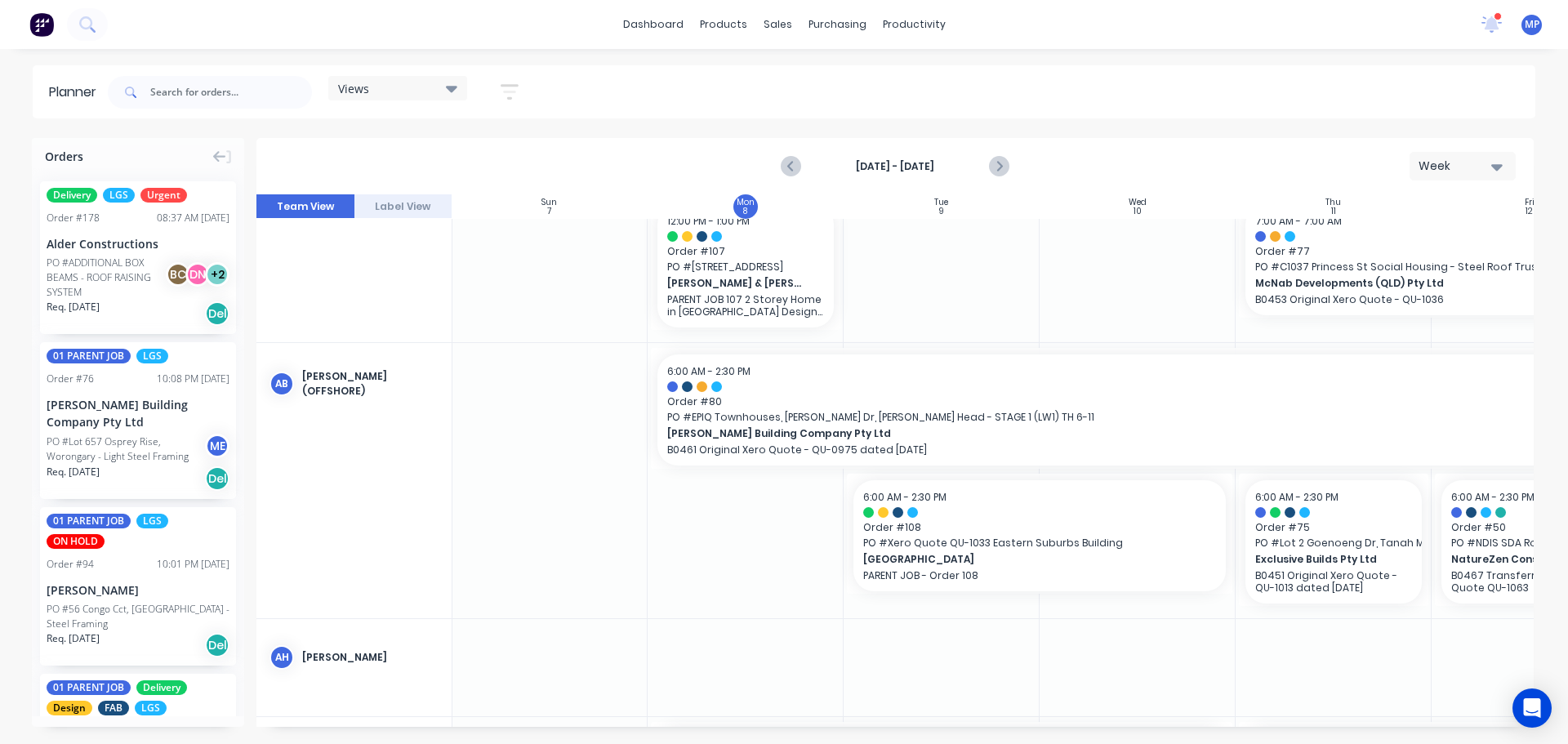
click at [413, 86] on div "Views" at bounding box center [397, 88] width 119 height 15
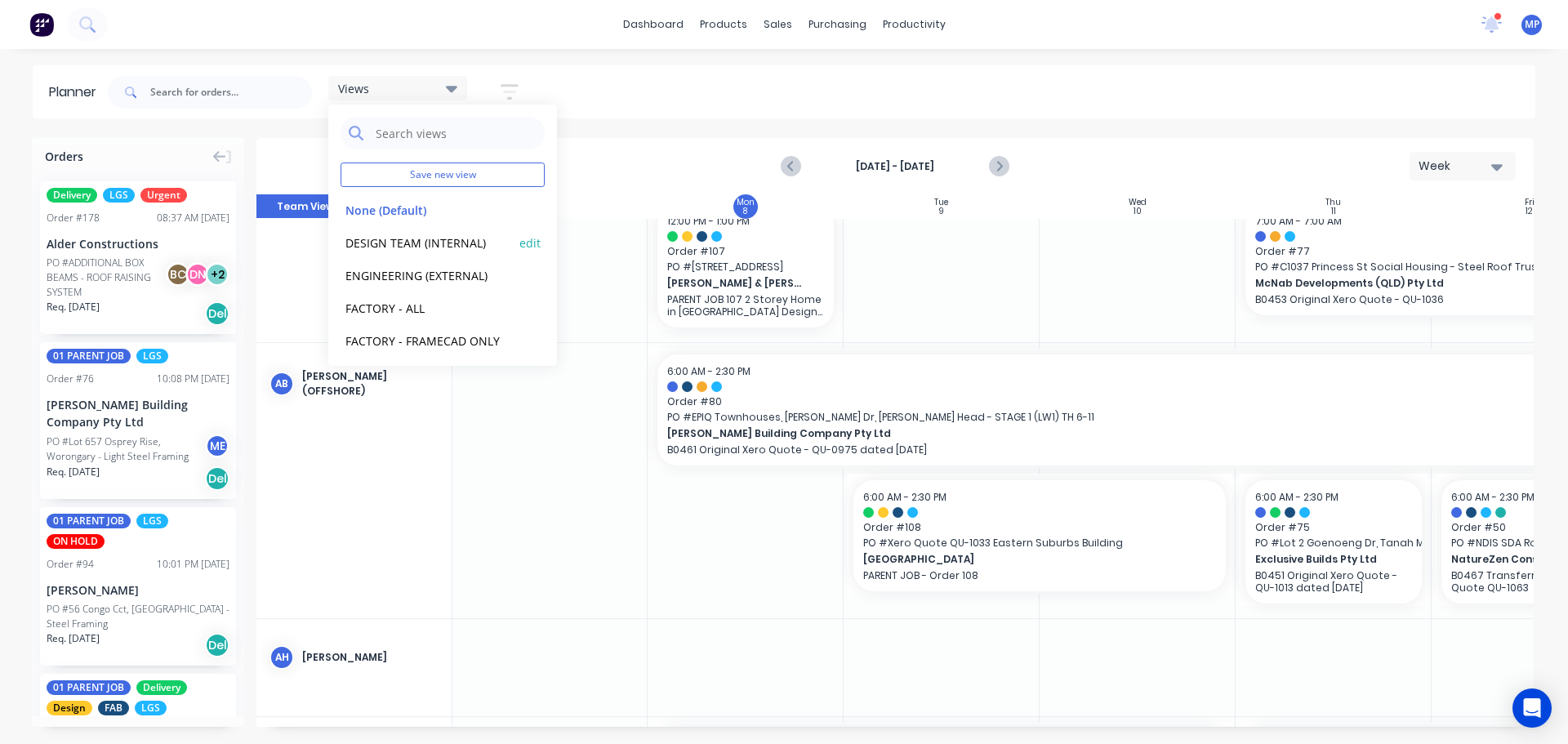
click at [431, 242] on button "DESIGN TEAM (INTERNAL)" at bounding box center [427, 242] width 174 height 18
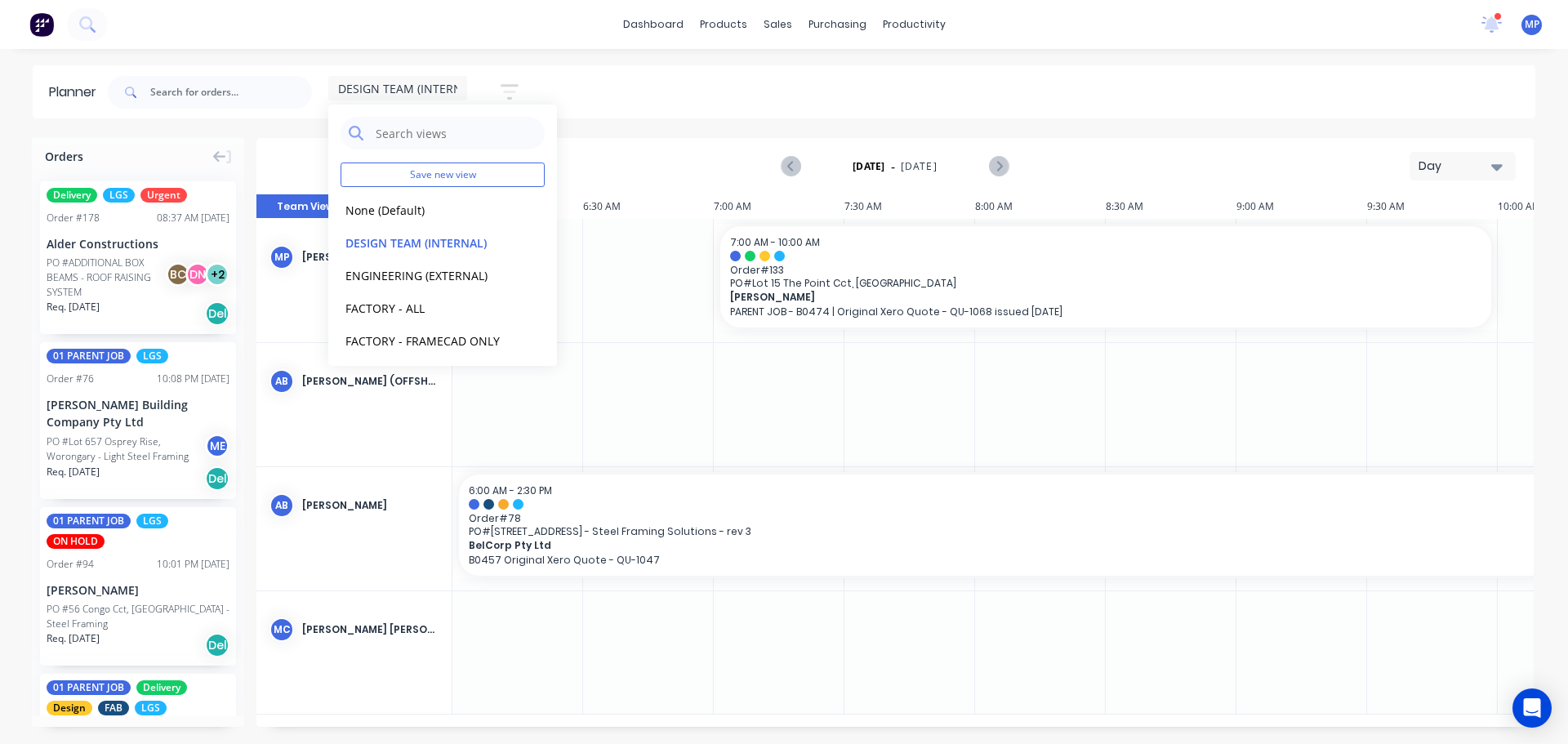
scroll to position [0, 785]
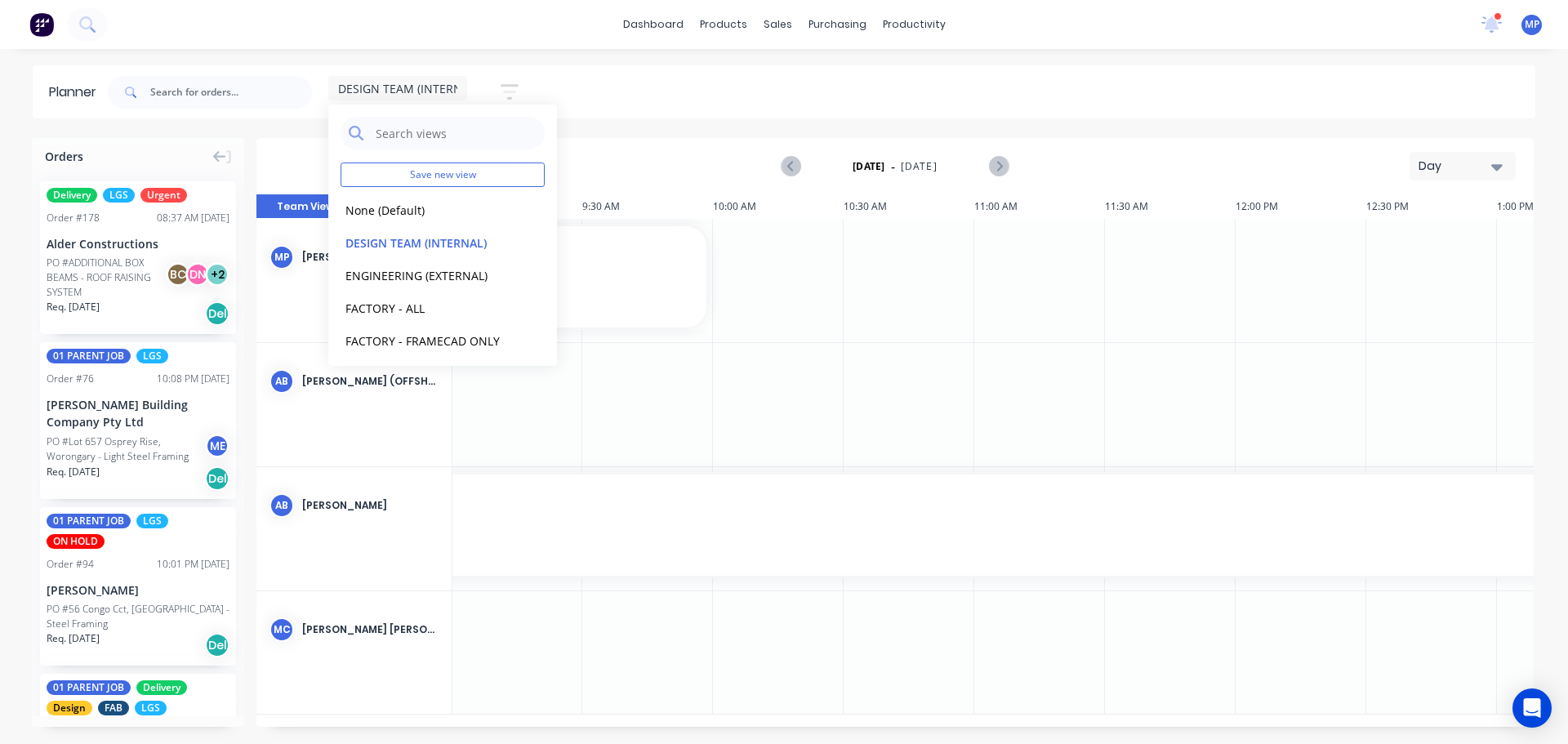
click at [1504, 167] on button "Day" at bounding box center [1462, 166] width 106 height 29
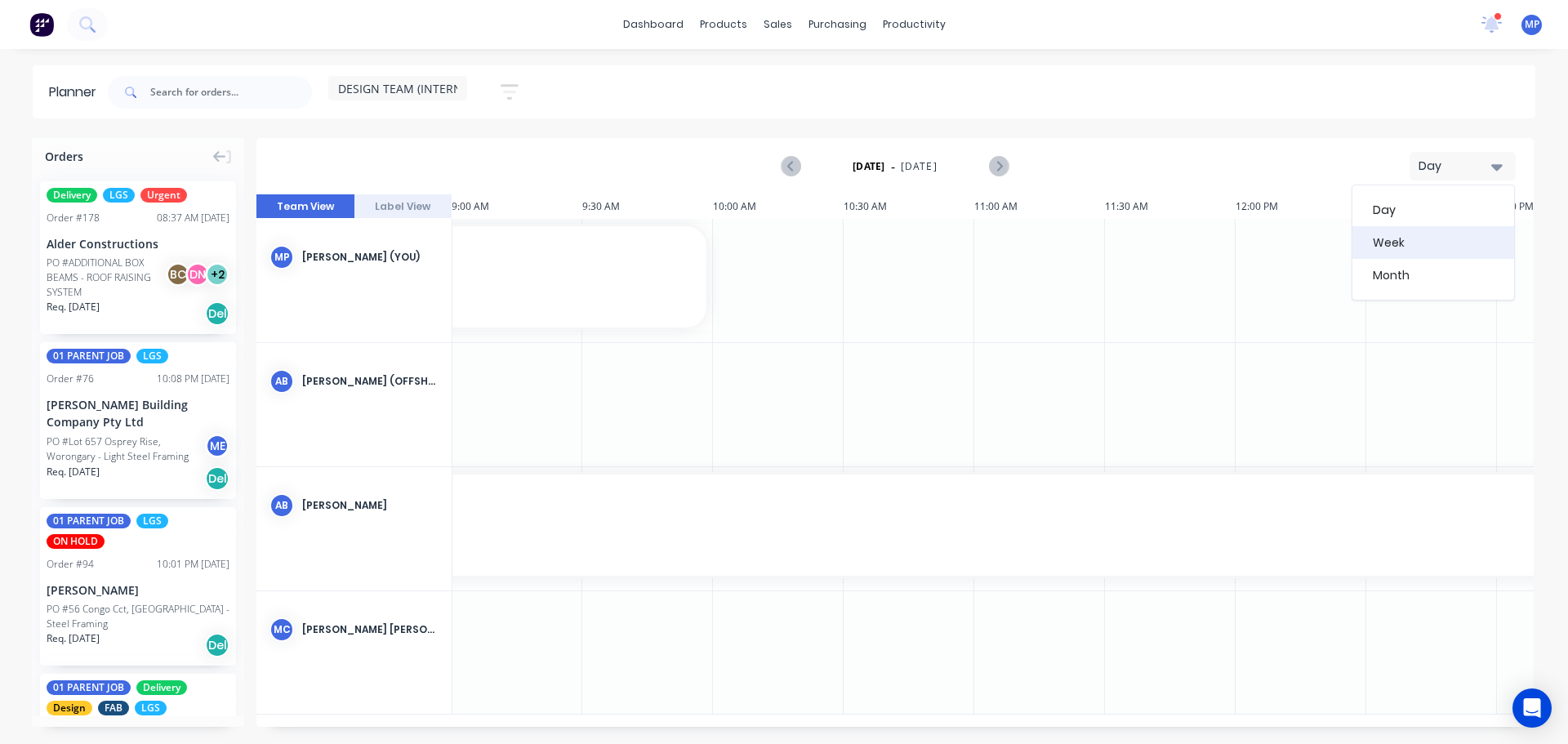
click at [1438, 239] on div "Week" at bounding box center [1432, 242] width 162 height 32
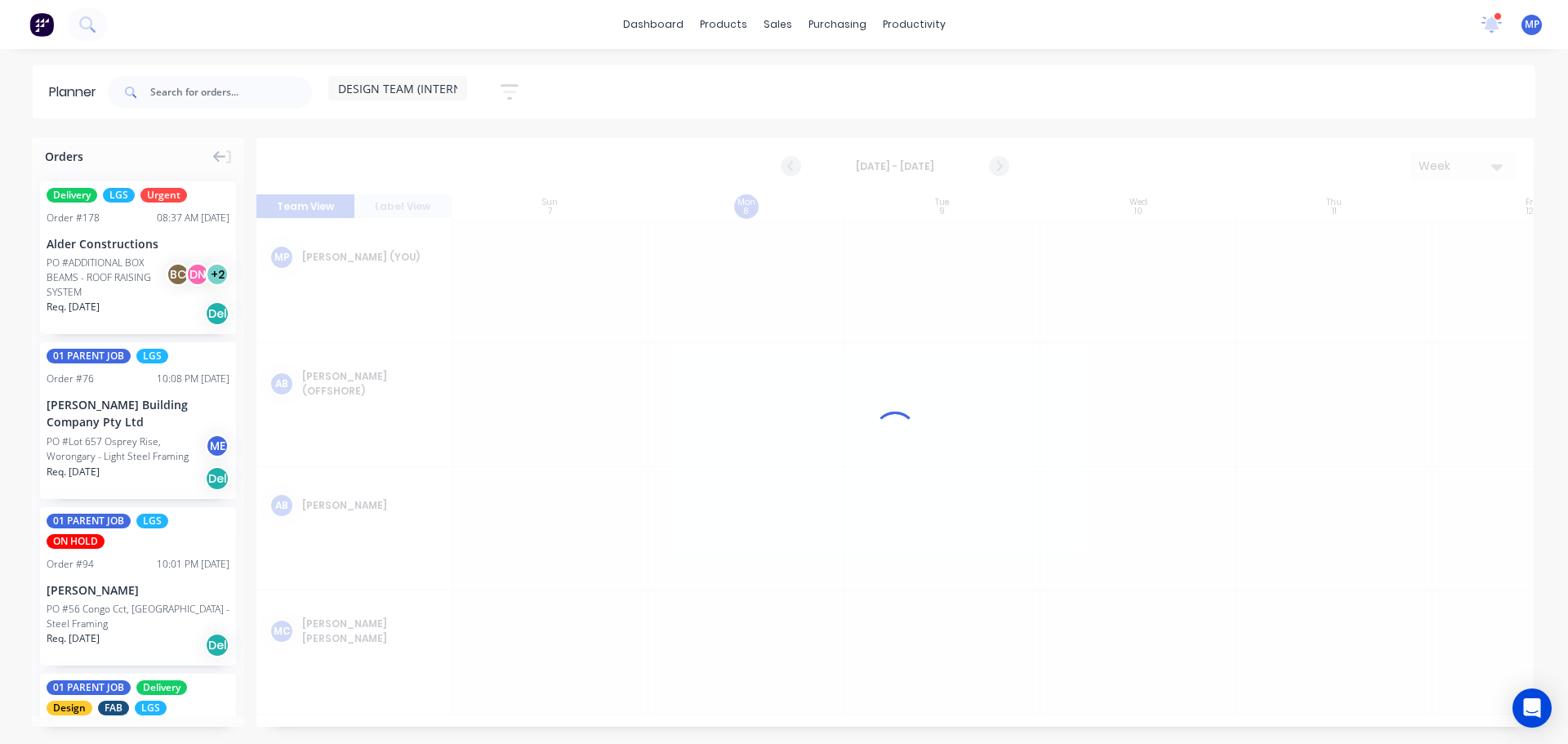
scroll to position [0, 1]
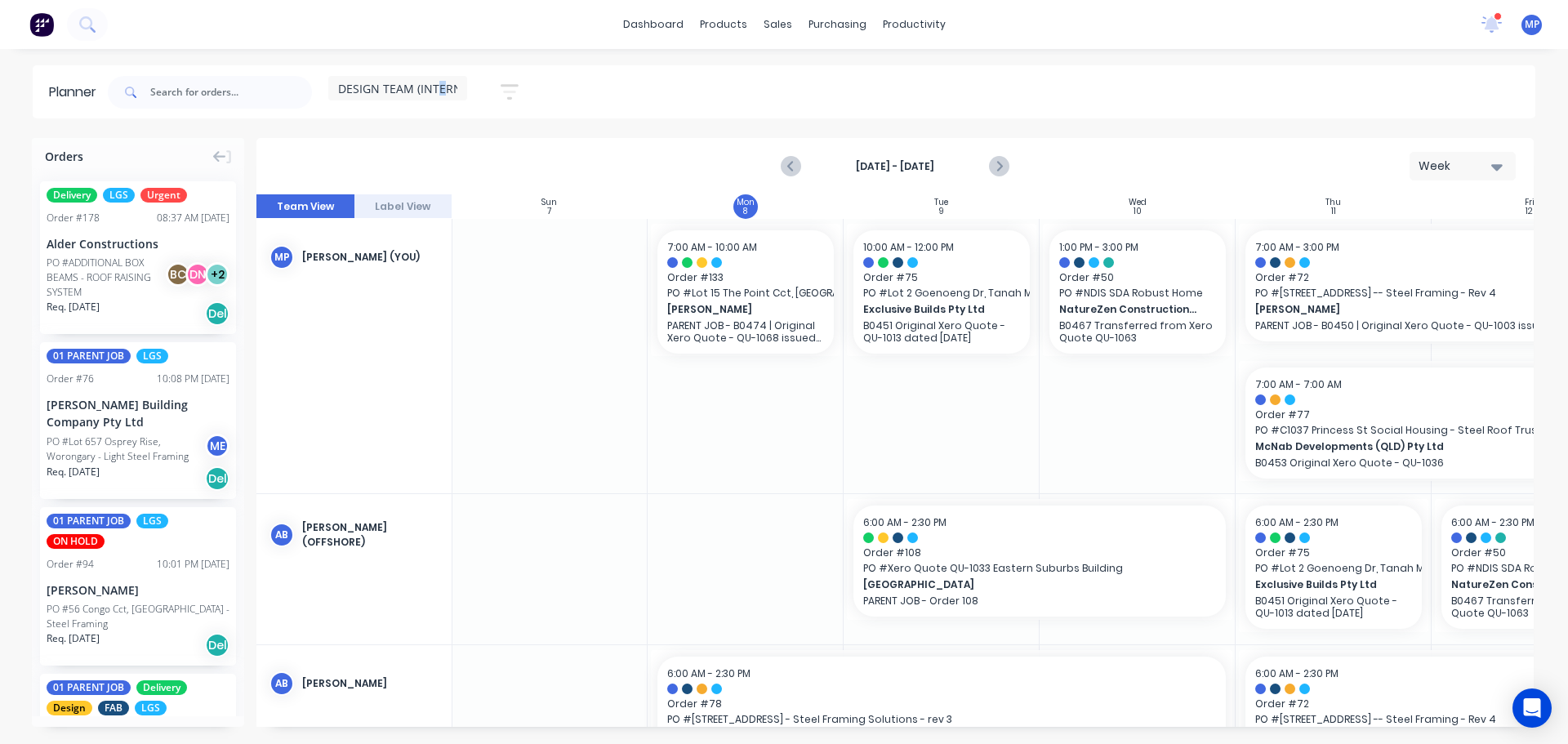
click at [442, 95] on div "DESIGN TEAM (INTERNAL)" at bounding box center [397, 88] width 139 height 25
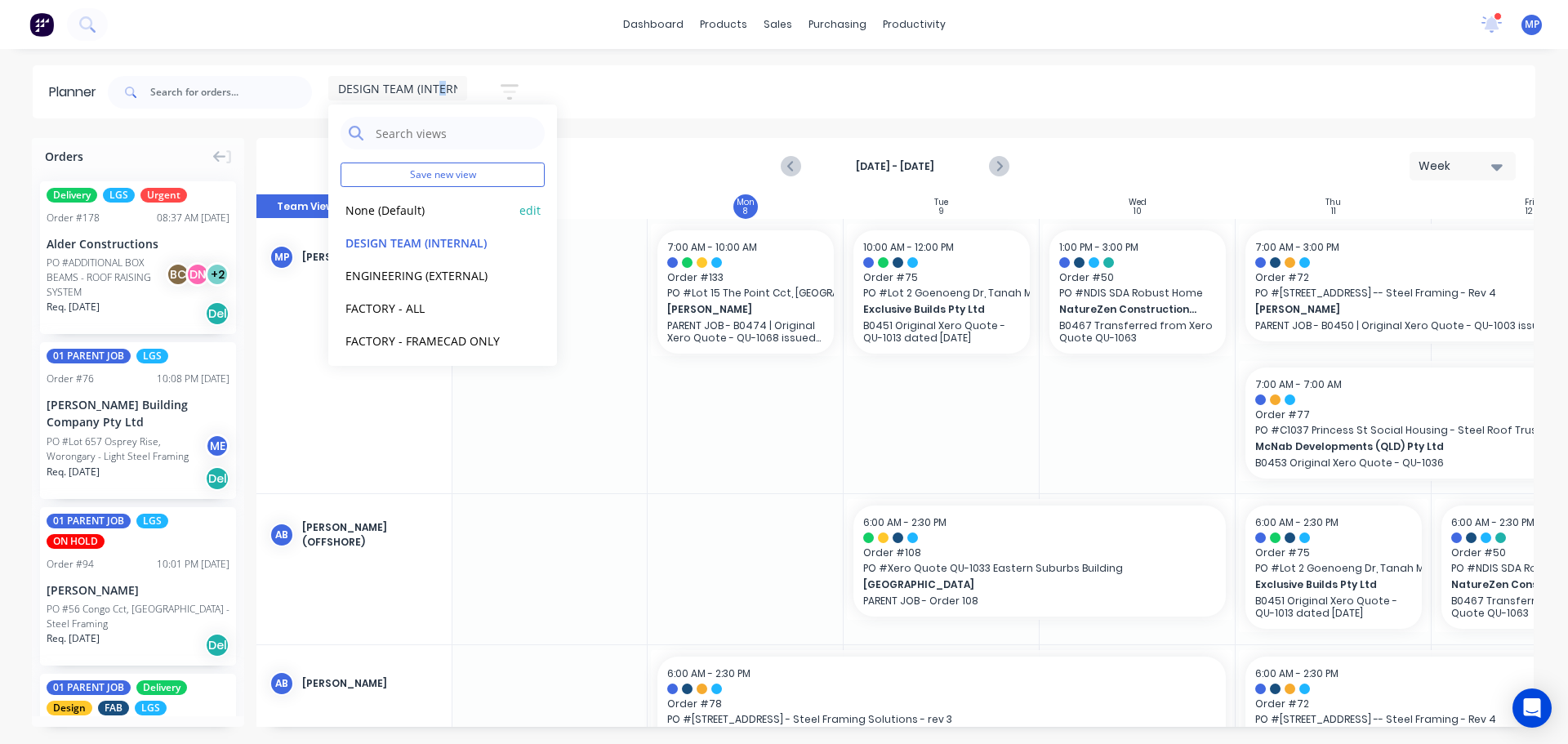
click at [388, 214] on button "None (Default)" at bounding box center [427, 209] width 174 height 18
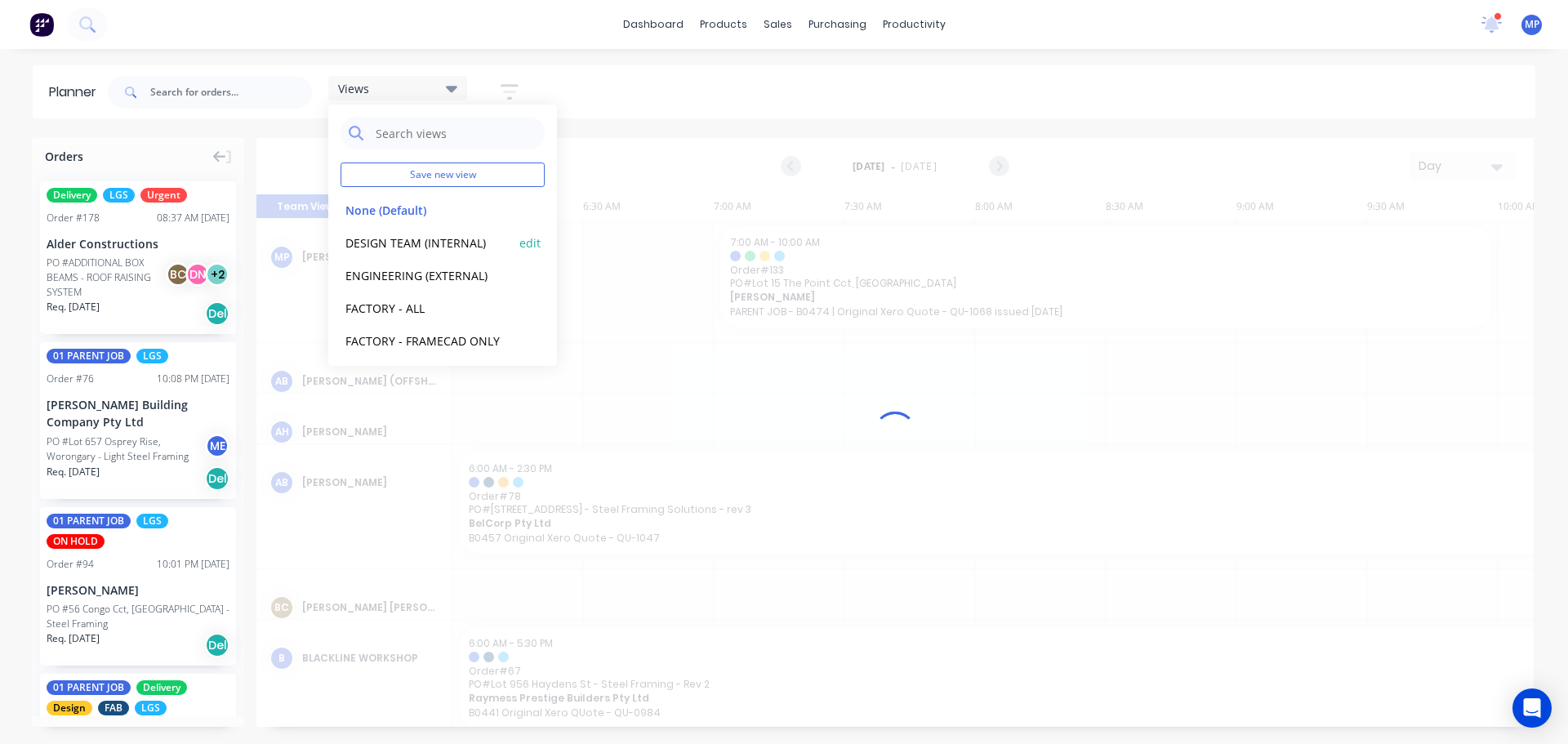
scroll to position [0, 785]
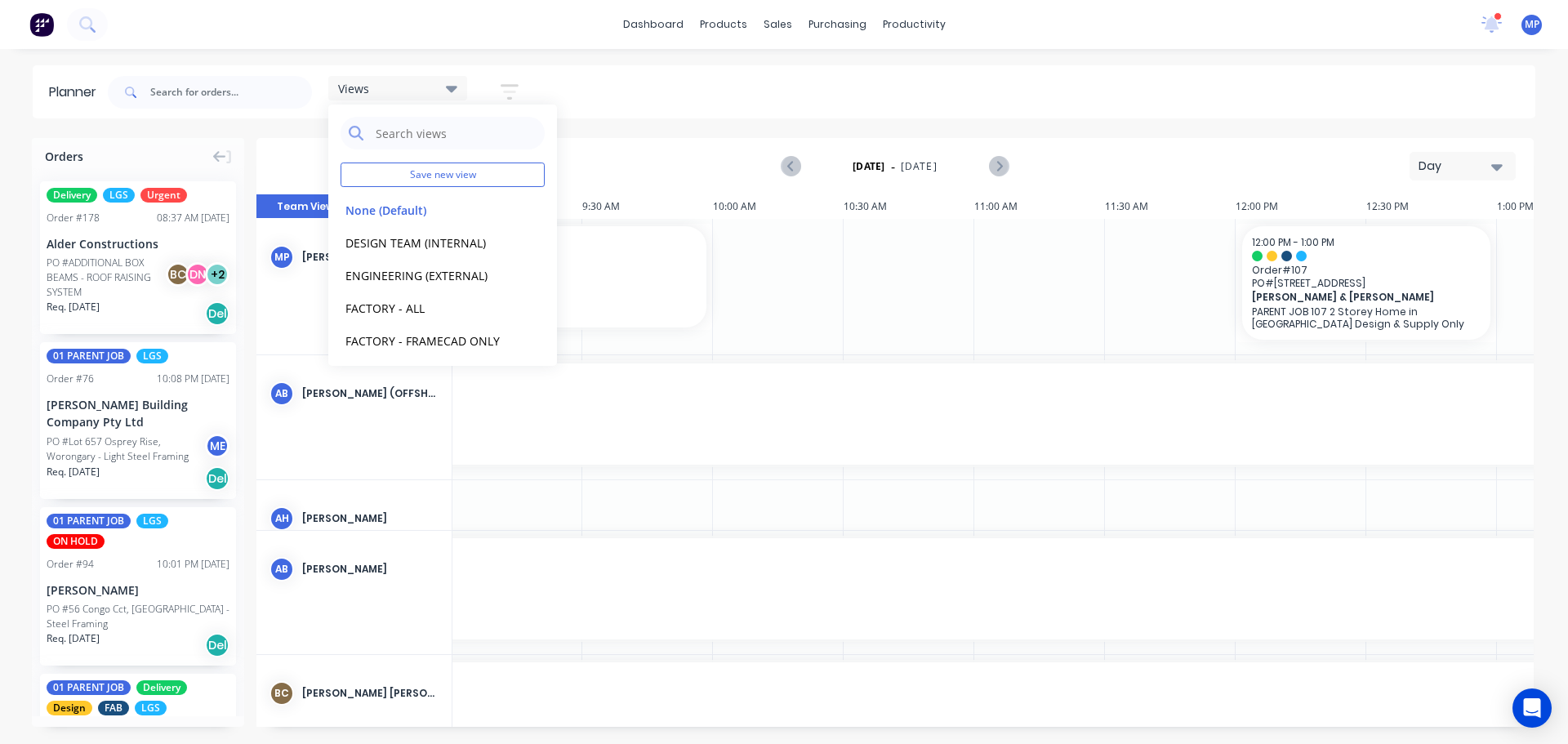
click at [1468, 165] on div "Day" at bounding box center [1456, 166] width 75 height 18
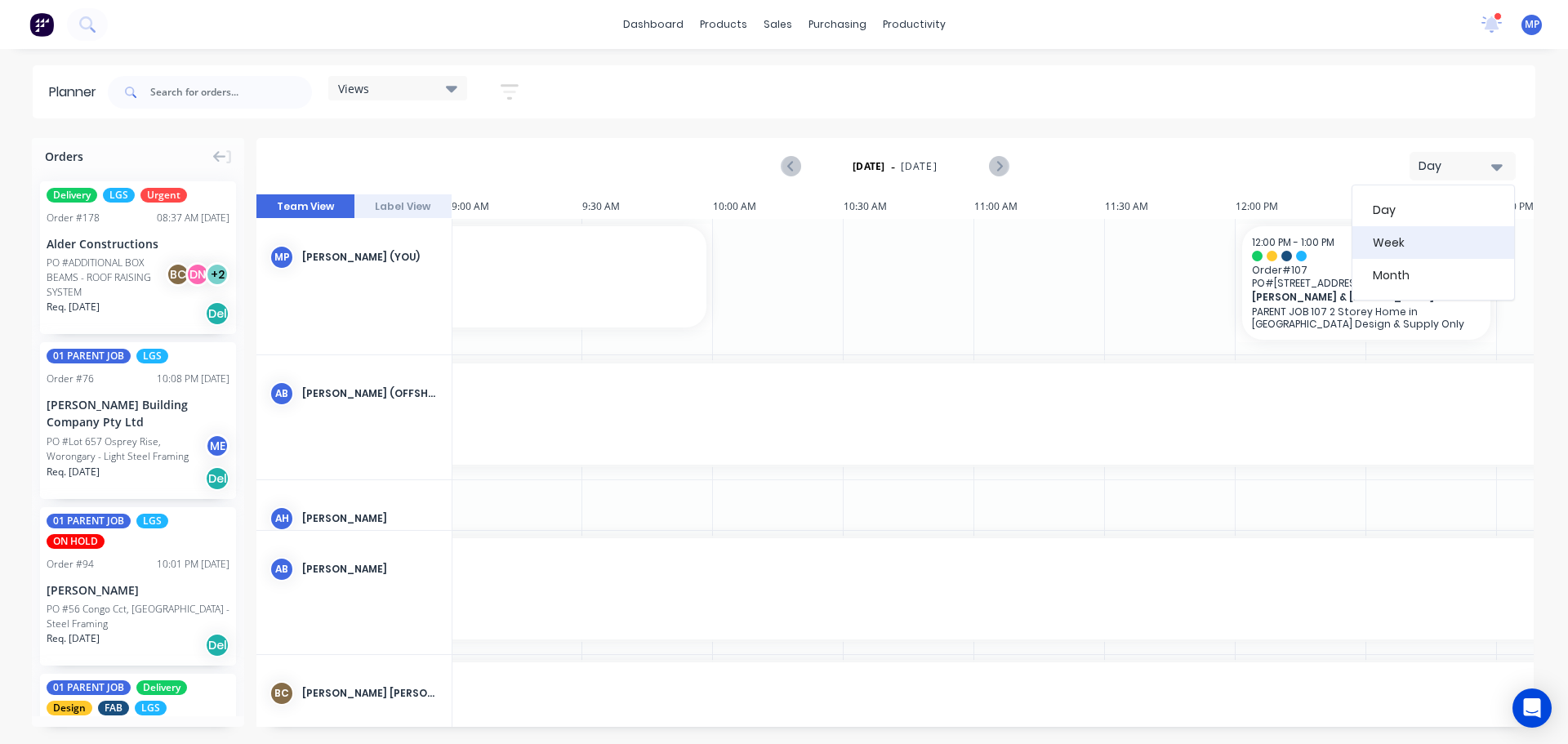
click at [1403, 242] on div "Week" at bounding box center [1432, 242] width 162 height 32
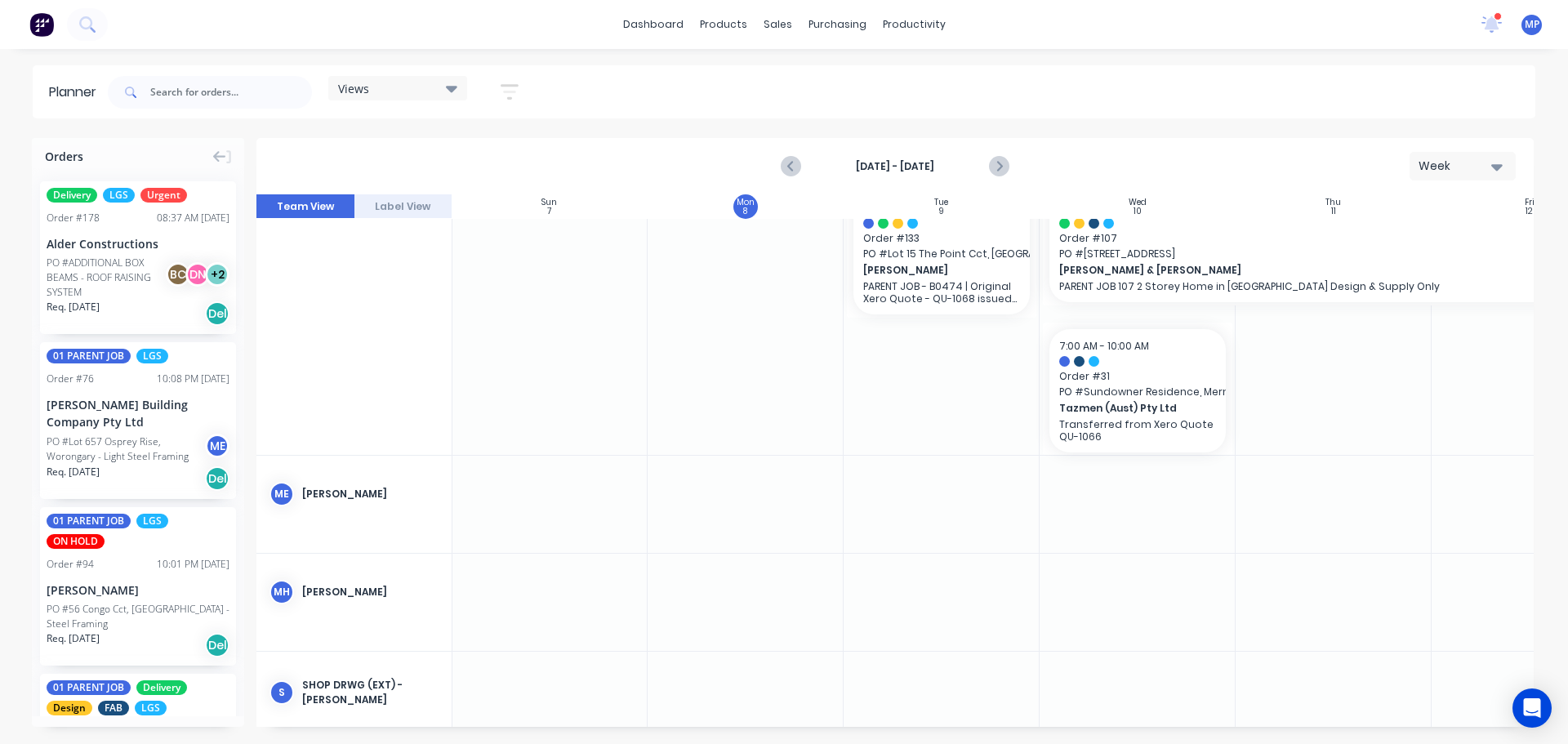
scroll to position [3361, 1]
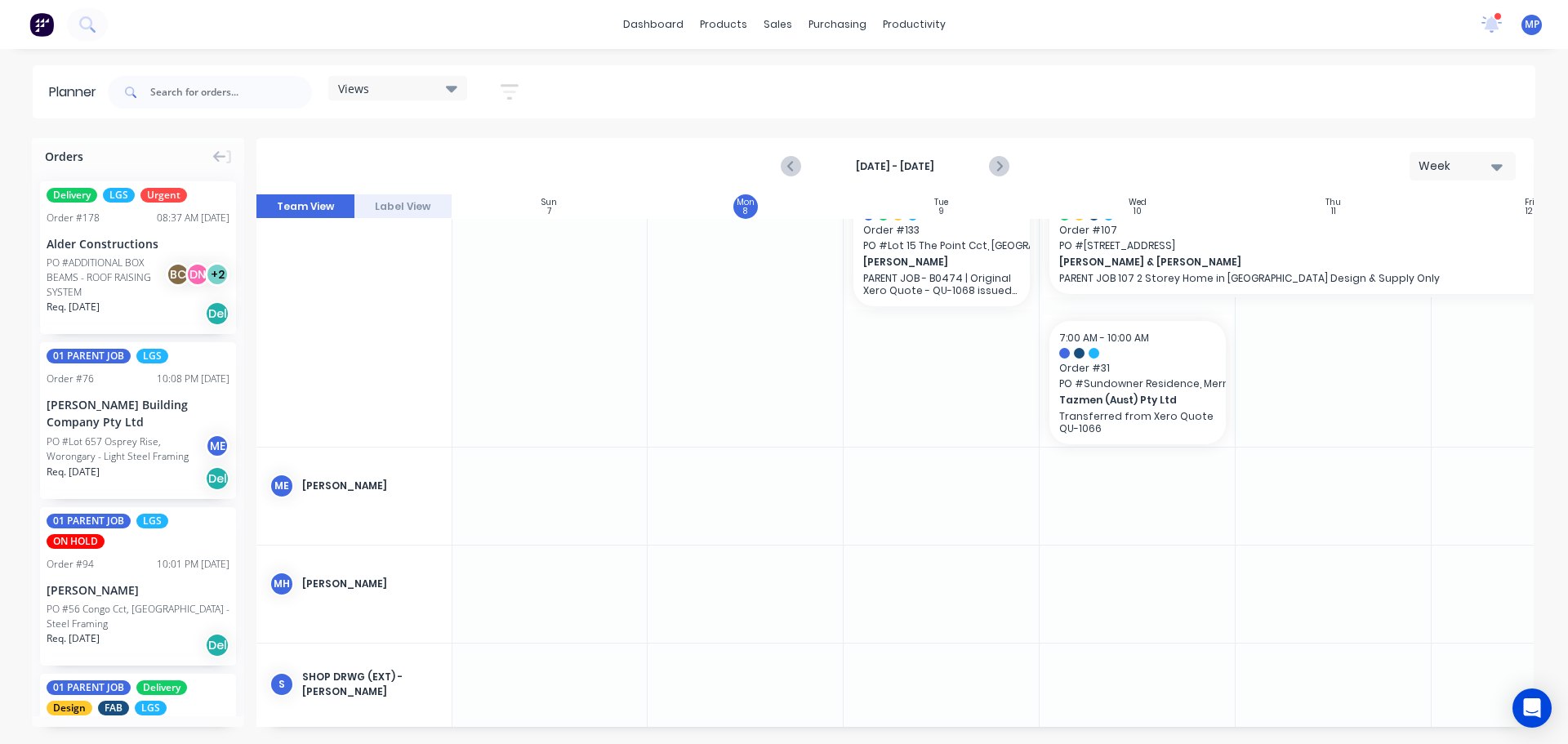
drag, startPoint x: 729, startPoint y: 291, endPoint x: 992, endPoint y: 499, distance: 335.3
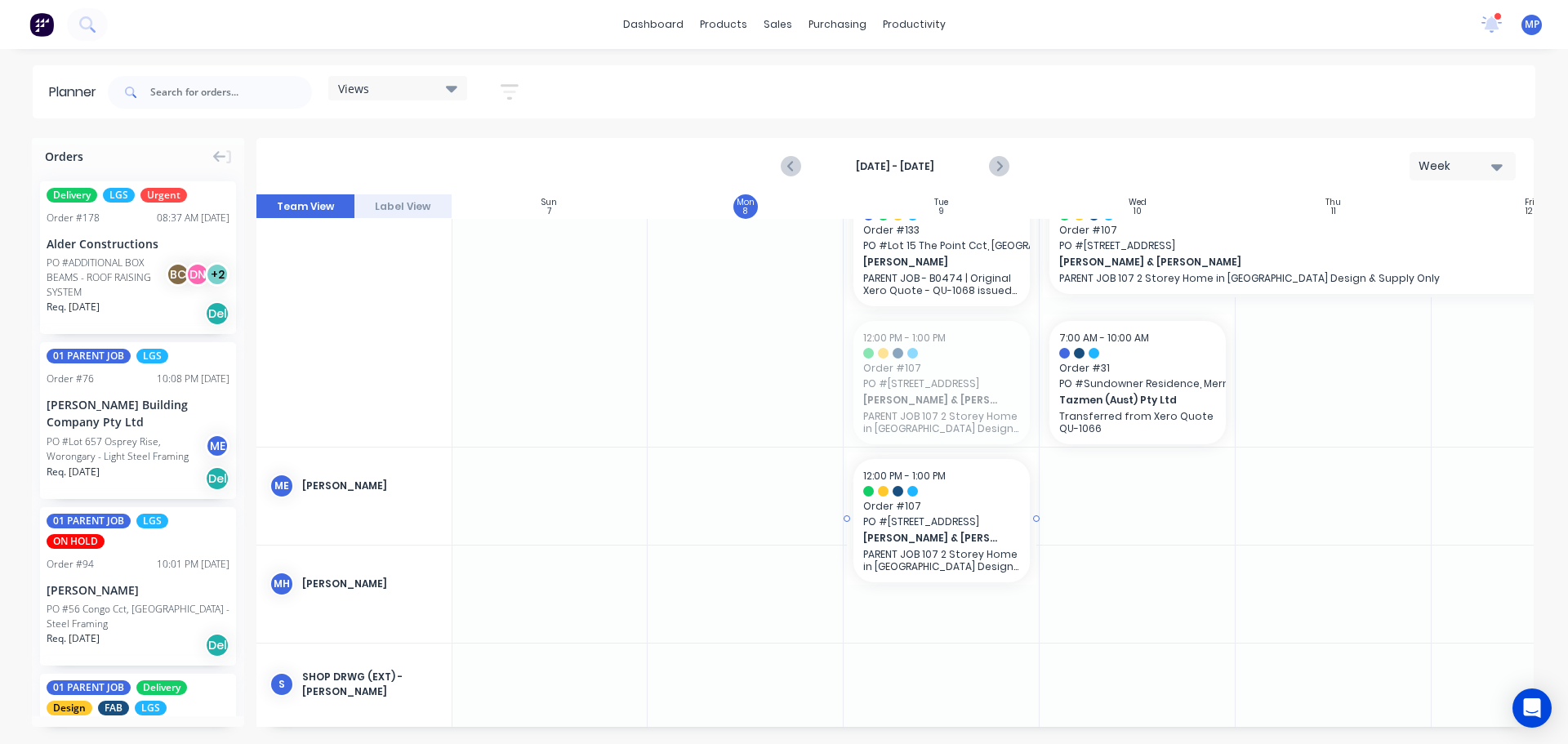
drag, startPoint x: 928, startPoint y: 363, endPoint x: 991, endPoint y: 523, distance: 172.0
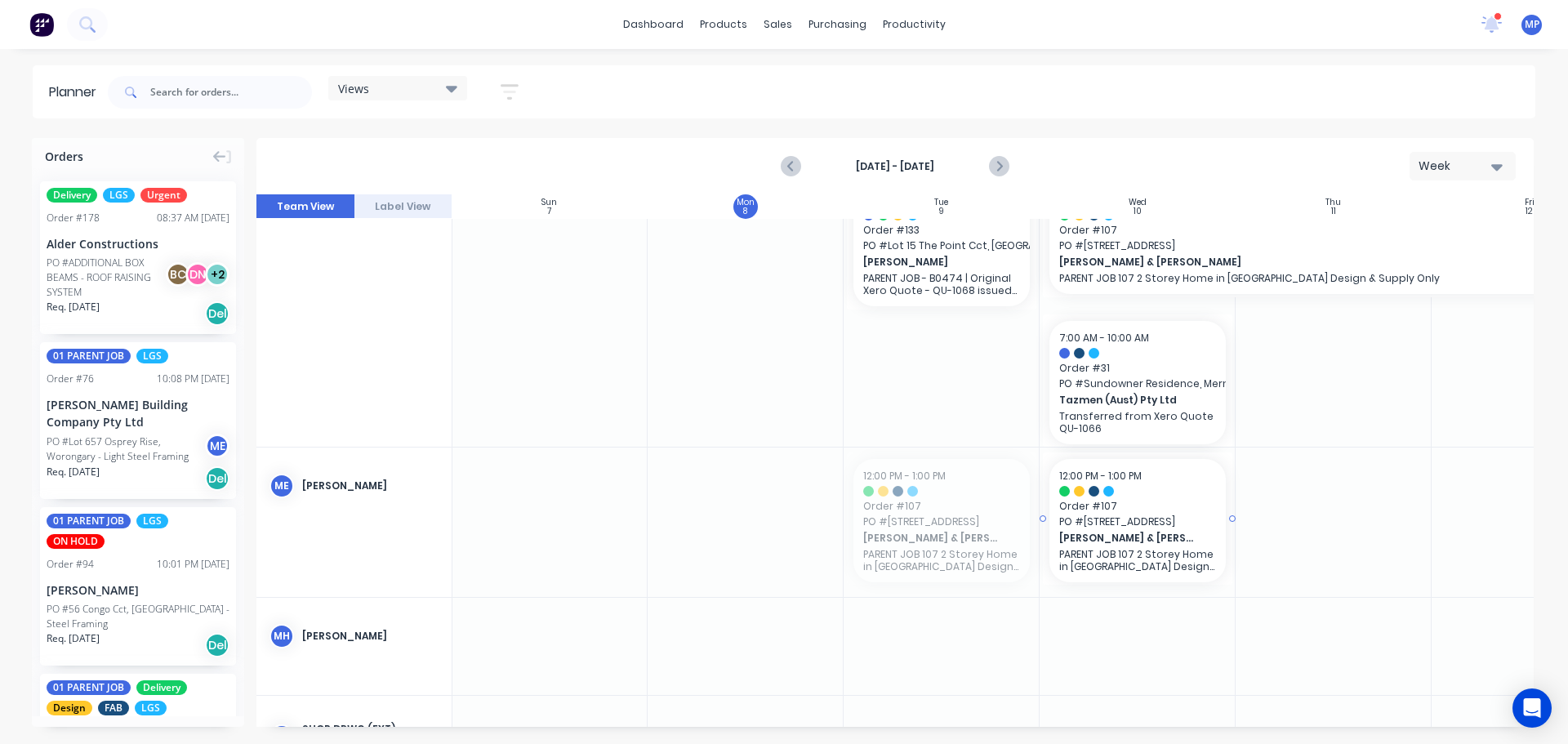
drag, startPoint x: 885, startPoint y: 495, endPoint x: 1114, endPoint y: 496, distance: 229.0
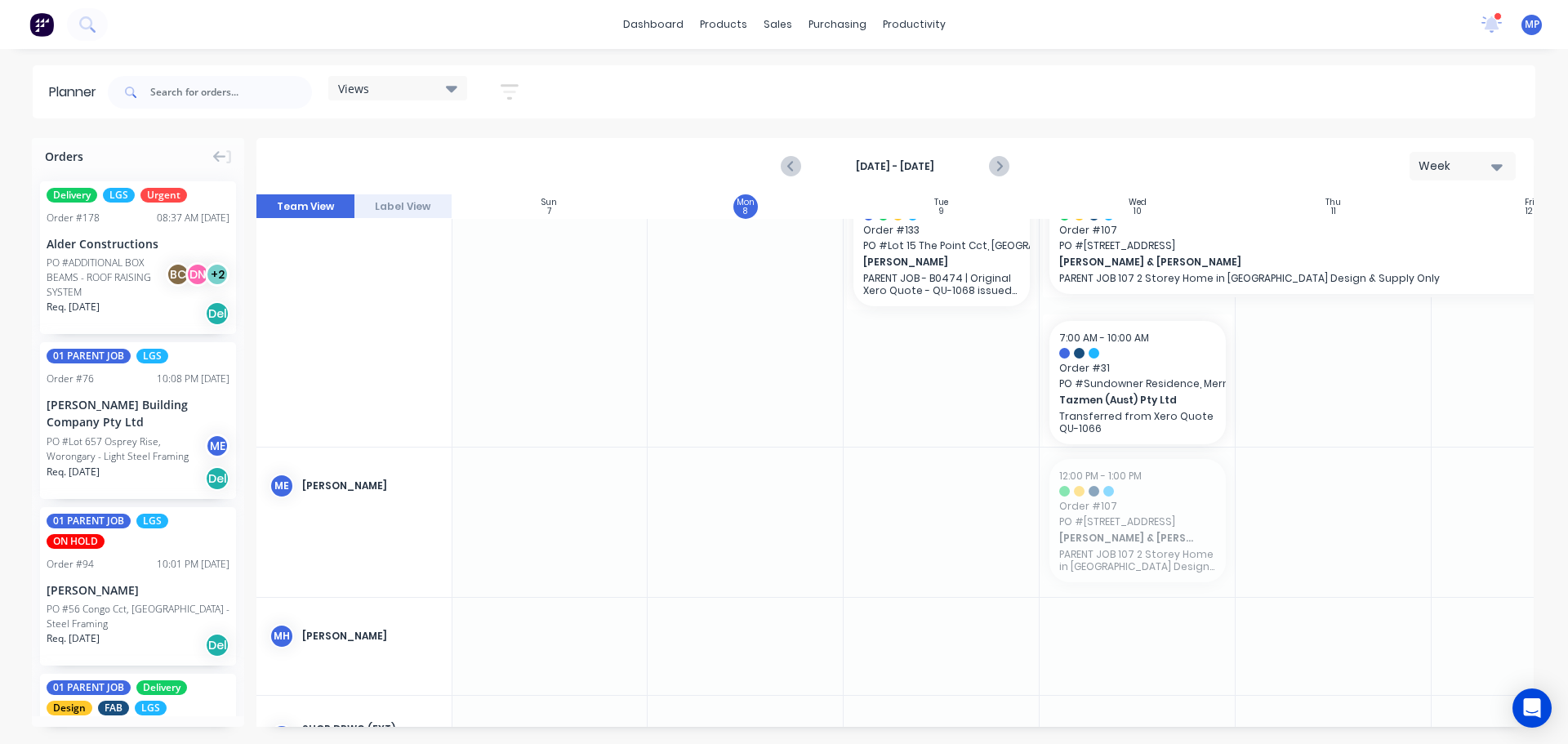
drag, startPoint x: 1151, startPoint y: 512, endPoint x: 969, endPoint y: 391, distance: 218.6
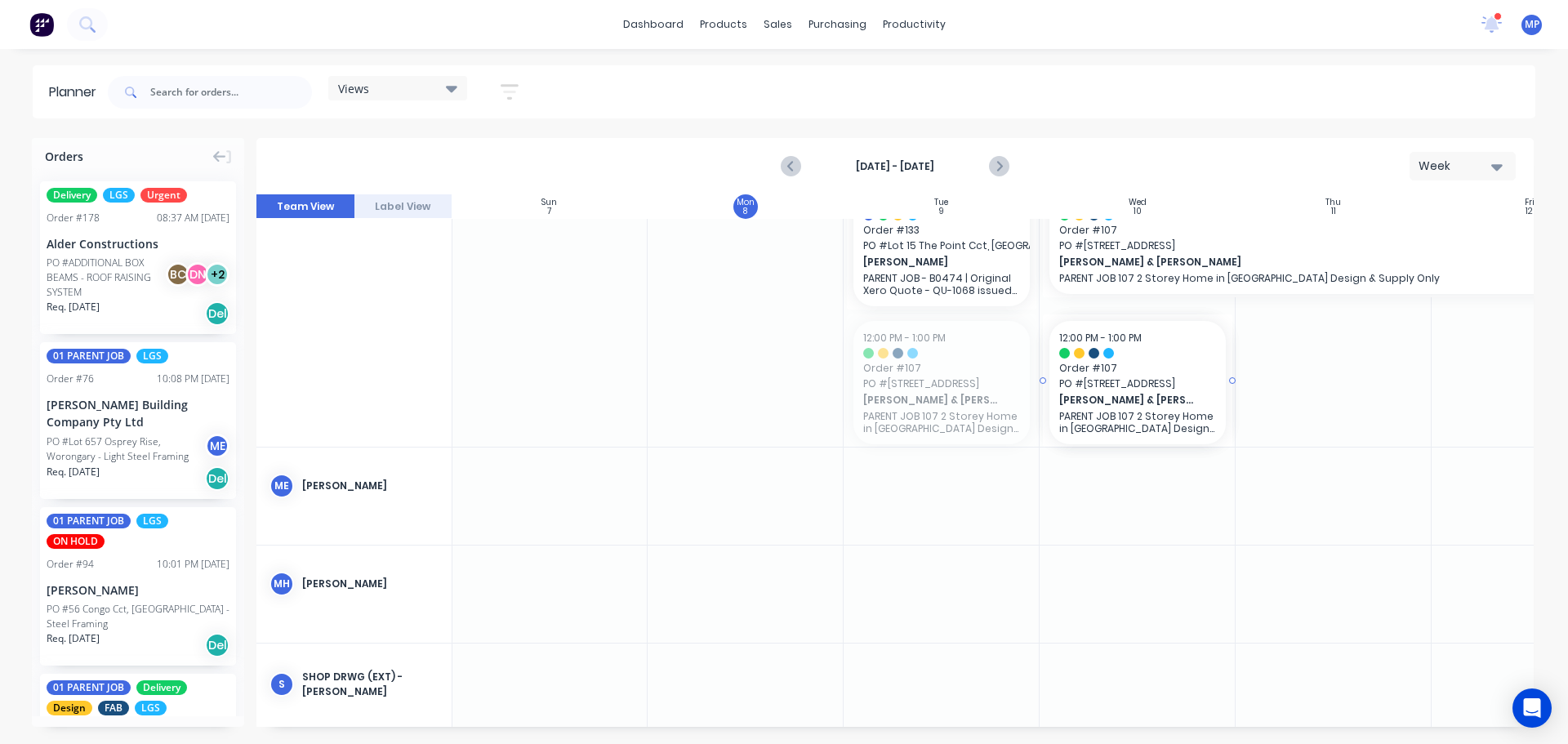
drag, startPoint x: 926, startPoint y: 377, endPoint x: 1124, endPoint y: 343, distance: 200.9
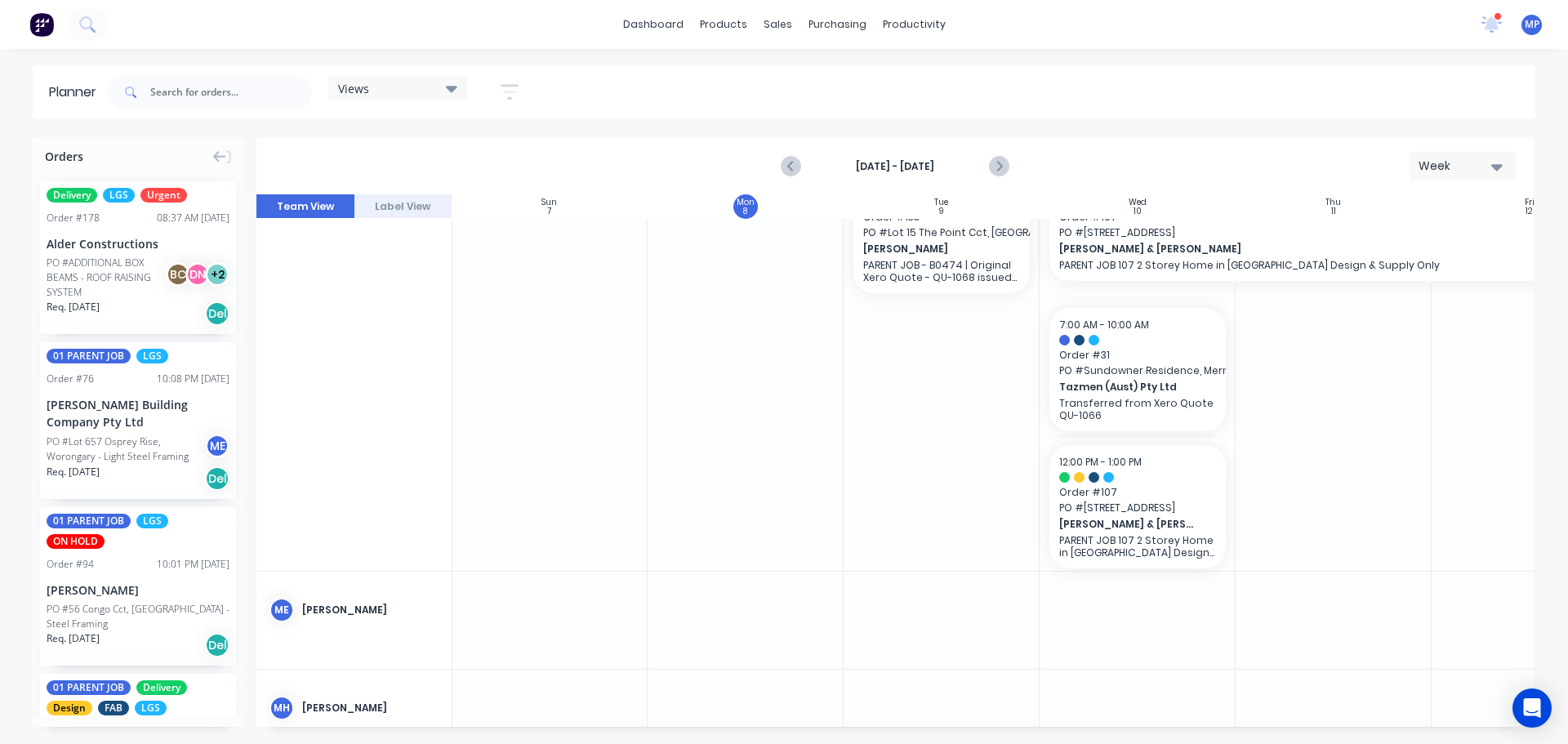
scroll to position [3335, 1]
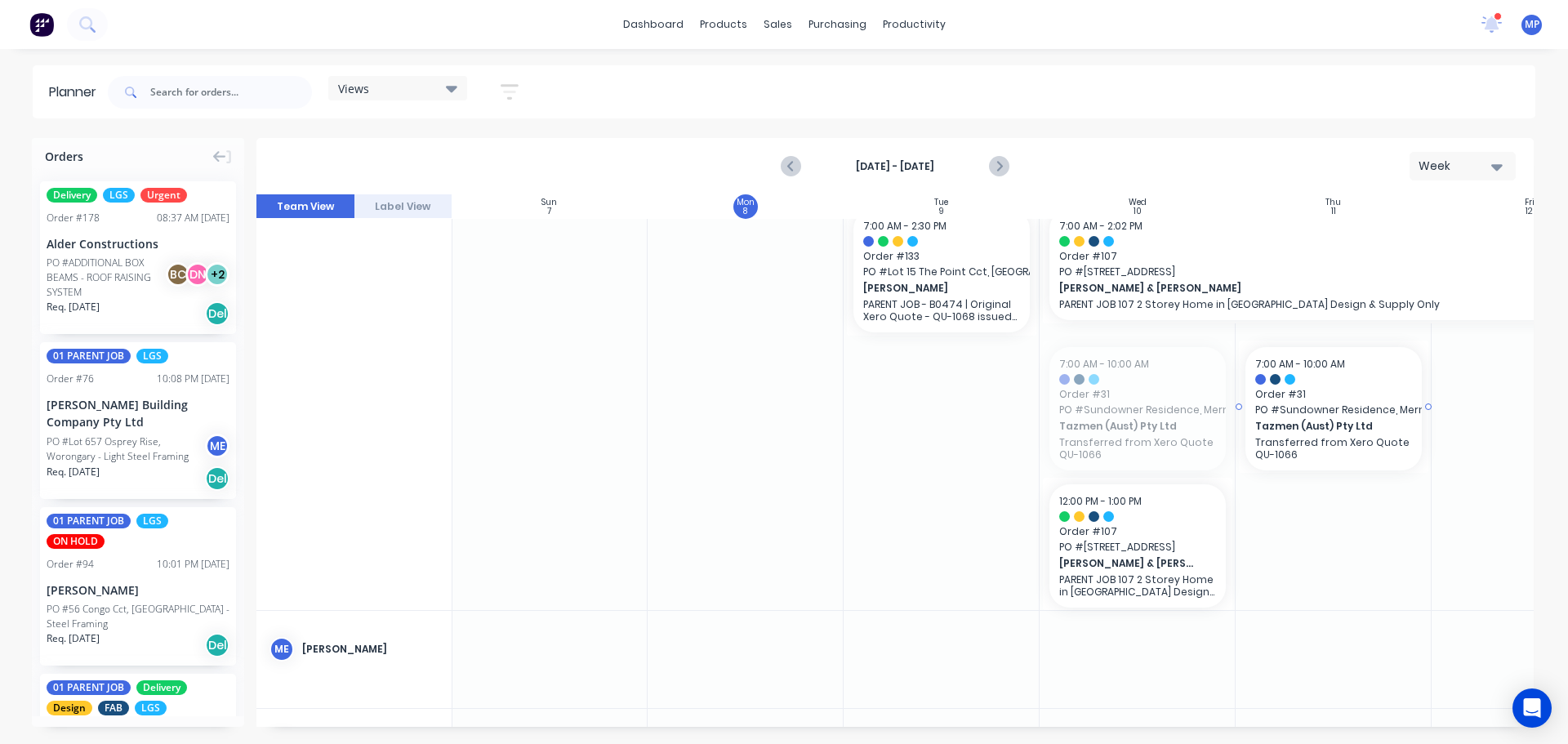
drag, startPoint x: 1109, startPoint y: 397, endPoint x: 1279, endPoint y: 398, distance: 170.0
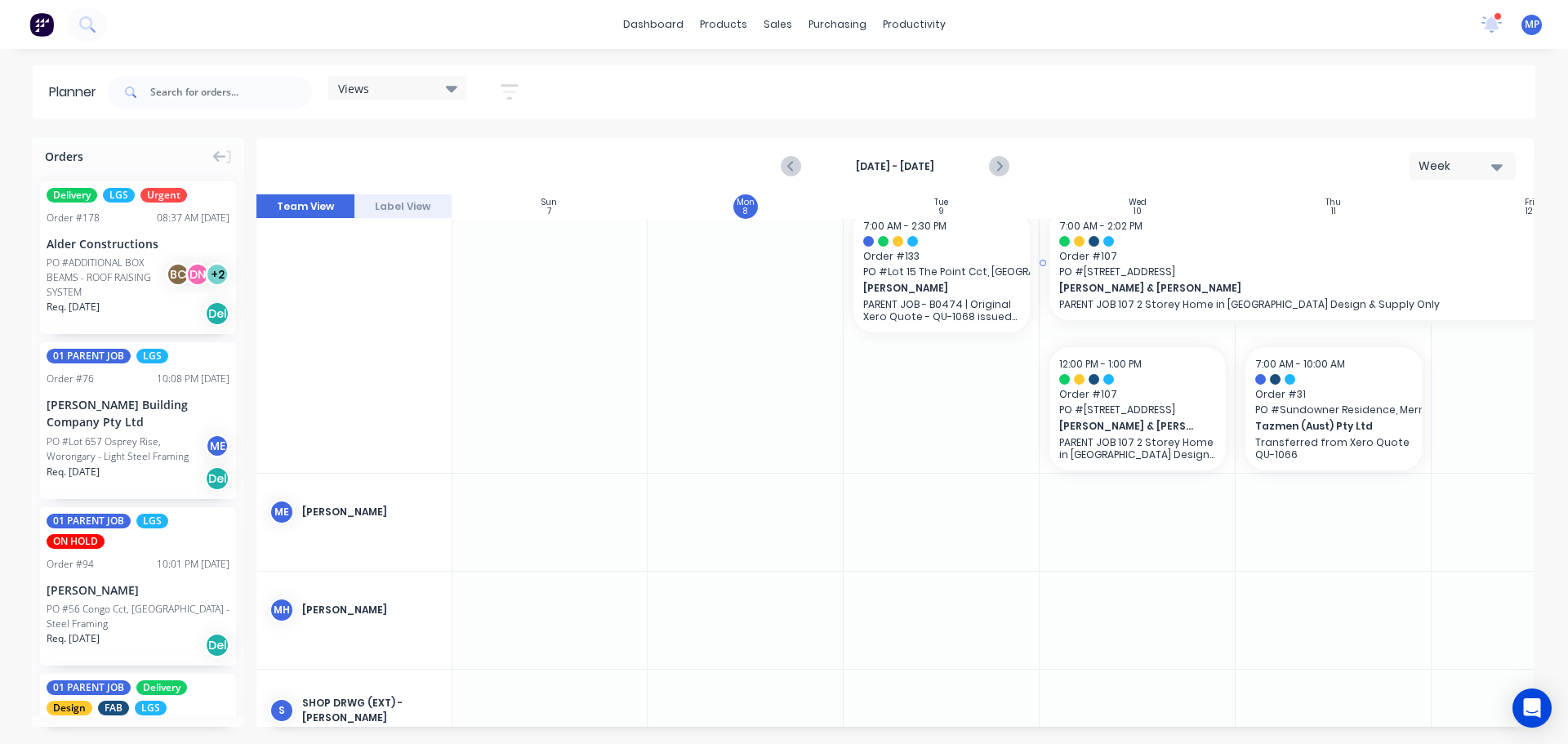
scroll to position [3197, 1]
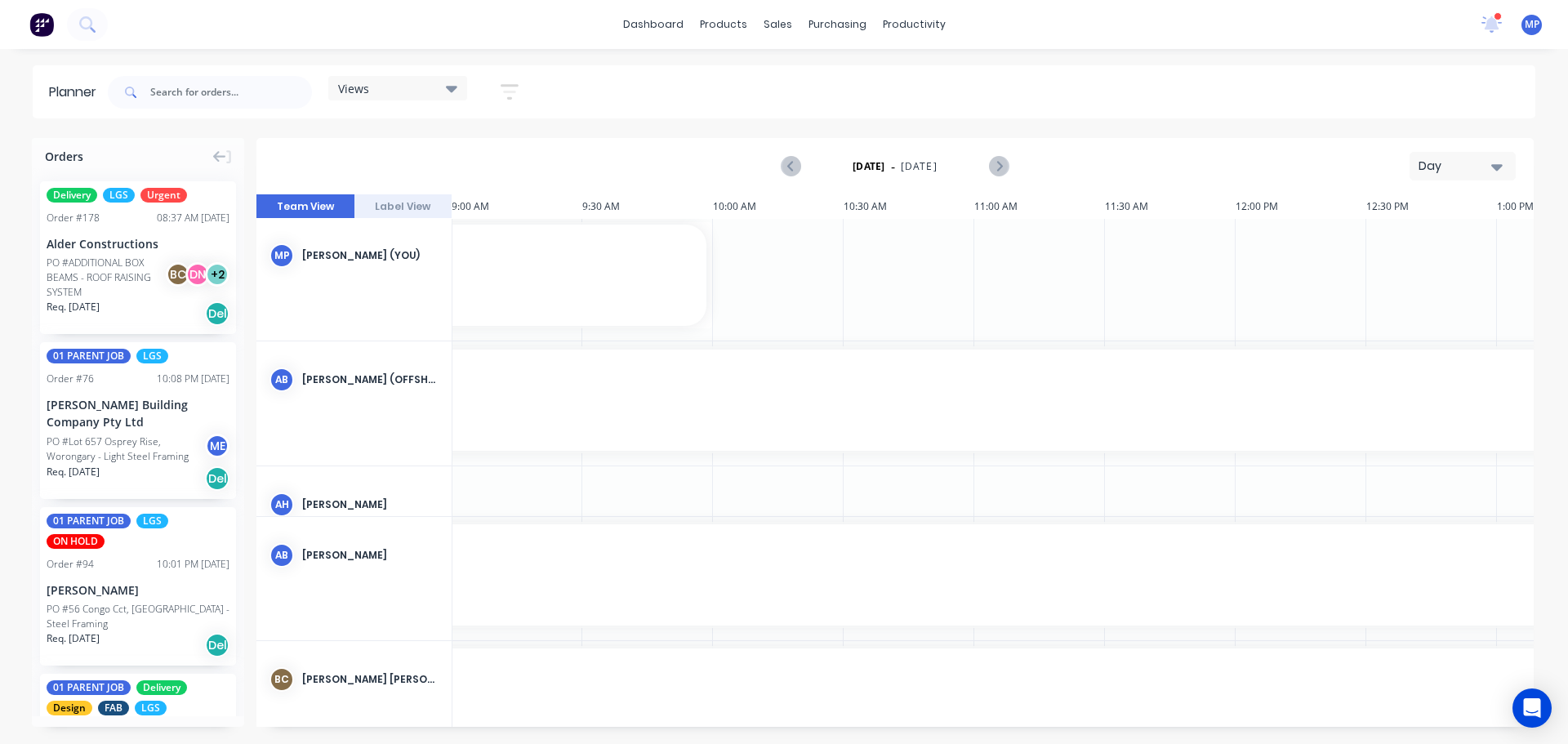
scroll to position [0, 785]
click at [444, 93] on div "Views" at bounding box center [397, 88] width 119 height 15
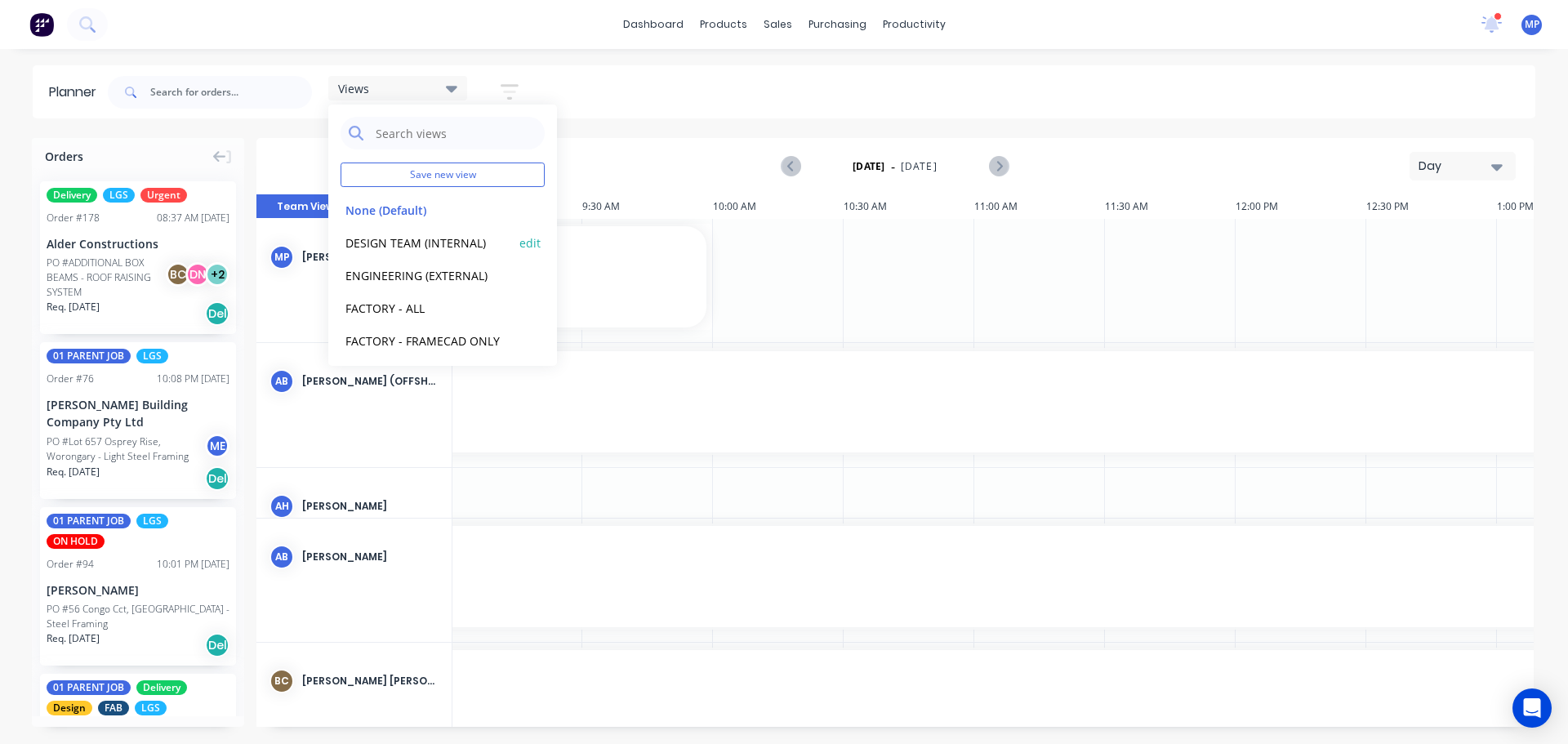
click at [455, 252] on div "DESIGN TEAM (INTERNAL) edit" at bounding box center [442, 242] width 204 height 32
click at [444, 233] on button "DESIGN TEAM (INTERNAL)" at bounding box center [427, 242] width 174 height 18
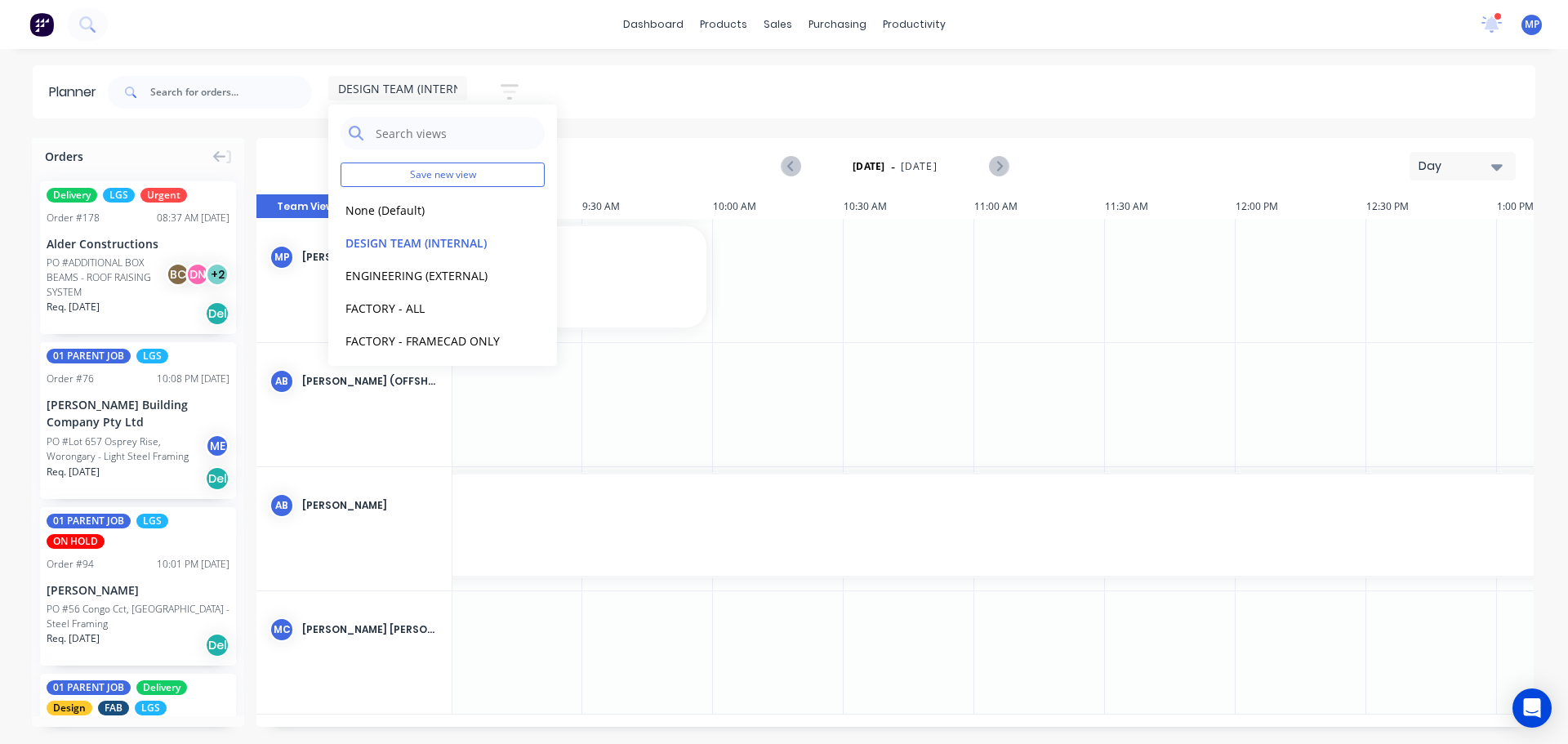
click at [396, 623] on div "[PERSON_NAME] [PERSON_NAME]" at bounding box center [370, 629] width 136 height 15
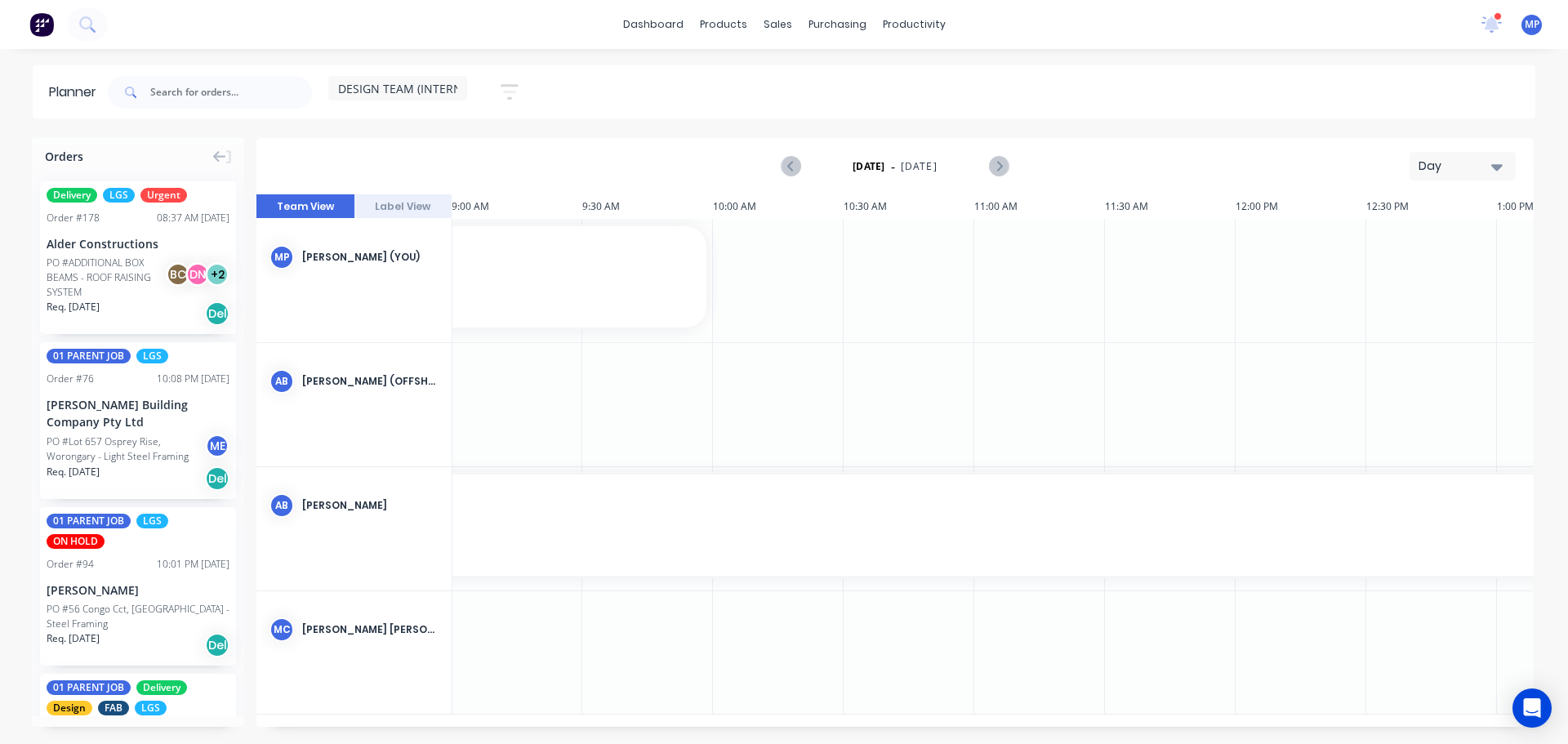
click at [1502, 165] on button "Day" at bounding box center [1462, 166] width 106 height 29
click at [1403, 240] on div "Week" at bounding box center [1432, 242] width 162 height 32
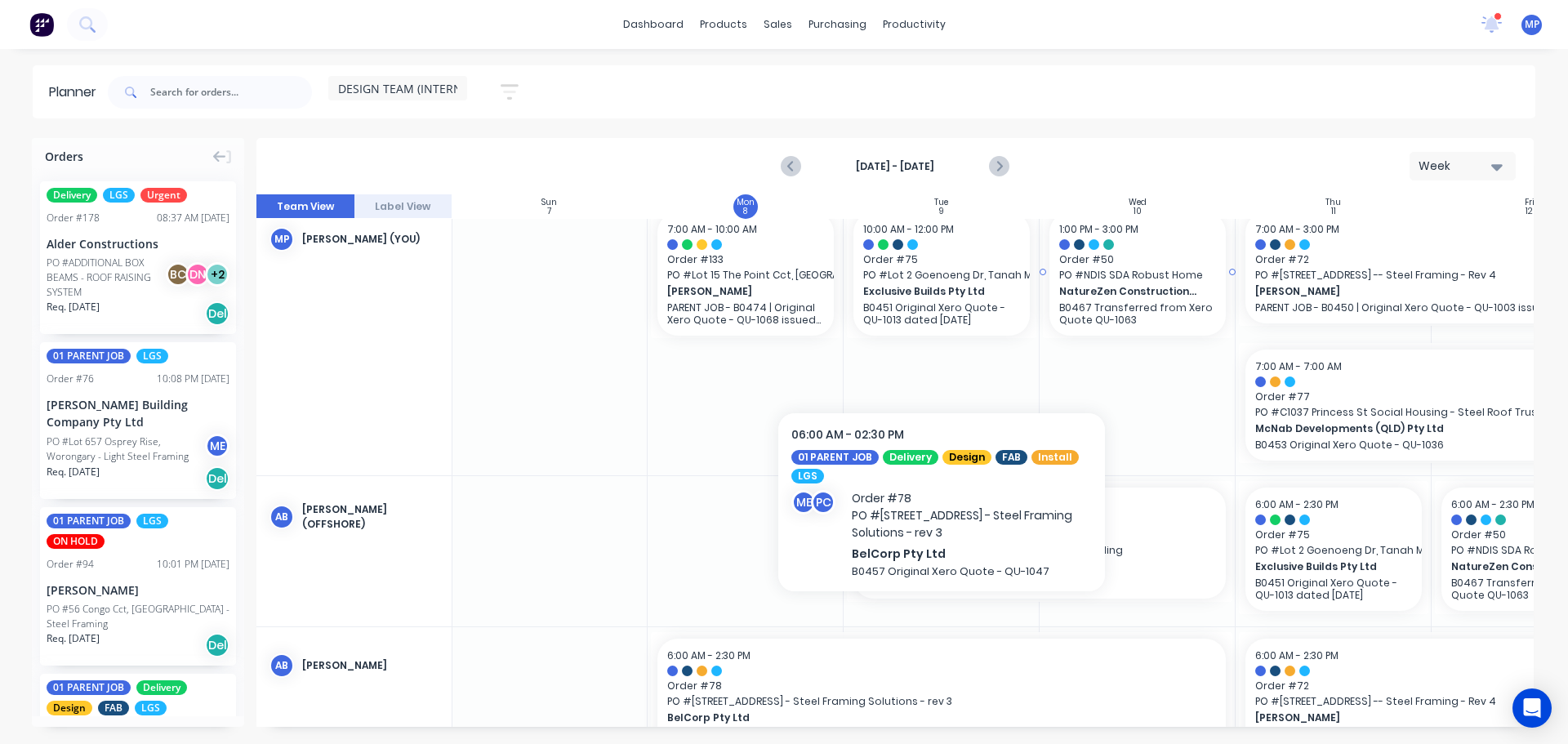
scroll to position [0, 1]
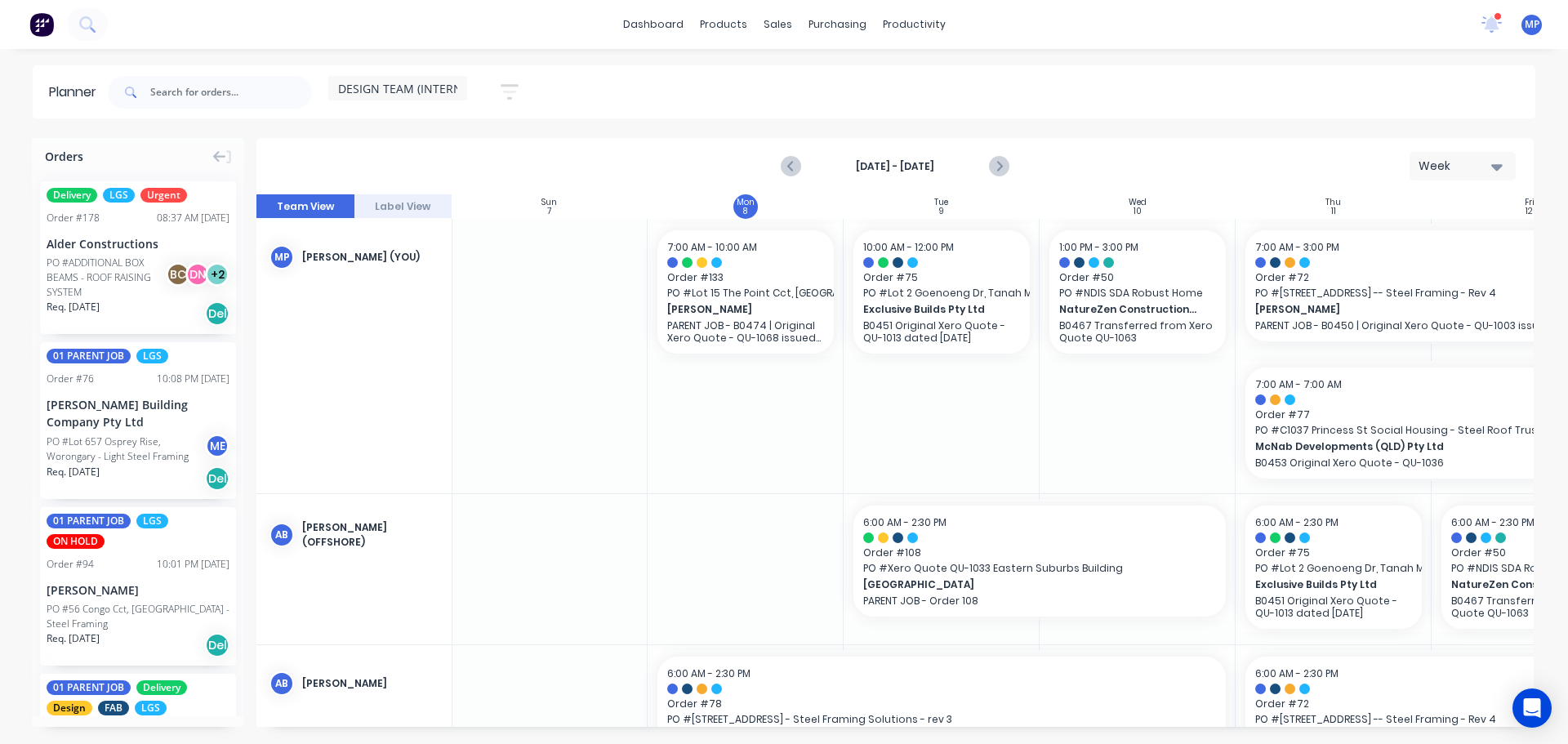
click at [1257, 105] on div "DESIGN TEAM (INTERNAL) Save new view None (Default) edit DESIGN TEAM (INTERNAL)…" at bounding box center [819, 92] width 1431 height 49
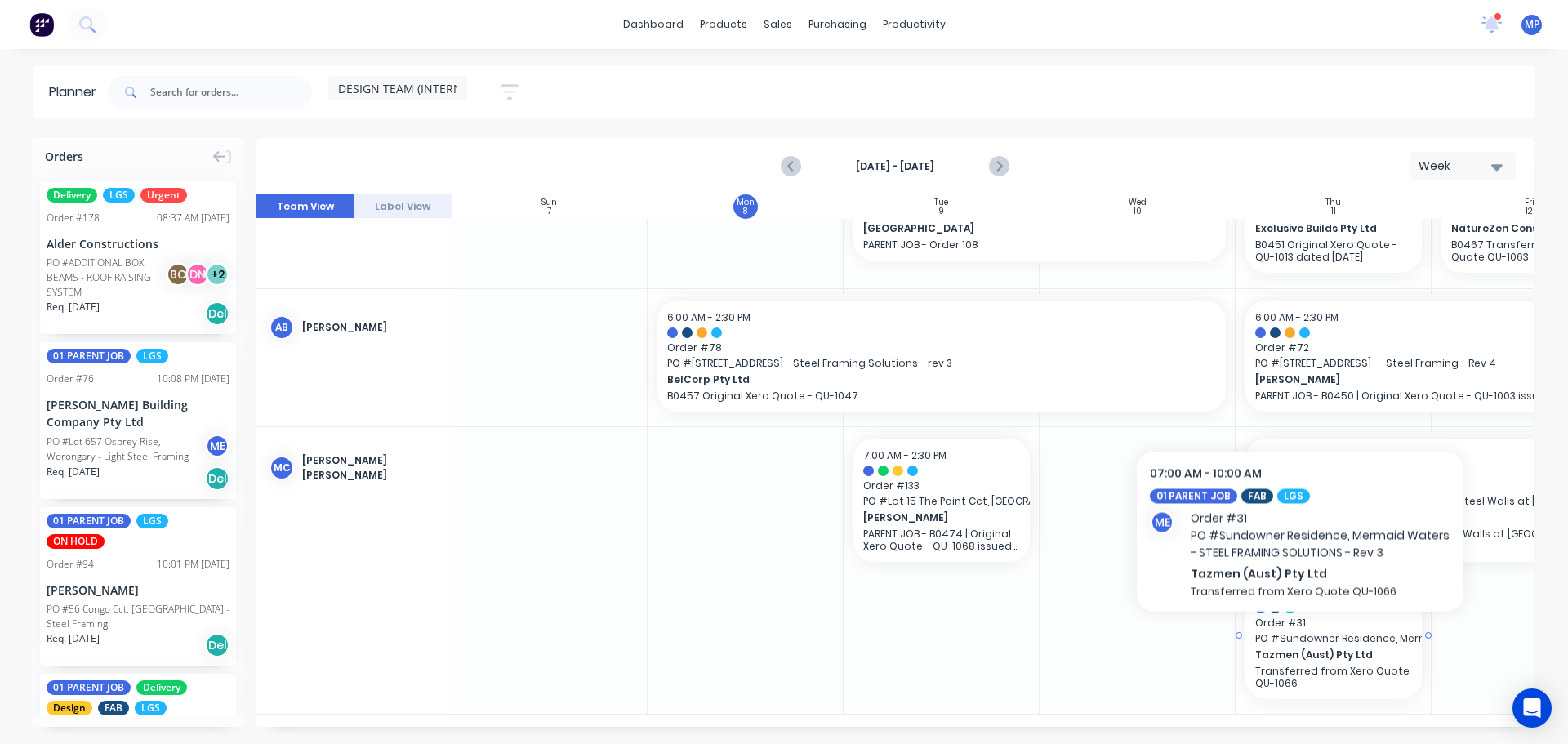
scroll to position [350, 1]
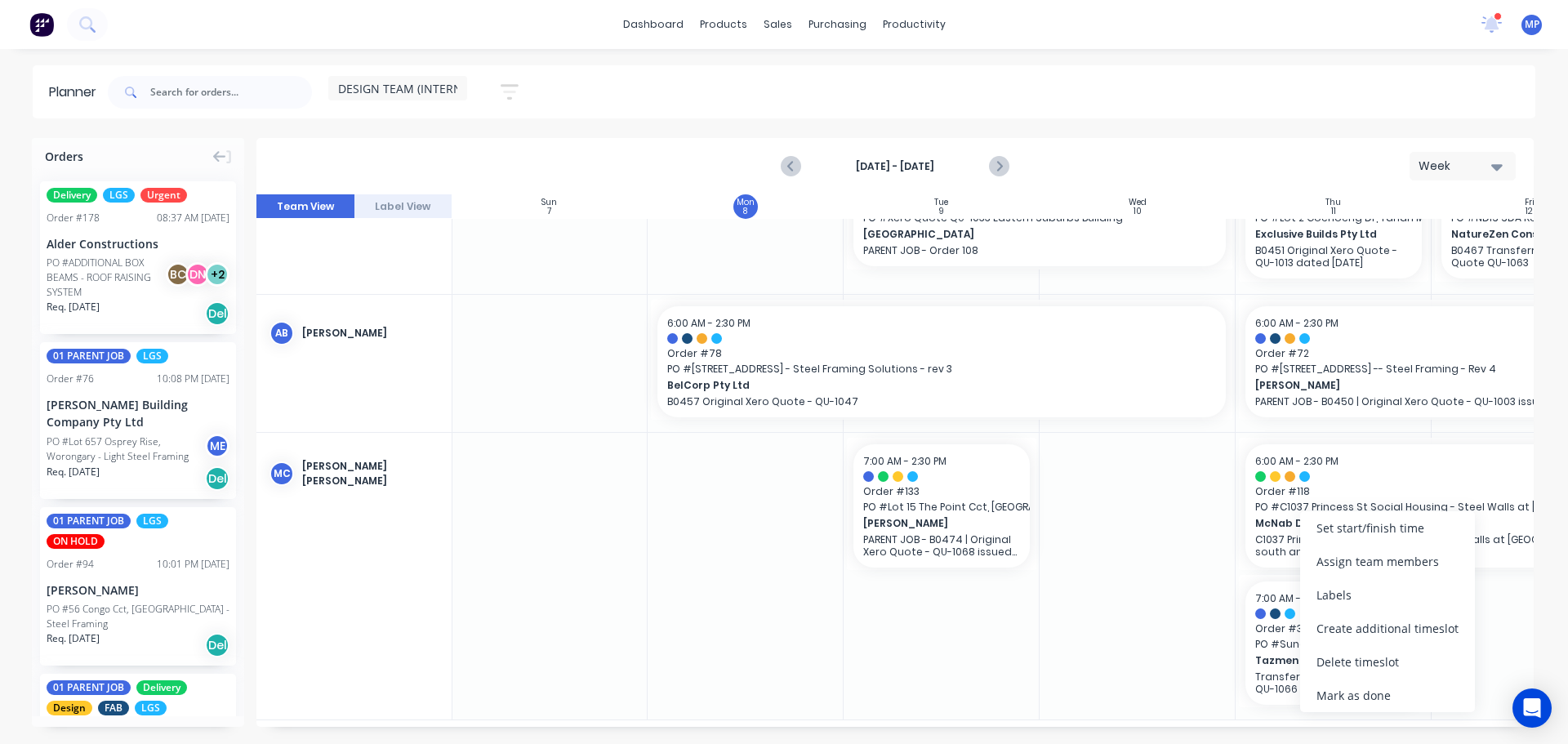
click at [1151, 495] on div at bounding box center [1138, 577] width 196 height 287
click at [1233, 104] on div "DESIGN TEAM (INTERNAL) Save new view None (Default) edit DESIGN TEAM (INTERNAL)…" at bounding box center [819, 92] width 1431 height 49
drag, startPoint x: 1191, startPoint y: 525, endPoint x: 1170, endPoint y: 528, distance: 21.2
click at [1191, 525] on div at bounding box center [1138, 577] width 196 height 287
click at [746, 519] on div at bounding box center [746, 577] width 196 height 287
